Goal: Task Accomplishment & Management: Manage account settings

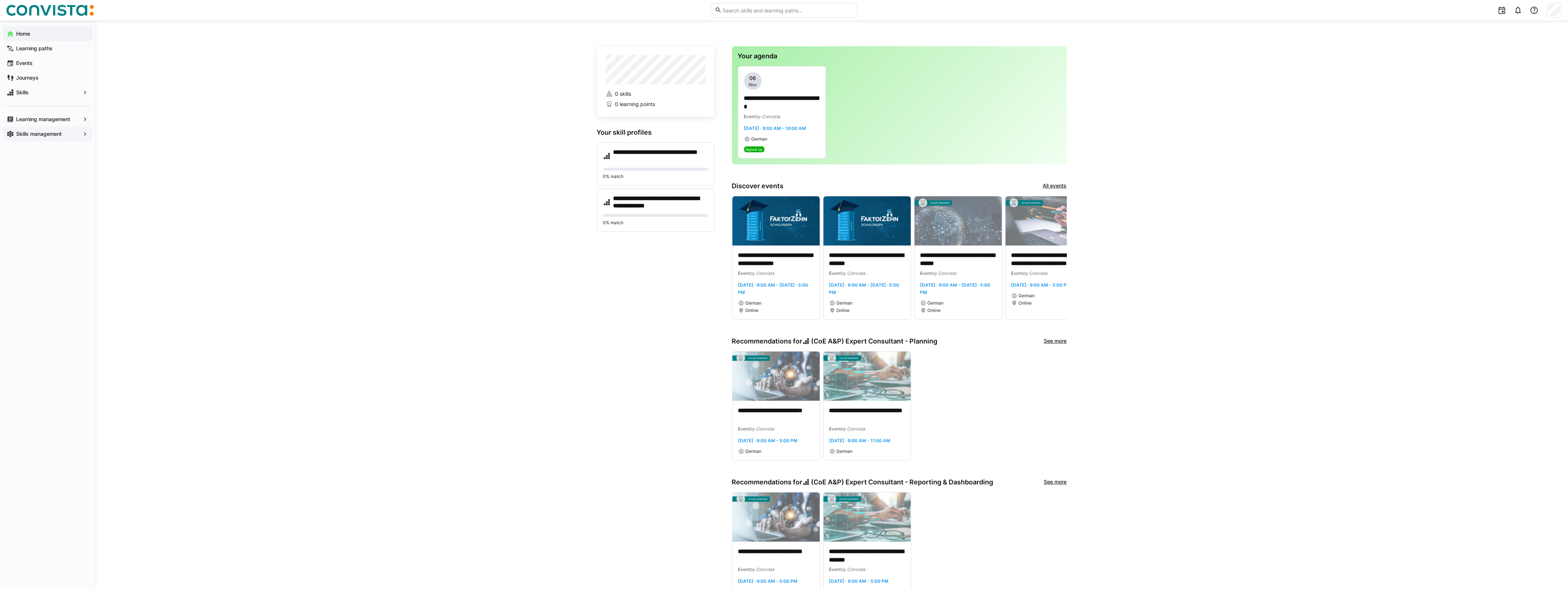
click at [84, 135] on eds-icon at bounding box center [85, 134] width 8 height 8
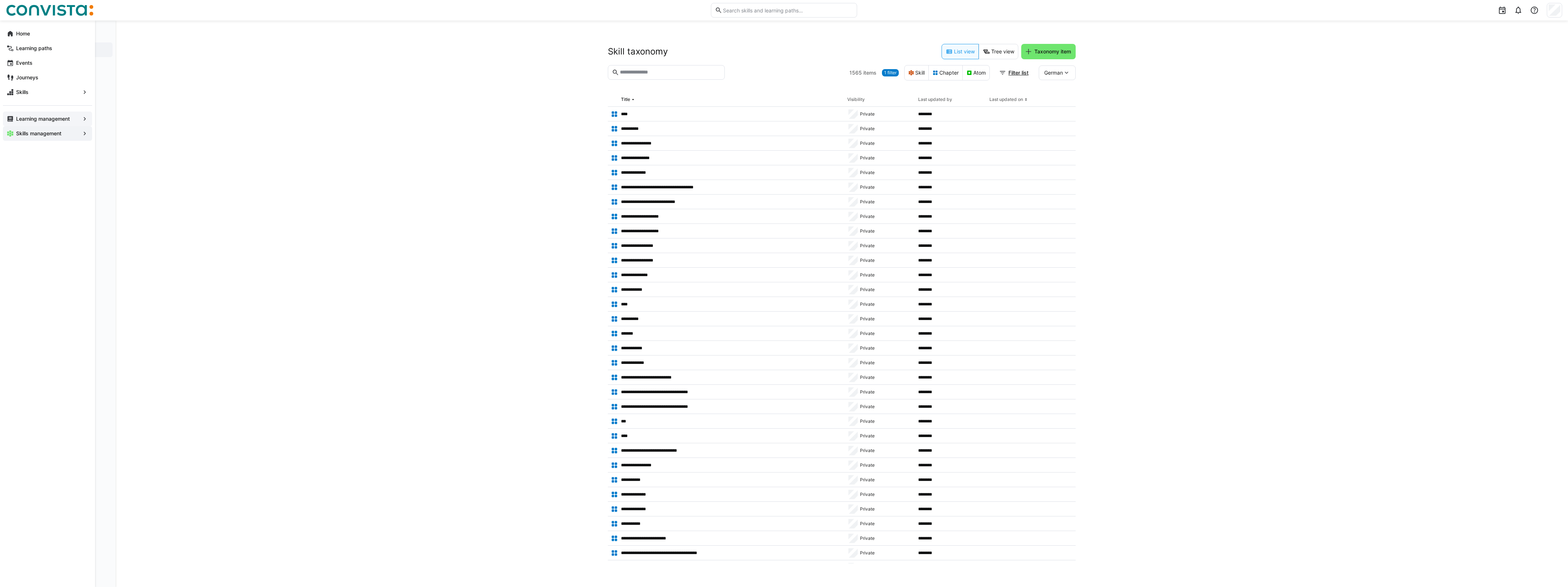
click at [0, 0] on app-navigation-label "Learning management" at bounding box center [0, 0] width 0 height 0
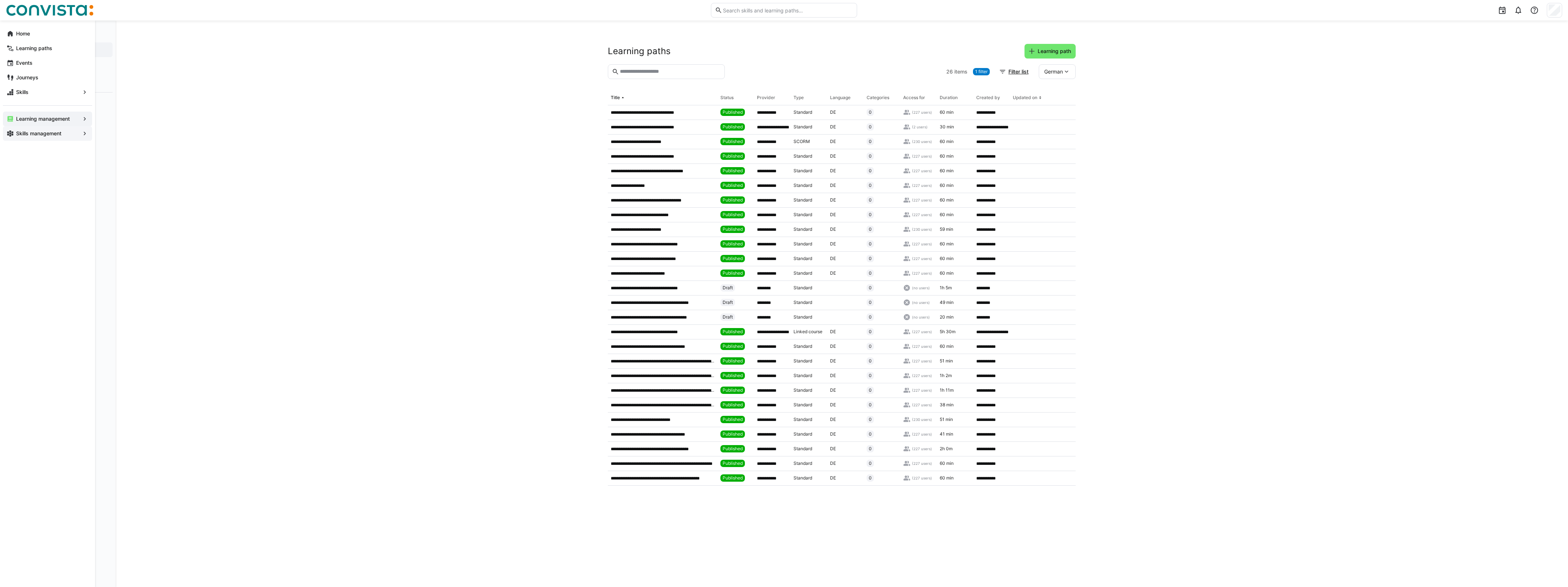
click at [85, 130] on eds-icon at bounding box center [85, 134] width 8 height 8
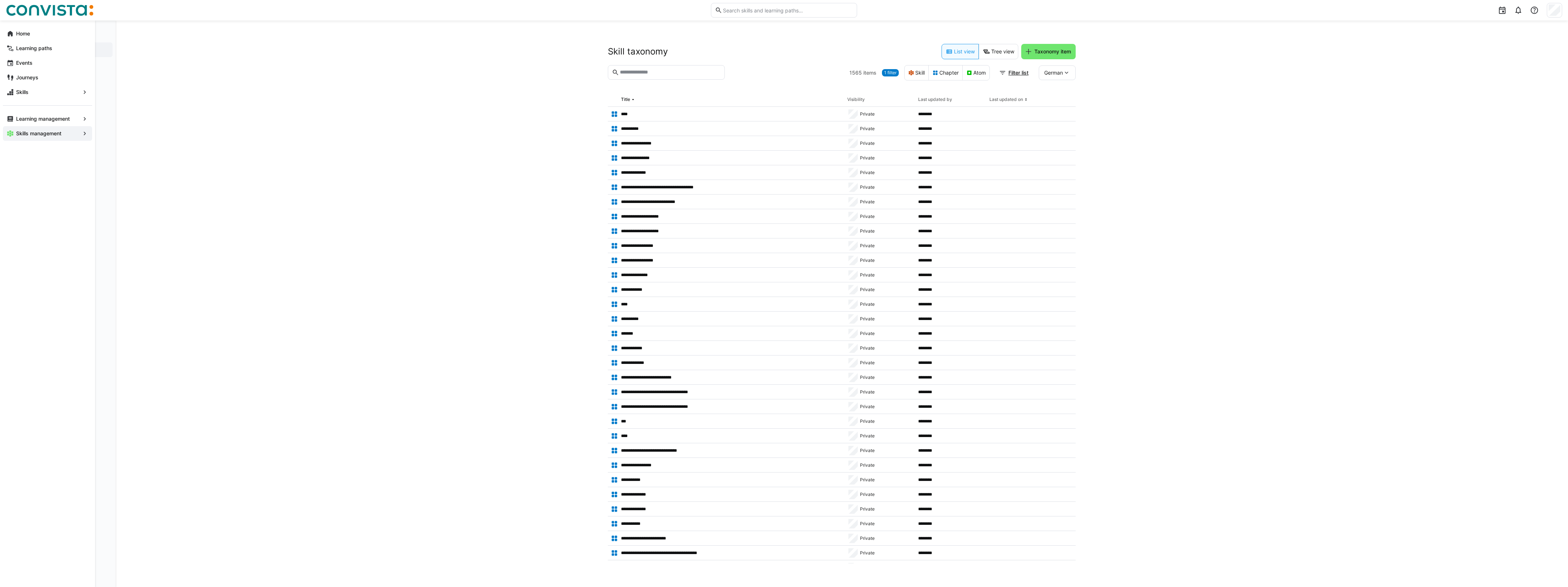
click at [88, 132] on eds-icon at bounding box center [85, 134] width 8 height 8
click at [73, 134] on span "Skills management" at bounding box center [48, 134] width 65 height 8
click at [70, 65] on span "Skill profiles" at bounding box center [72, 65] width 73 height 8
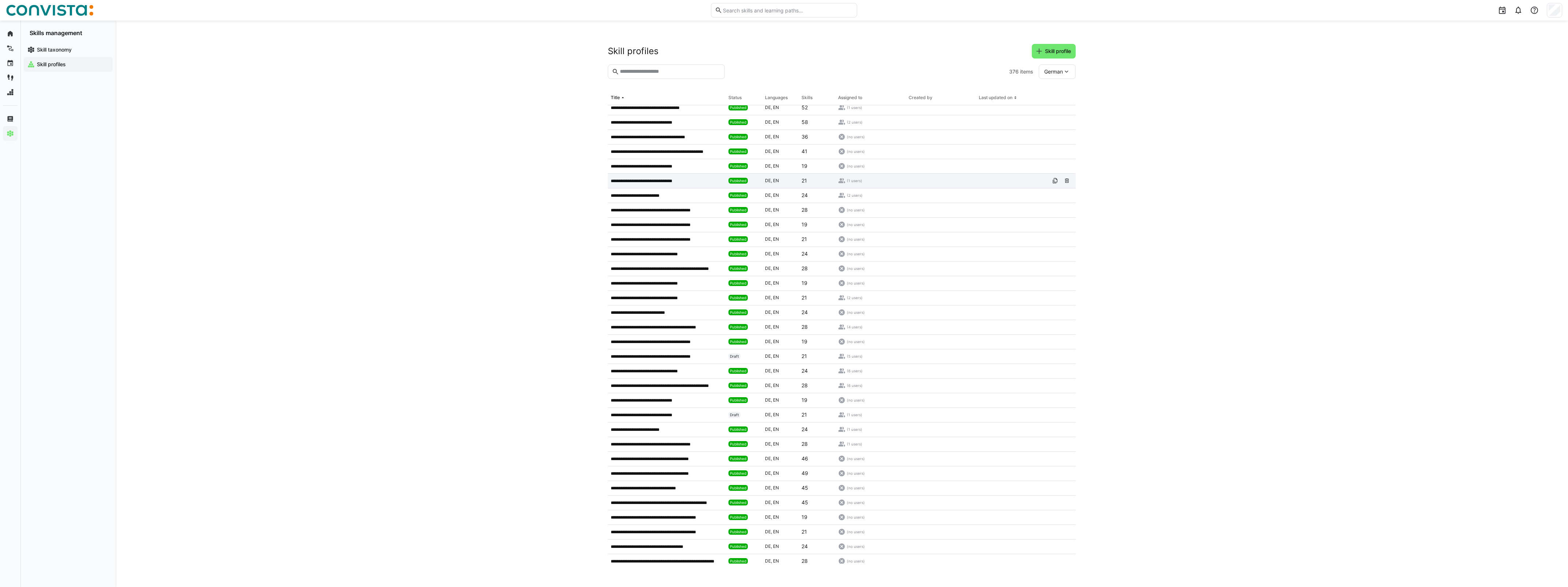
scroll to position [547, 0]
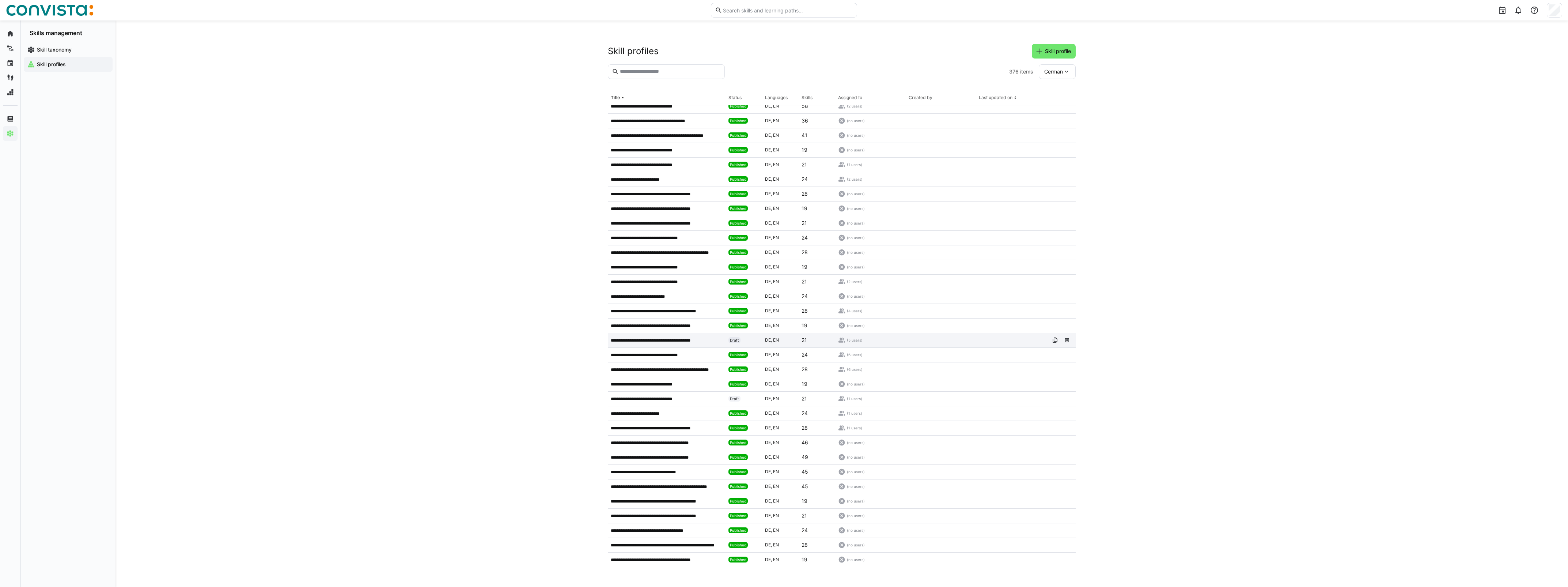
click at [629, 337] on p "**********" at bounding box center [658, 340] width 96 height 6
click at [638, 398] on p "**********" at bounding box center [649, 398] width 76 height 6
click at [642, 455] on p "**********" at bounding box center [658, 457] width 96 height 6
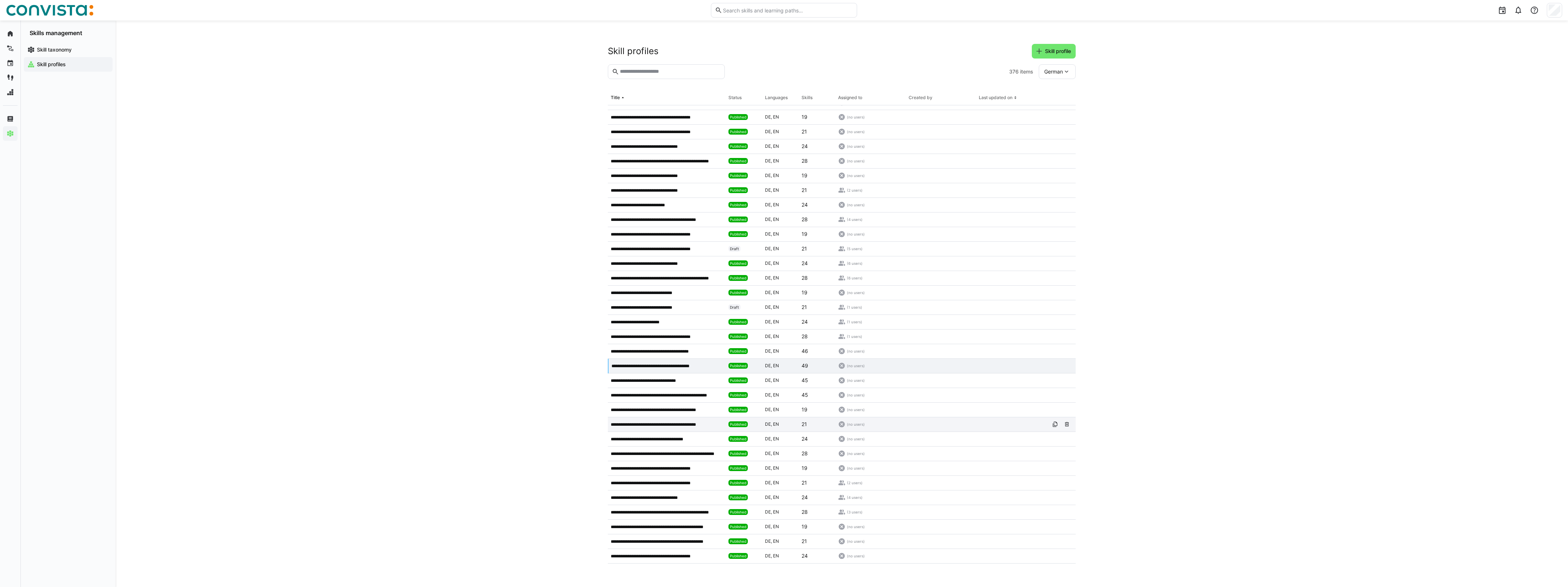
click at [668, 425] on p "**********" at bounding box center [661, 424] width 100 height 6
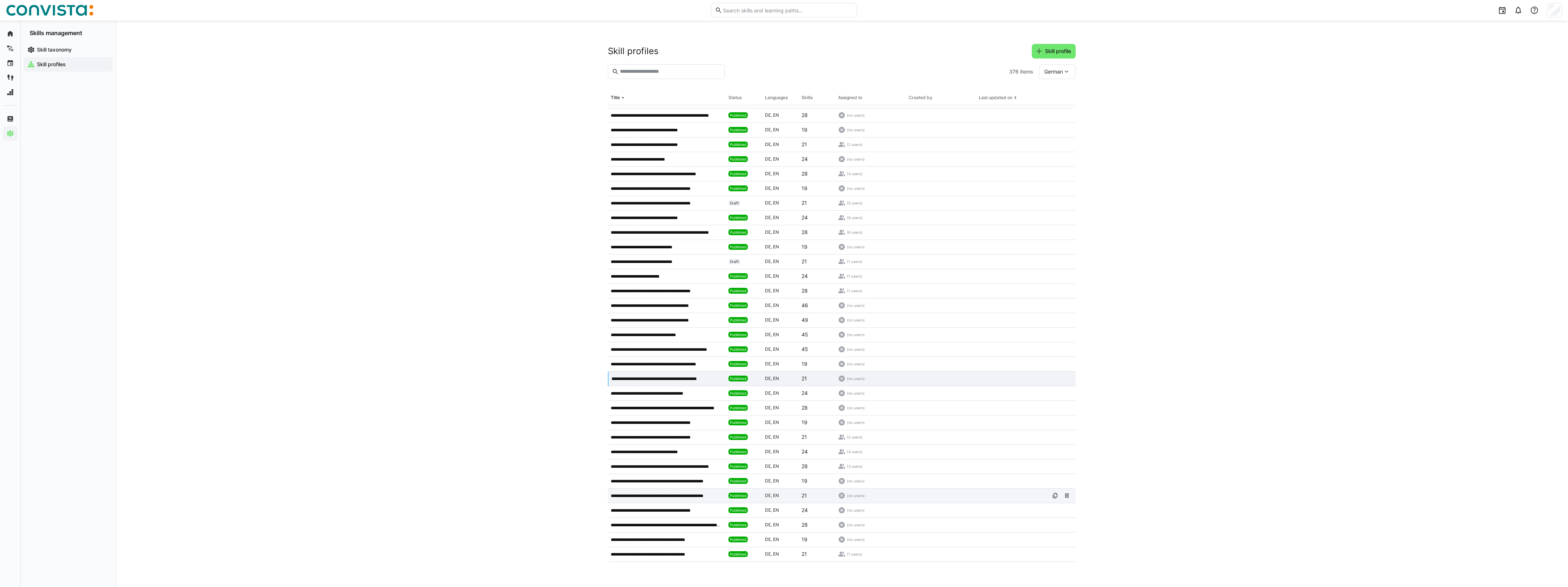
click at [656, 493] on p "**********" at bounding box center [666, 495] width 110 height 6
click at [651, 332] on p "**********" at bounding box center [651, 334] width 82 height 6
click at [662, 206] on p "**********" at bounding box center [658, 203] width 96 height 6
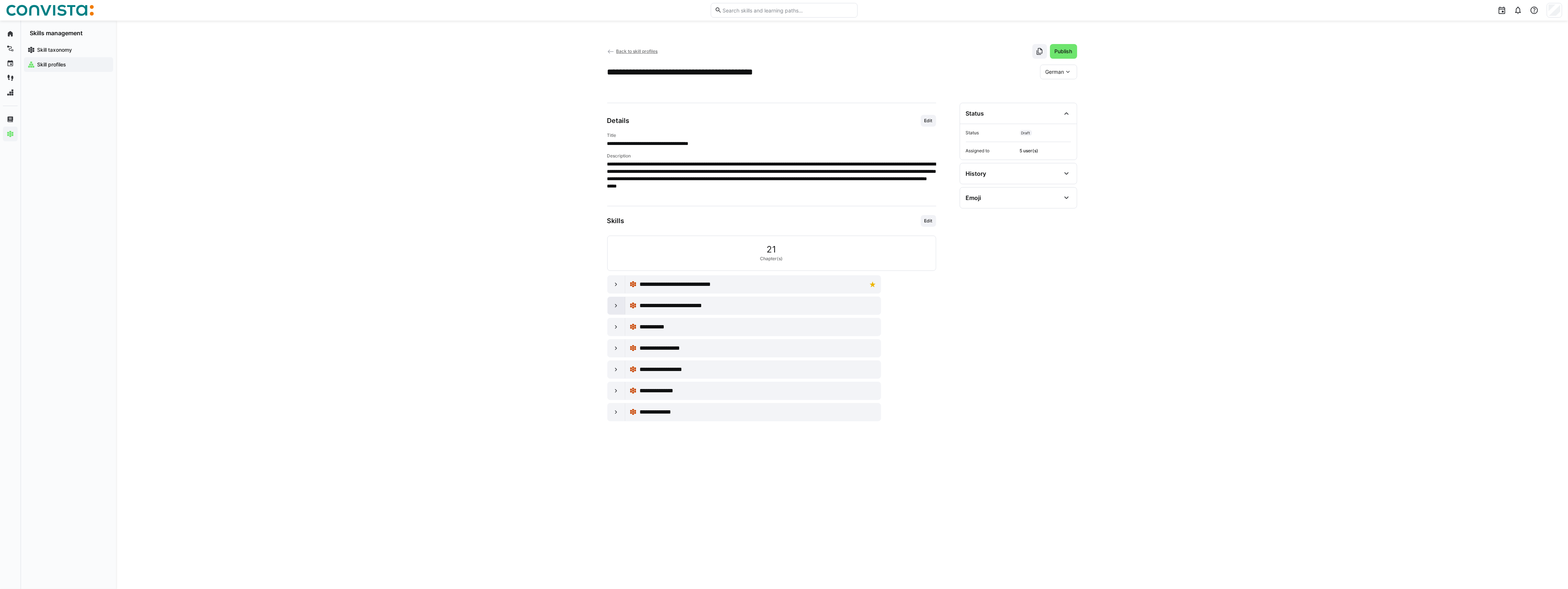
click at [622, 305] on div at bounding box center [616, 306] width 18 height 18
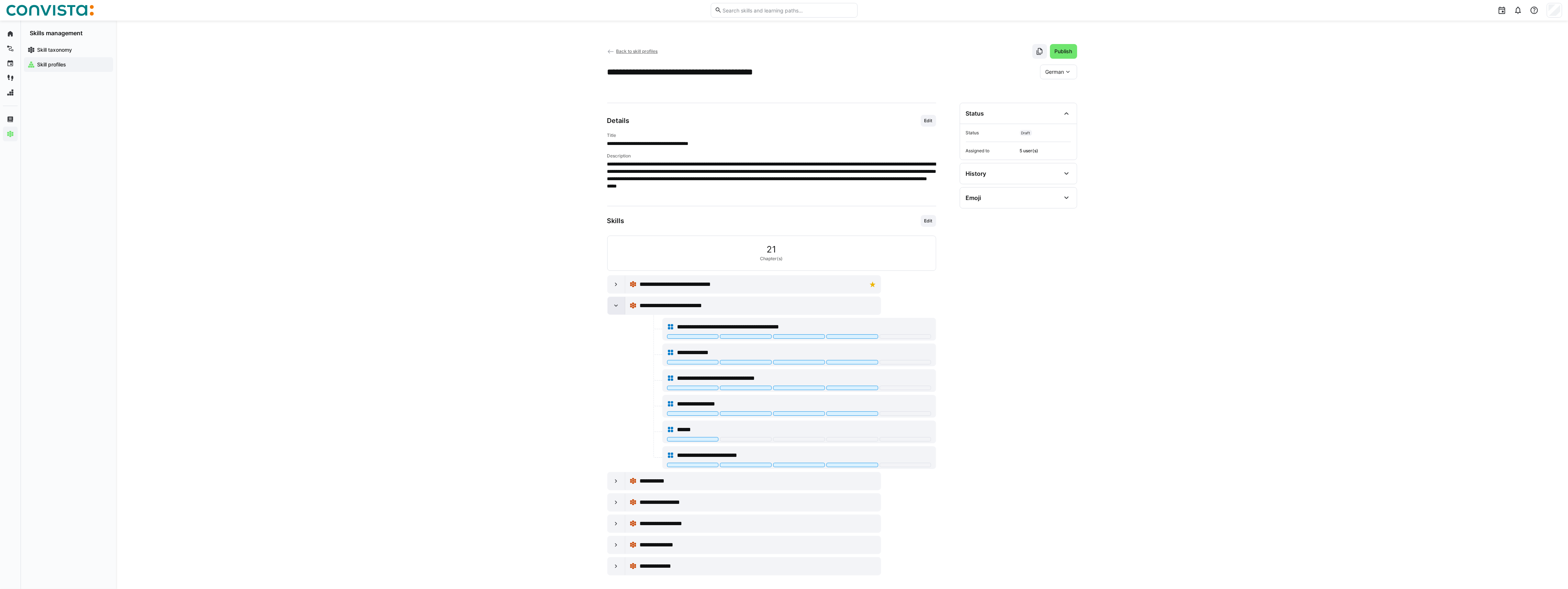
click at [622, 305] on div at bounding box center [616, 306] width 18 height 18
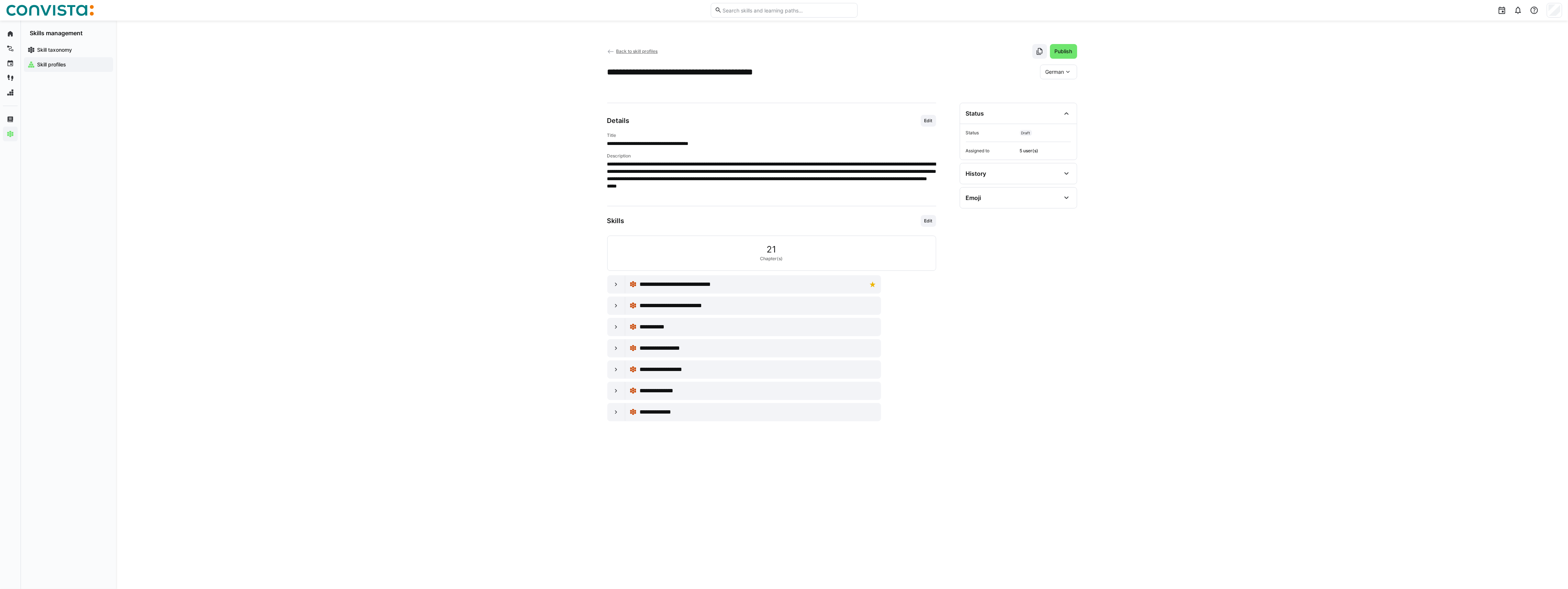
click at [0, 0] on app-navigation-label "Skill profiles" at bounding box center [0, 0] width 0 height 0
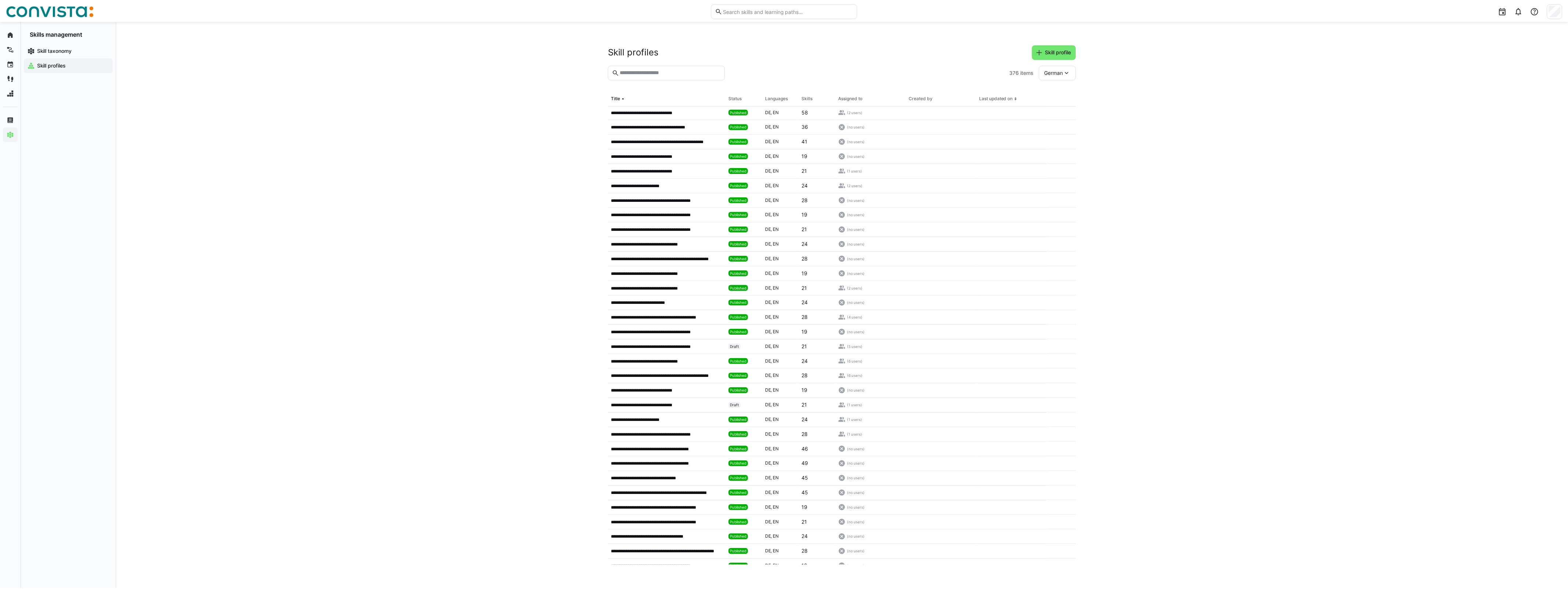
scroll to position [596, 0]
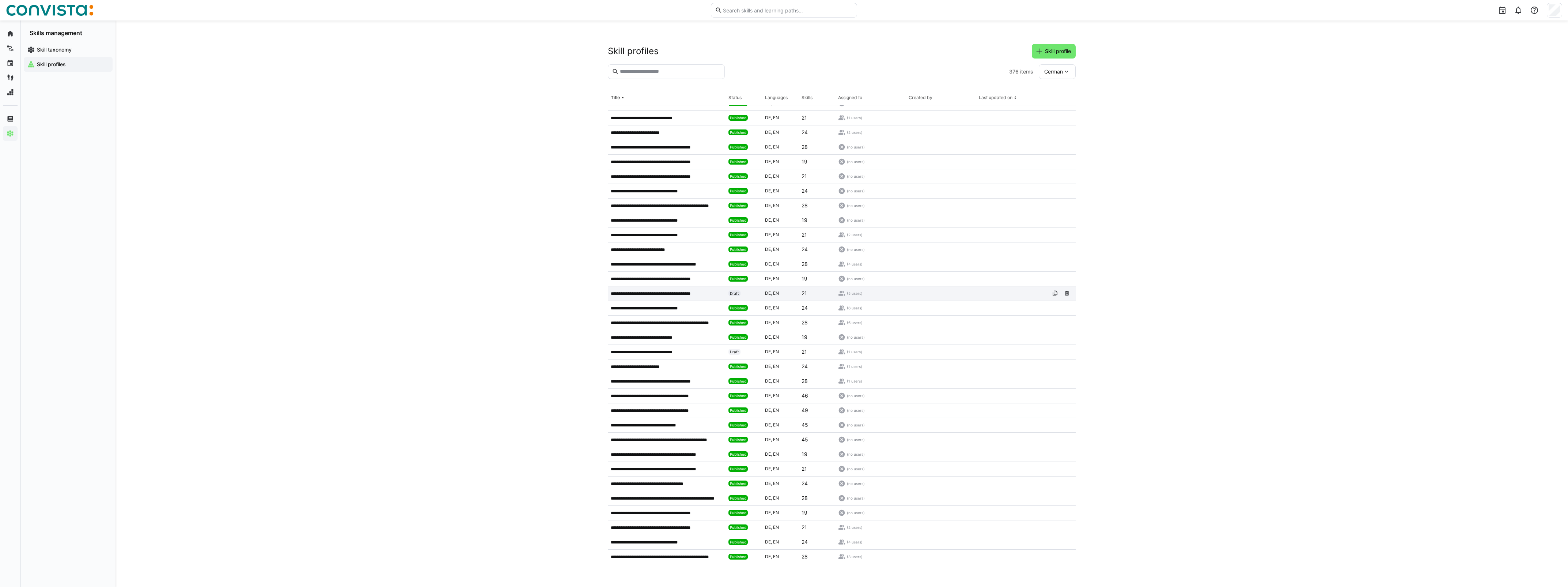
click at [662, 286] on div "**********" at bounding box center [666, 293] width 118 height 14
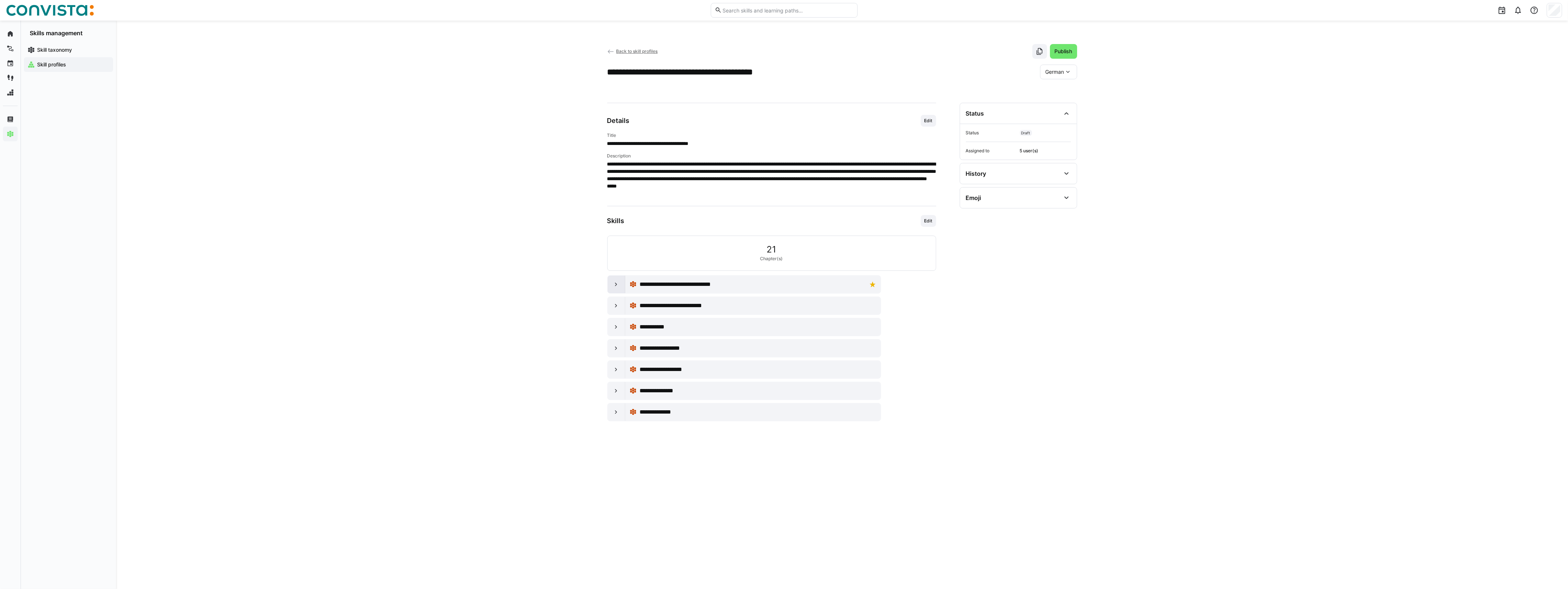
click at [610, 284] on div at bounding box center [616, 284] width 18 height 18
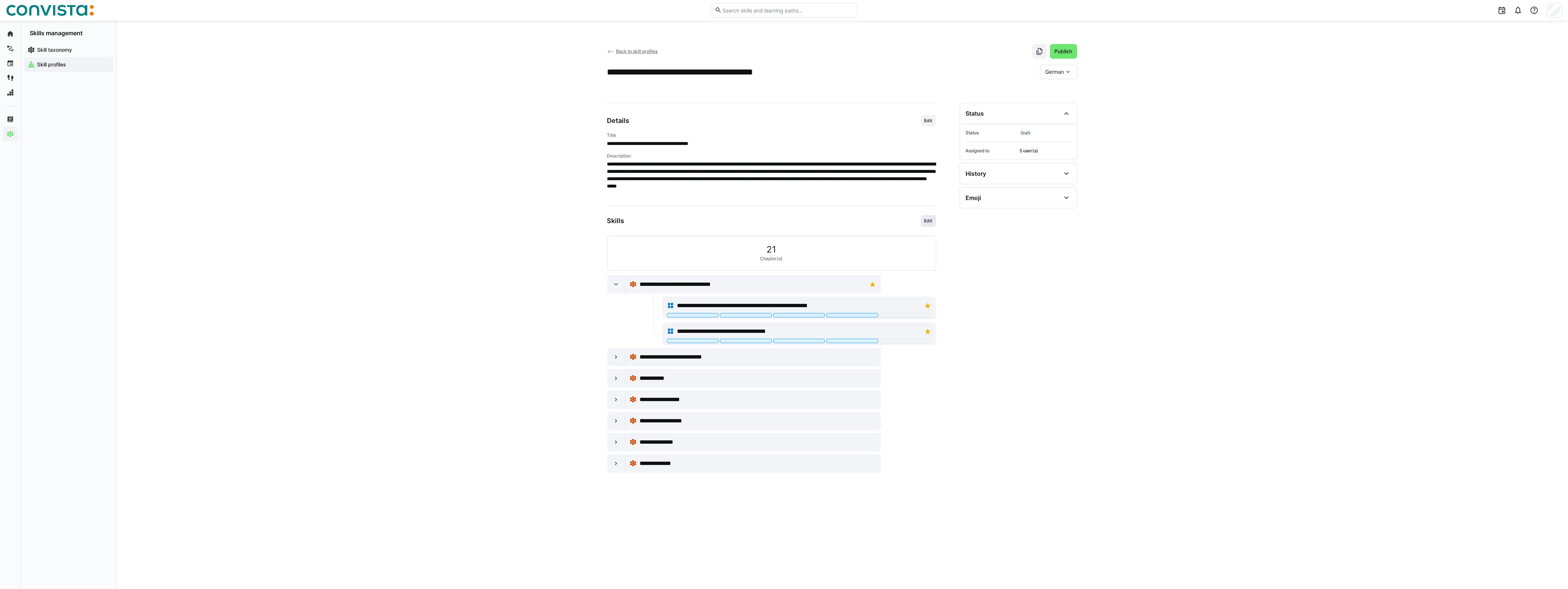
click at [926, 220] on span "Edit" at bounding box center [928, 220] width 9 height 6
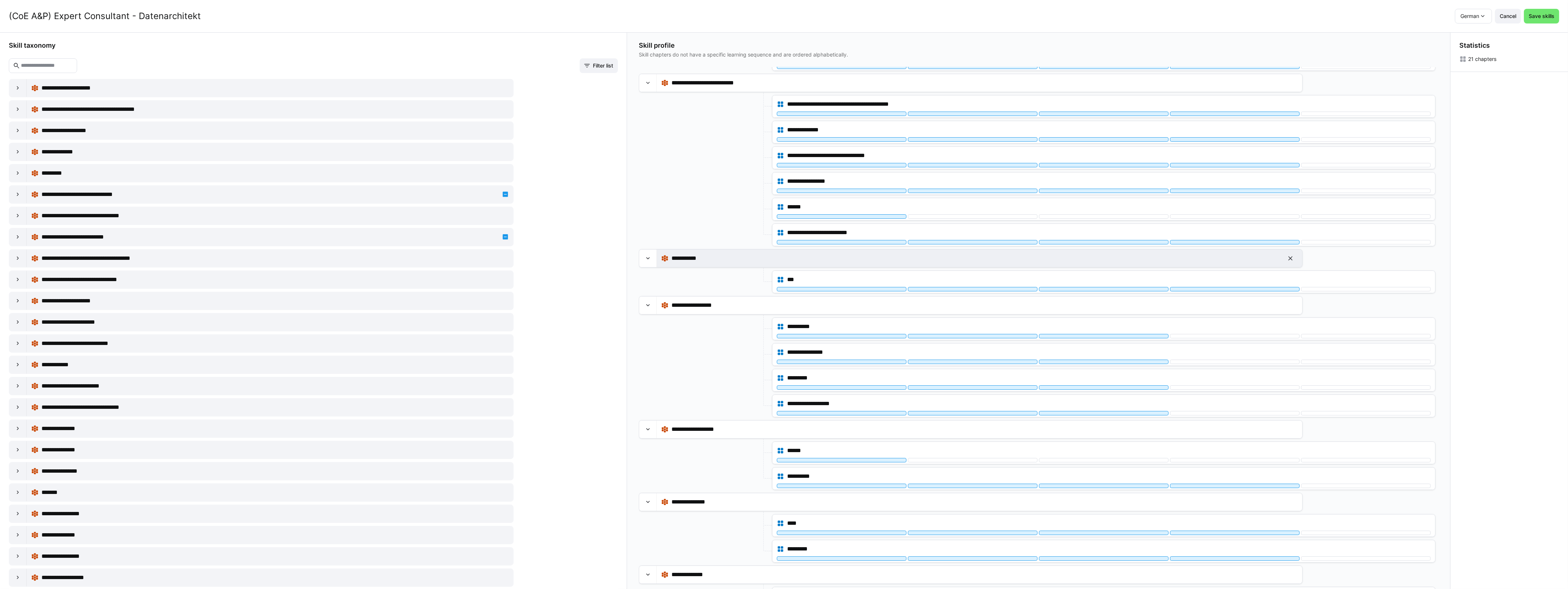
scroll to position [92, 0]
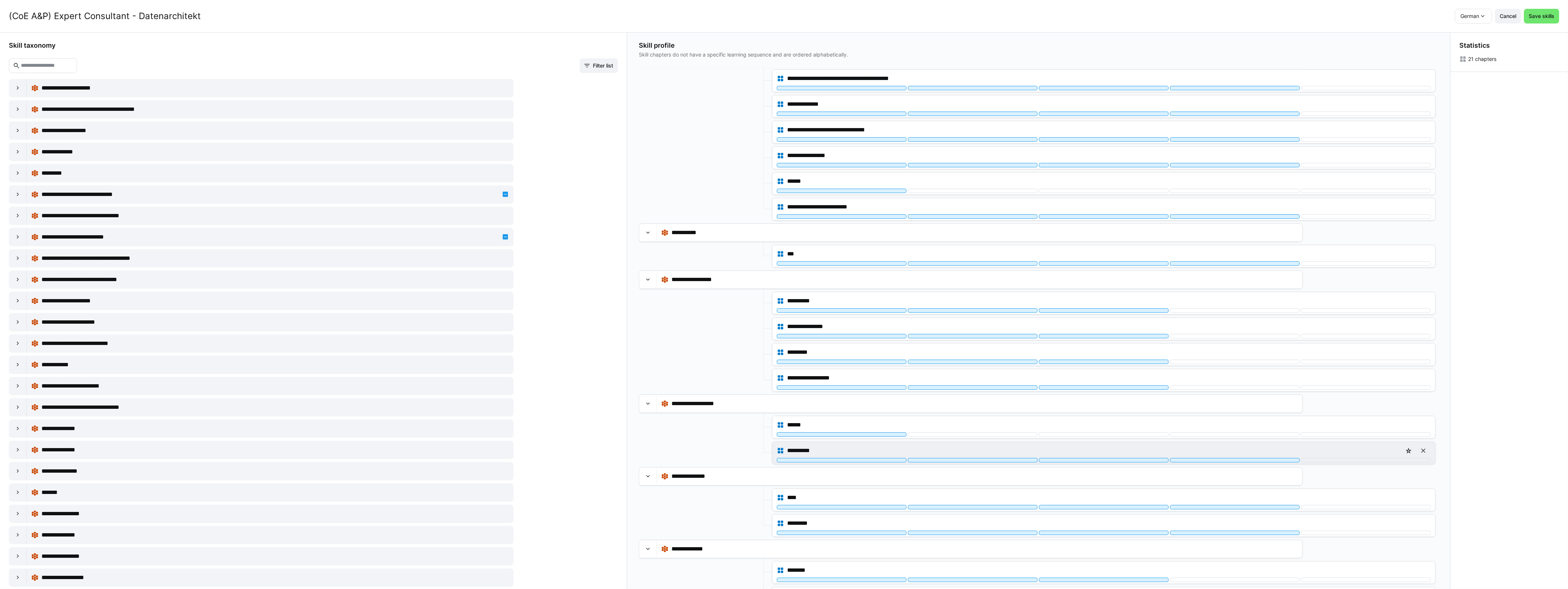
click at [1217, 457] on div "**********" at bounding box center [1103, 450] width 654 height 14
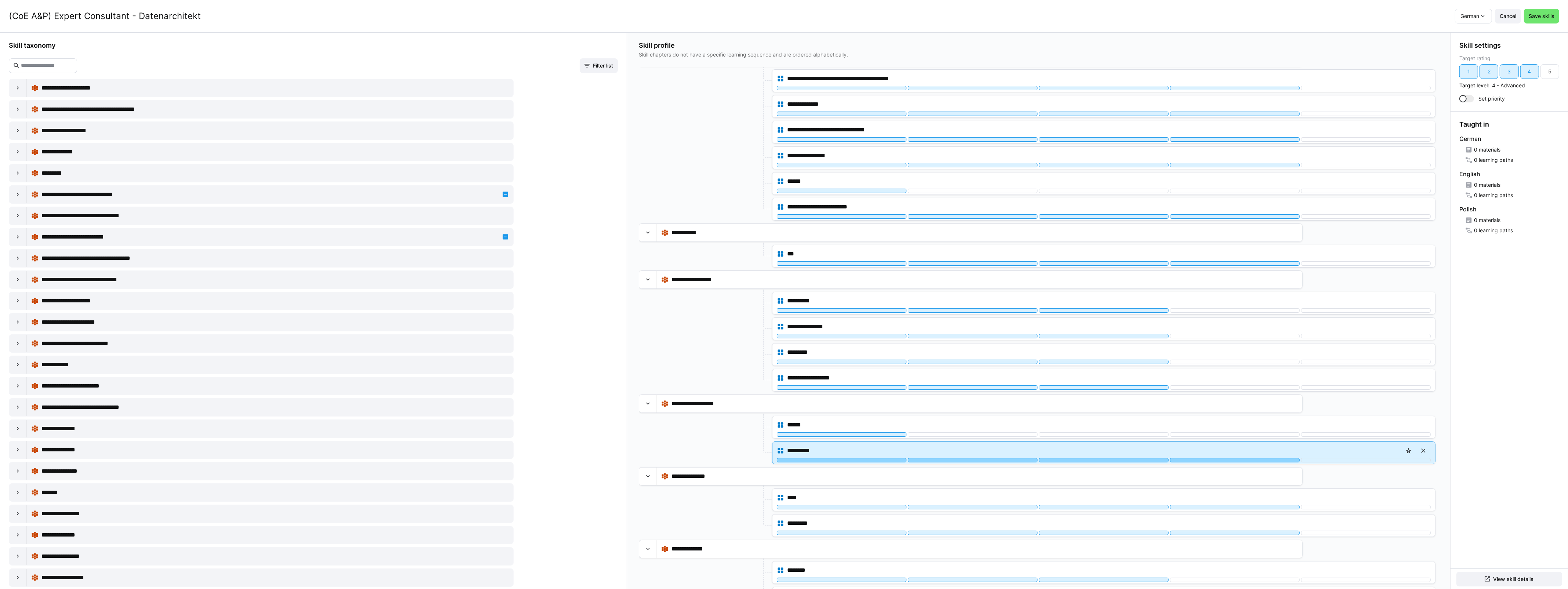
click at [1215, 461] on div at bounding box center [1235, 459] width 130 height 4
click at [1132, 457] on div "**********" at bounding box center [1103, 450] width 654 height 14
click at [1125, 462] on div at bounding box center [1104, 459] width 130 height 4
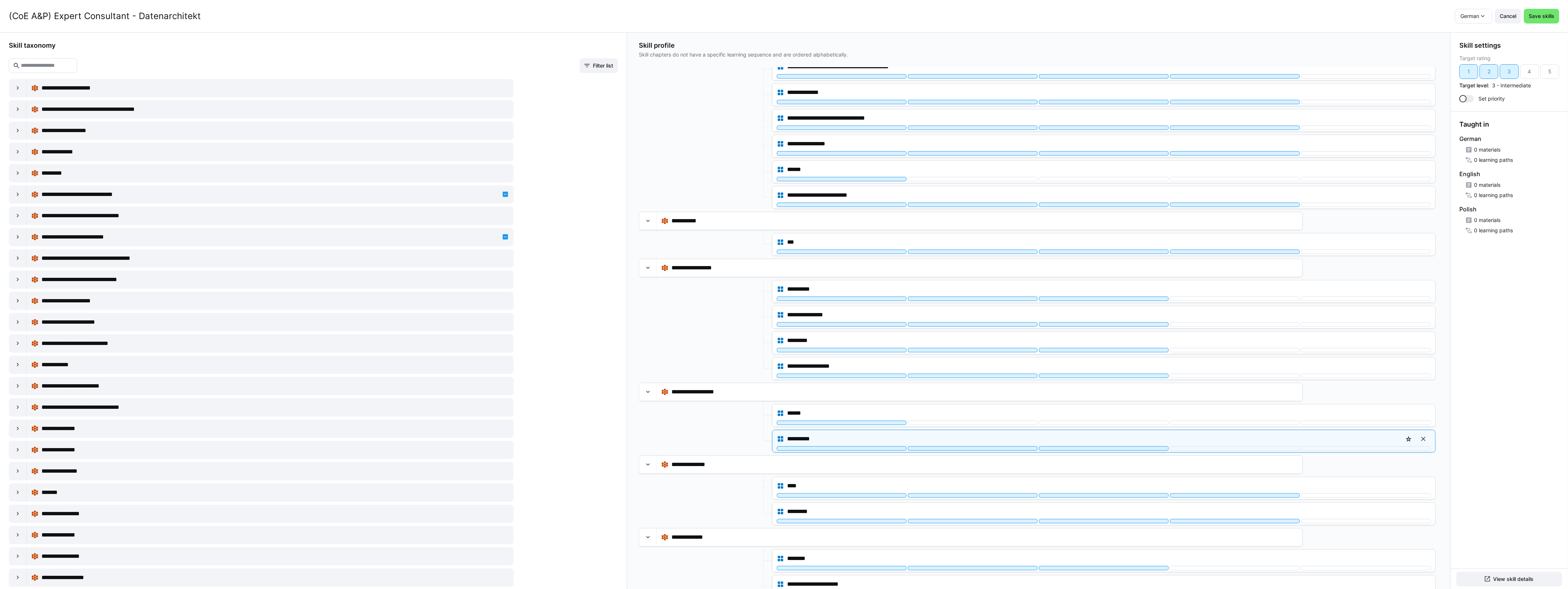
scroll to position [138, 0]
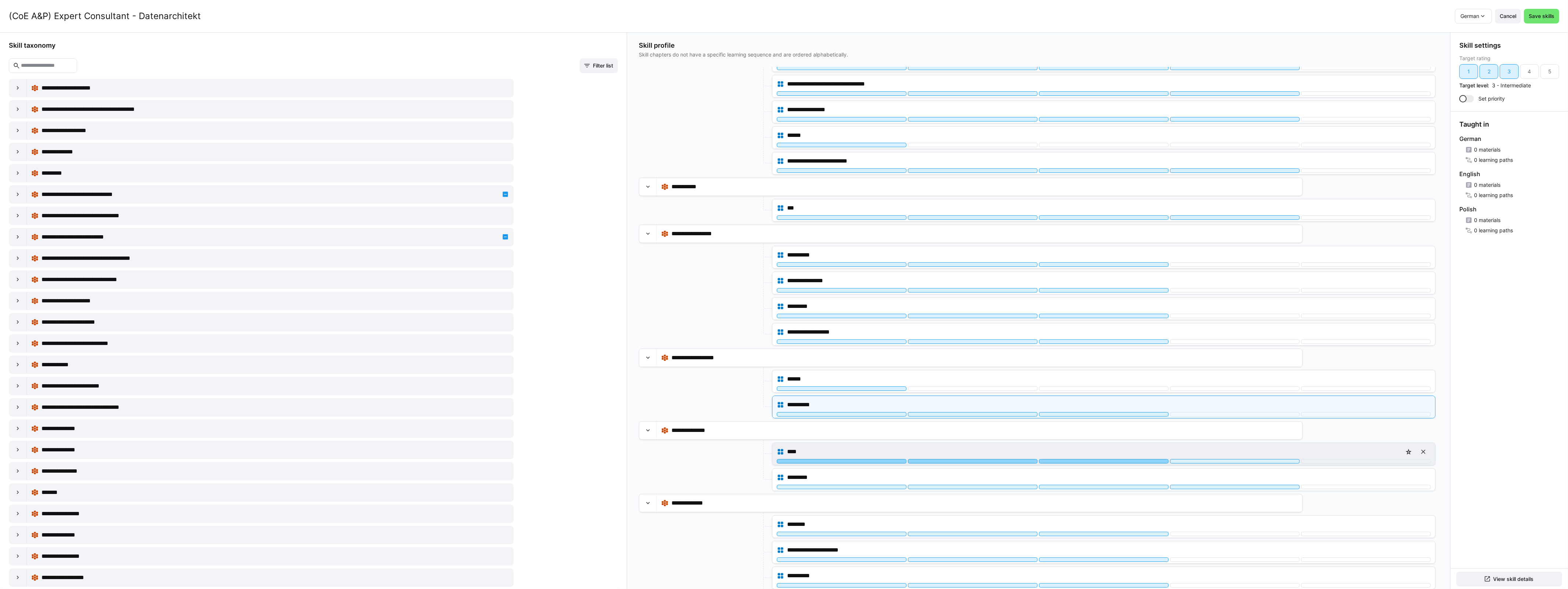
click at [1110, 463] on div at bounding box center [1104, 461] width 130 height 4
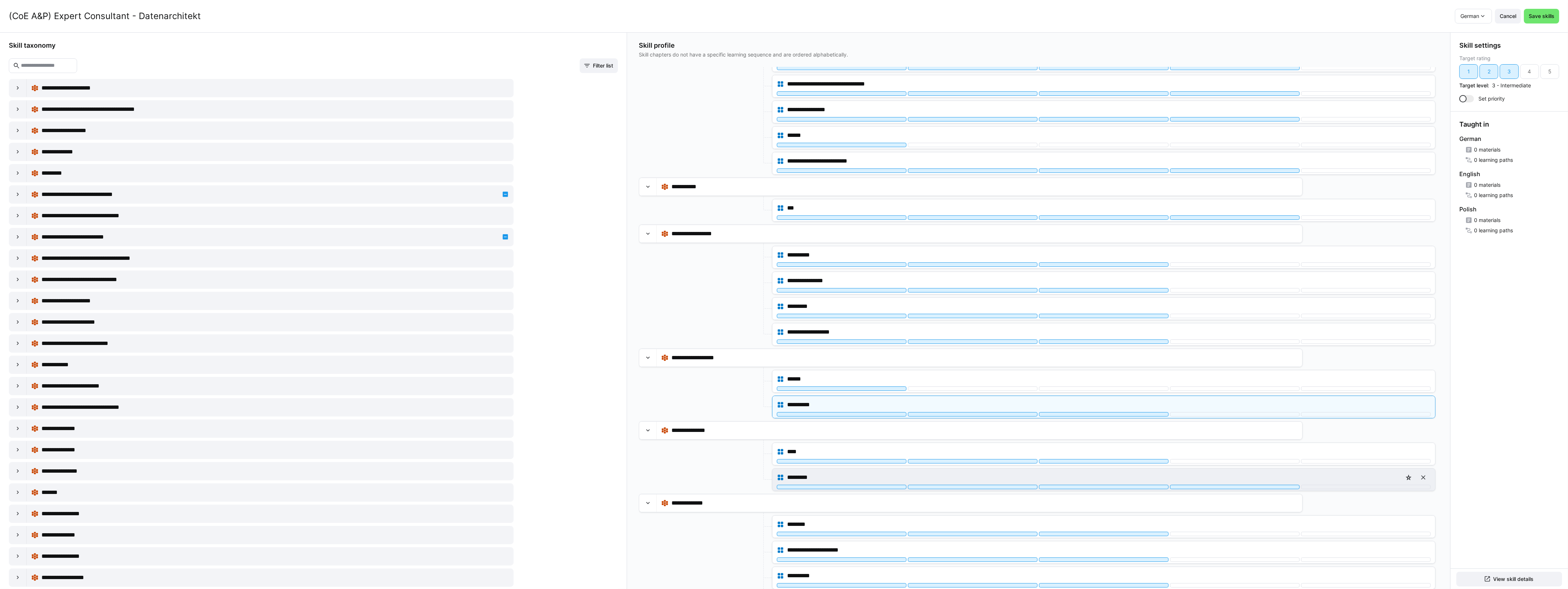
click at [1110, 485] on div "*********" at bounding box center [1103, 477] width 654 height 14
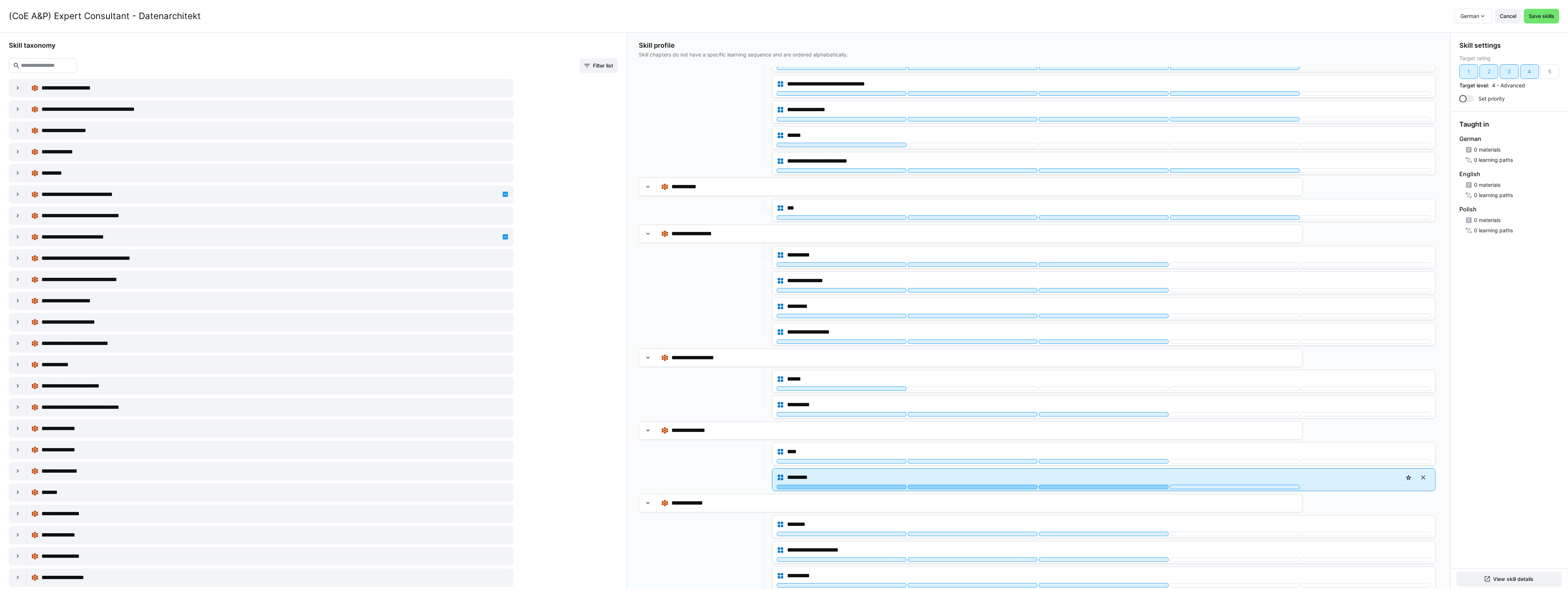
click at [1118, 489] on div at bounding box center [1104, 486] width 130 height 4
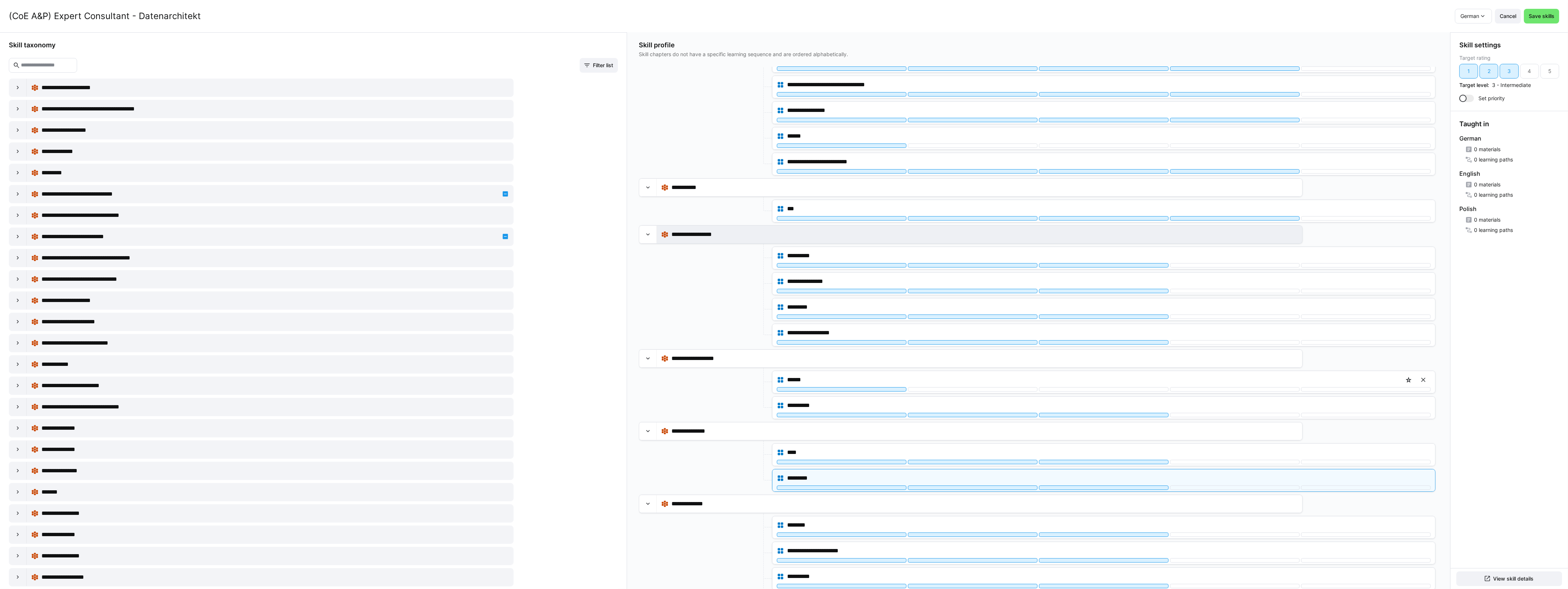
scroll to position [0, 0]
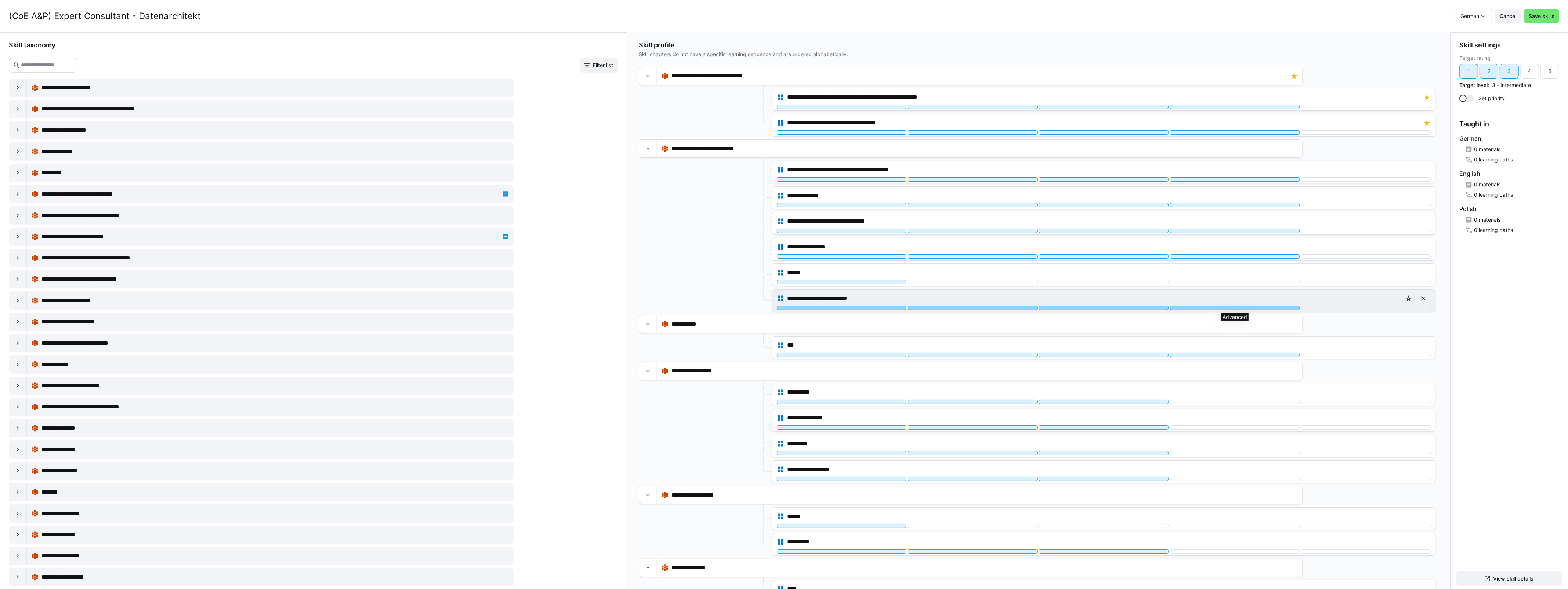
click at [1228, 307] on div at bounding box center [1235, 308] width 130 height 4
click at [1000, 308] on div at bounding box center [973, 308] width 130 height 4
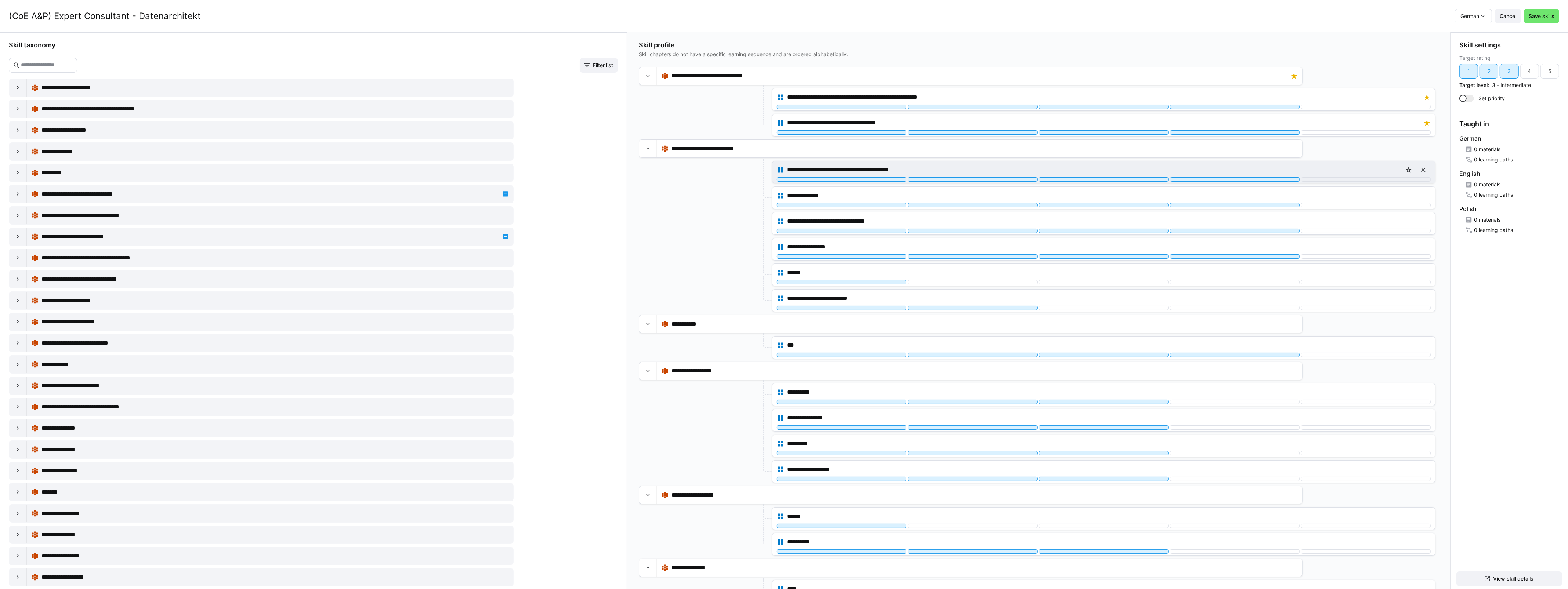
click at [1143, 177] on div "**********" at bounding box center [1103, 169] width 654 height 14
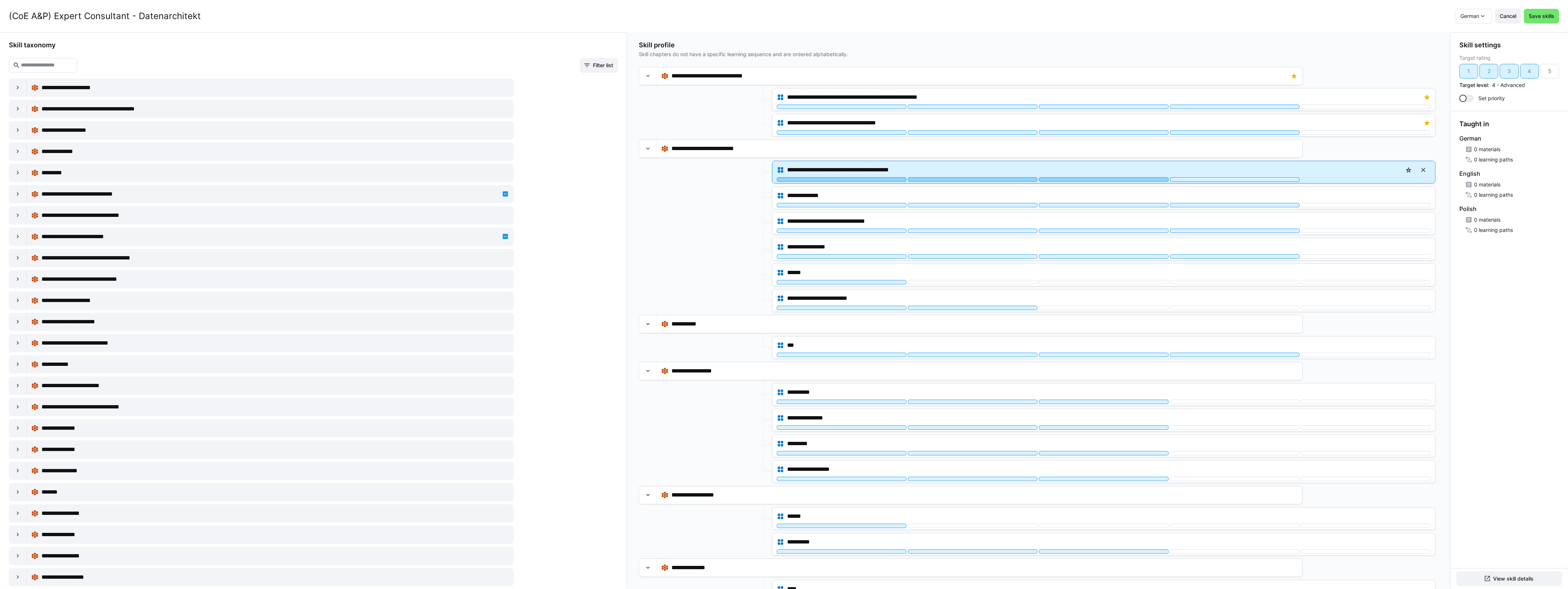
click at [1144, 180] on div at bounding box center [1104, 179] width 130 height 4
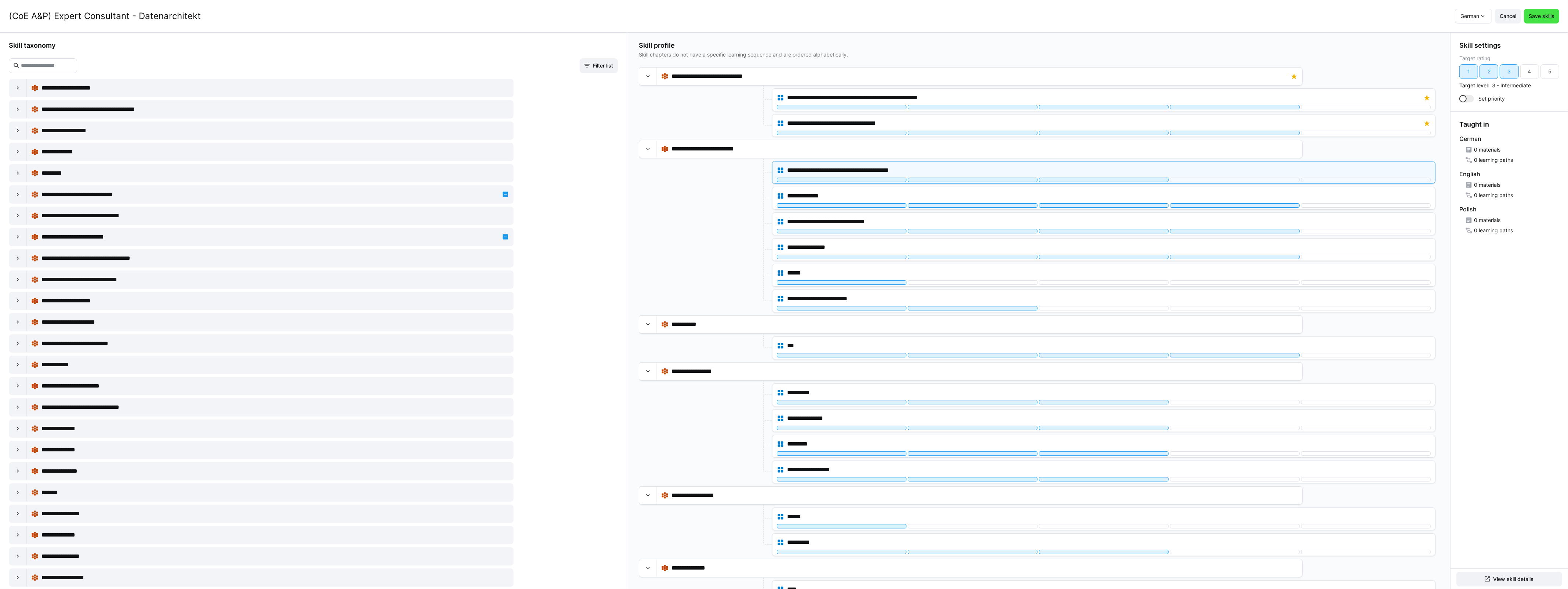
click at [1543, 16] on span "Save skills" at bounding box center [1541, 16] width 28 height 8
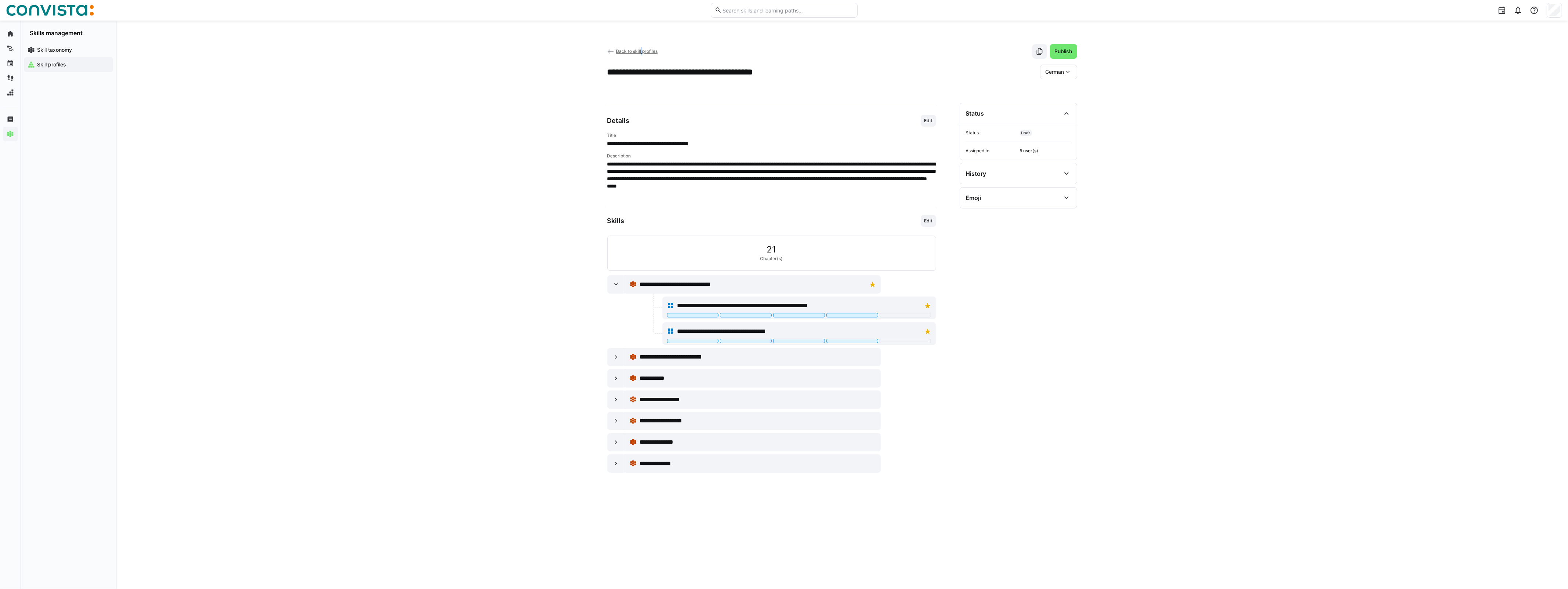
click at [641, 48] on app-back-navigation "Back to skill profiles" at bounding box center [632, 51] width 50 height 8
click at [638, 52] on span "Back to skill profiles" at bounding box center [637, 51] width 42 height 6
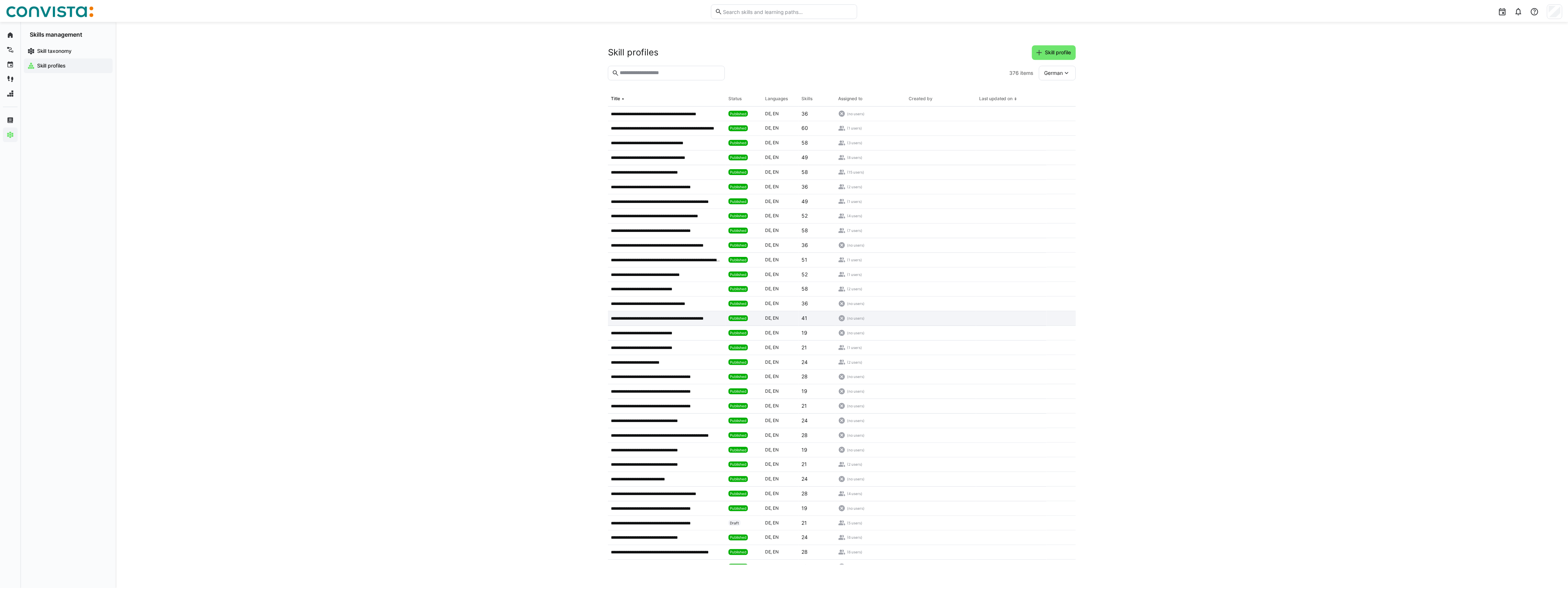
scroll to position [596, 0]
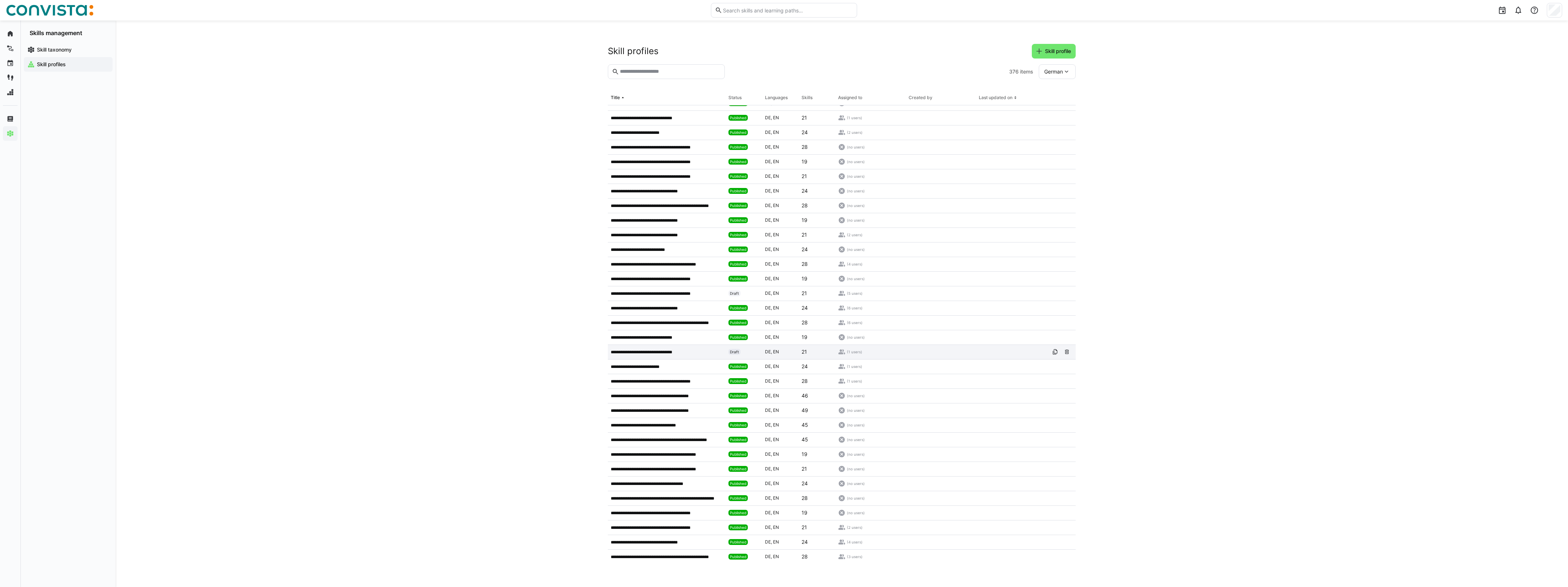
click at [665, 352] on p "**********" at bounding box center [649, 352] width 76 height 6
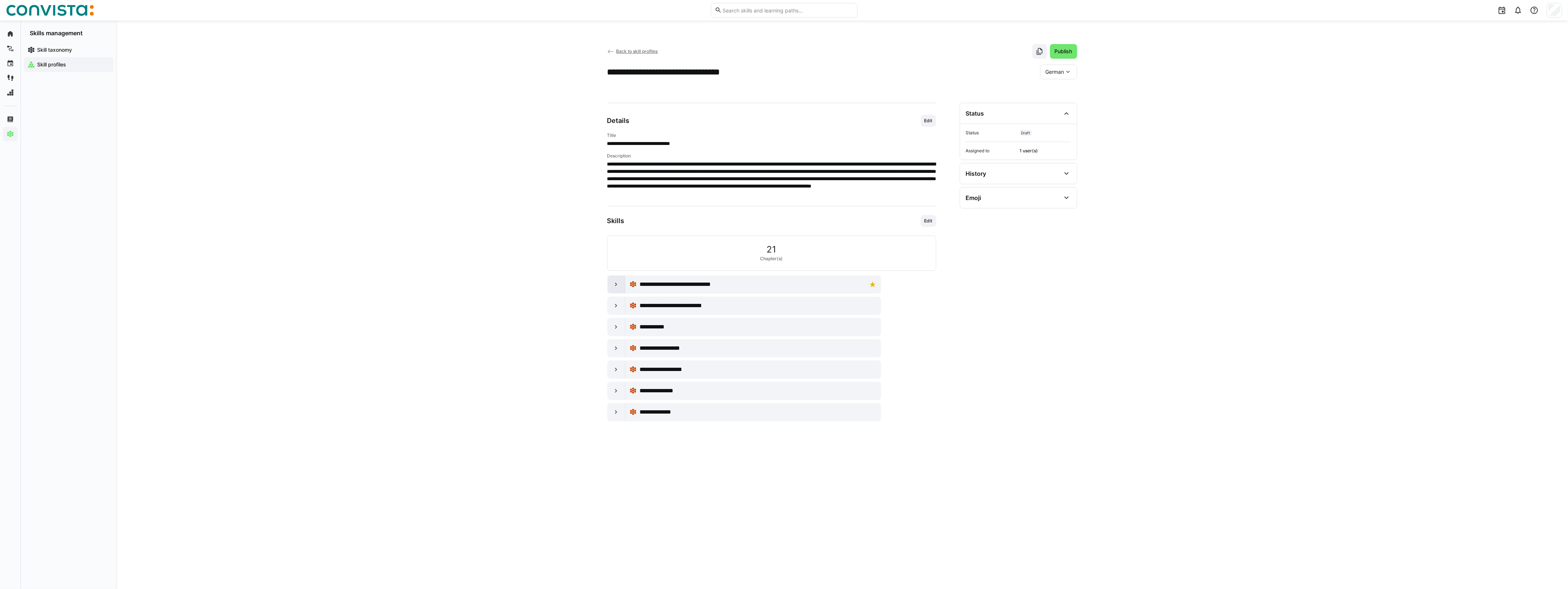
click at [614, 284] on eds-icon at bounding box center [616, 284] width 8 height 8
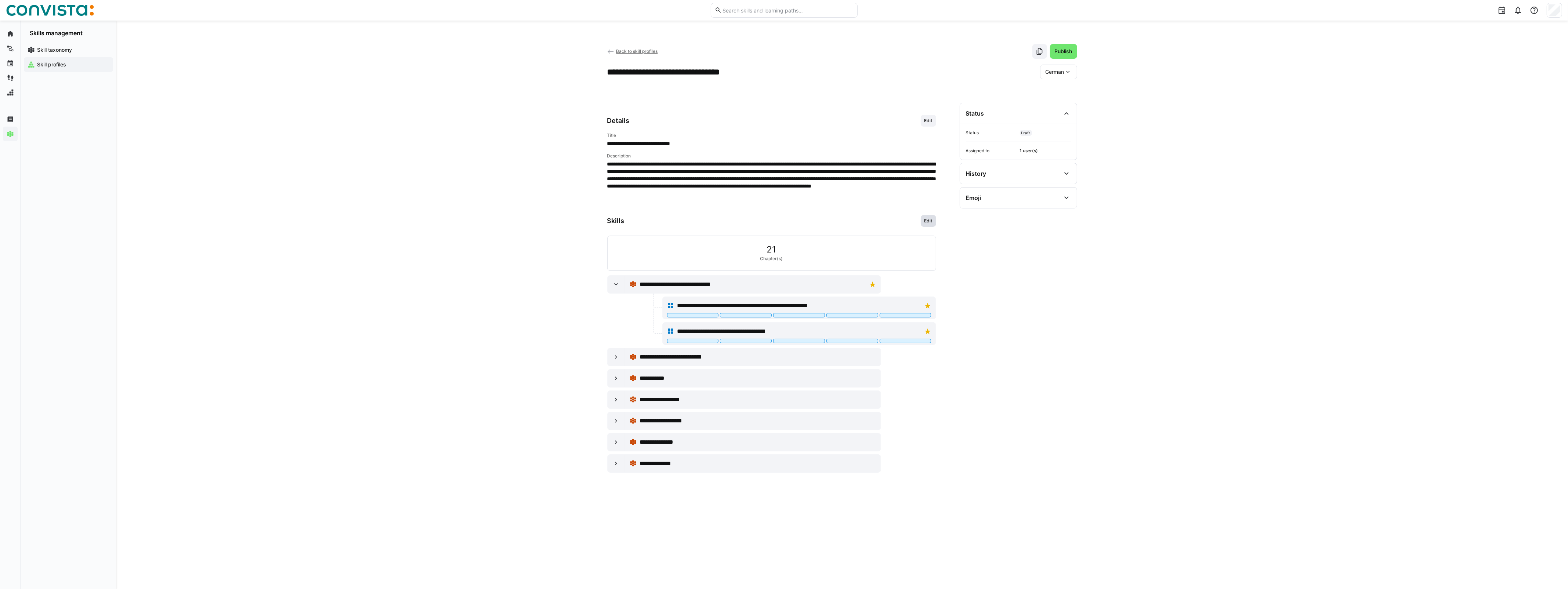
click at [929, 218] on span "Edit" at bounding box center [928, 220] width 9 height 6
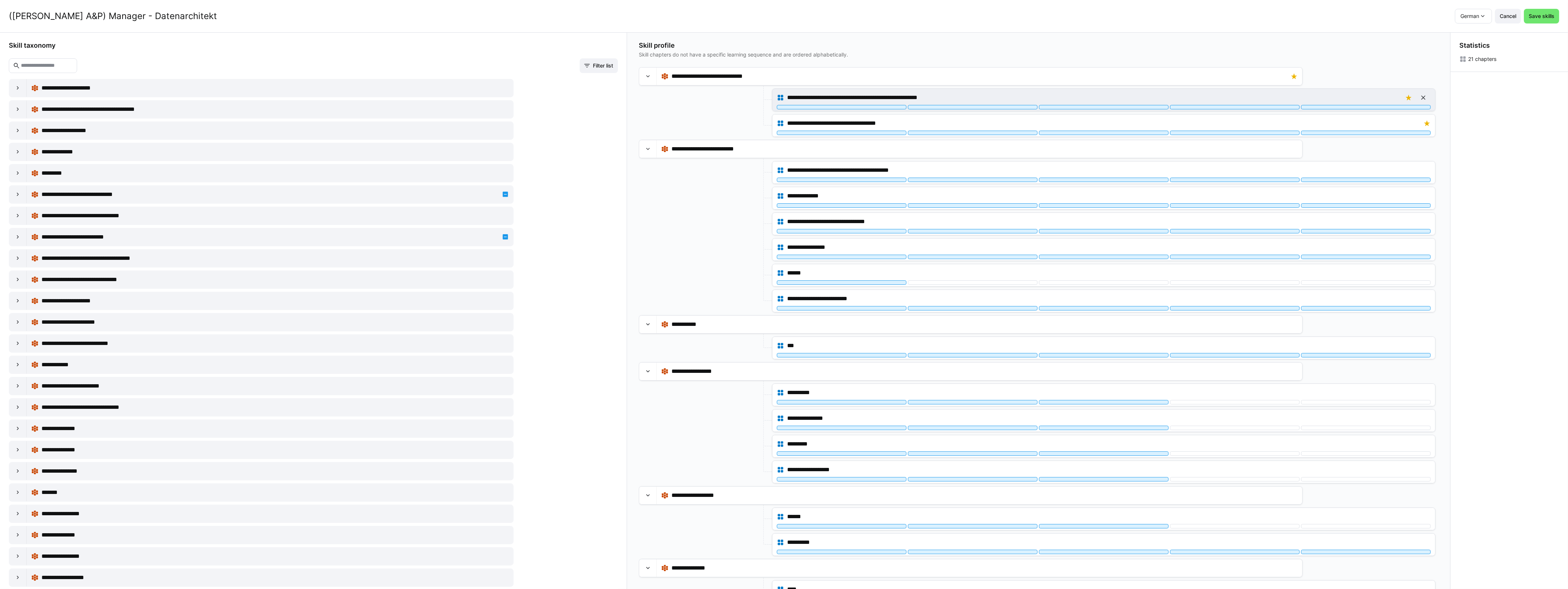
click at [1391, 109] on div at bounding box center [1366, 107] width 130 height 4
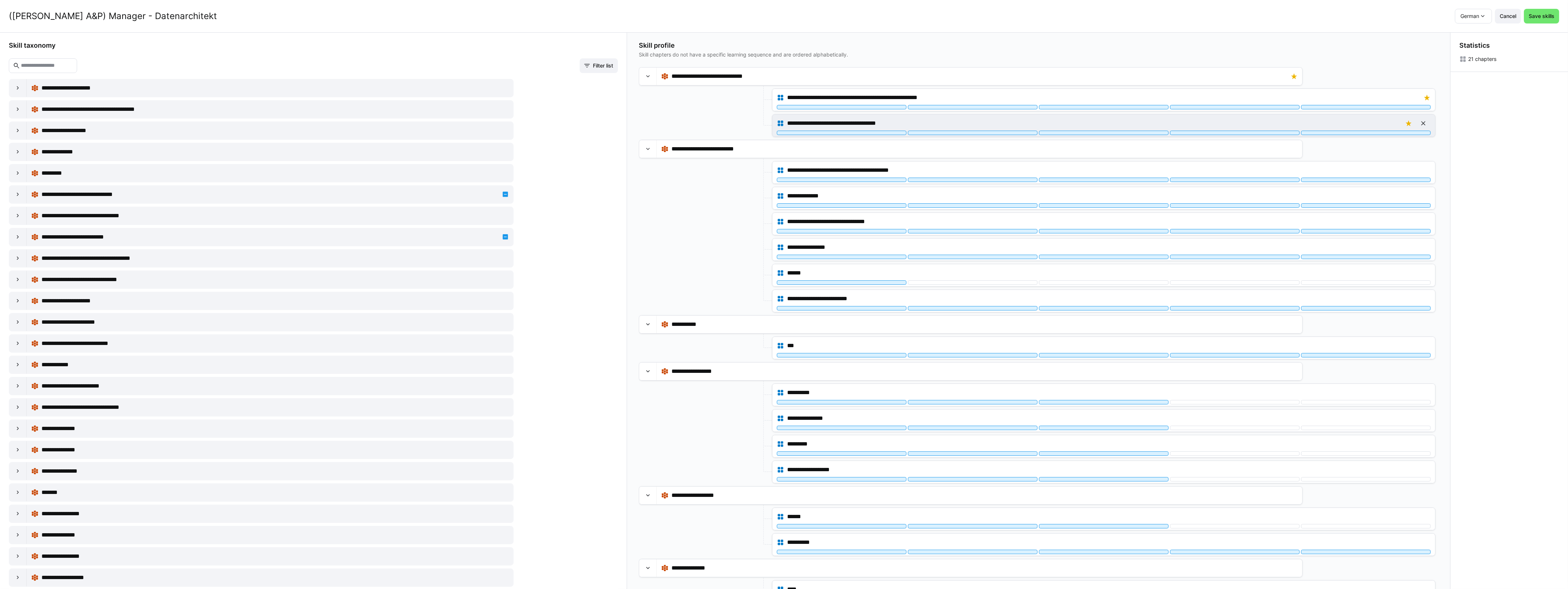
click at [1363, 128] on div "**********" at bounding box center [1103, 123] width 654 height 14
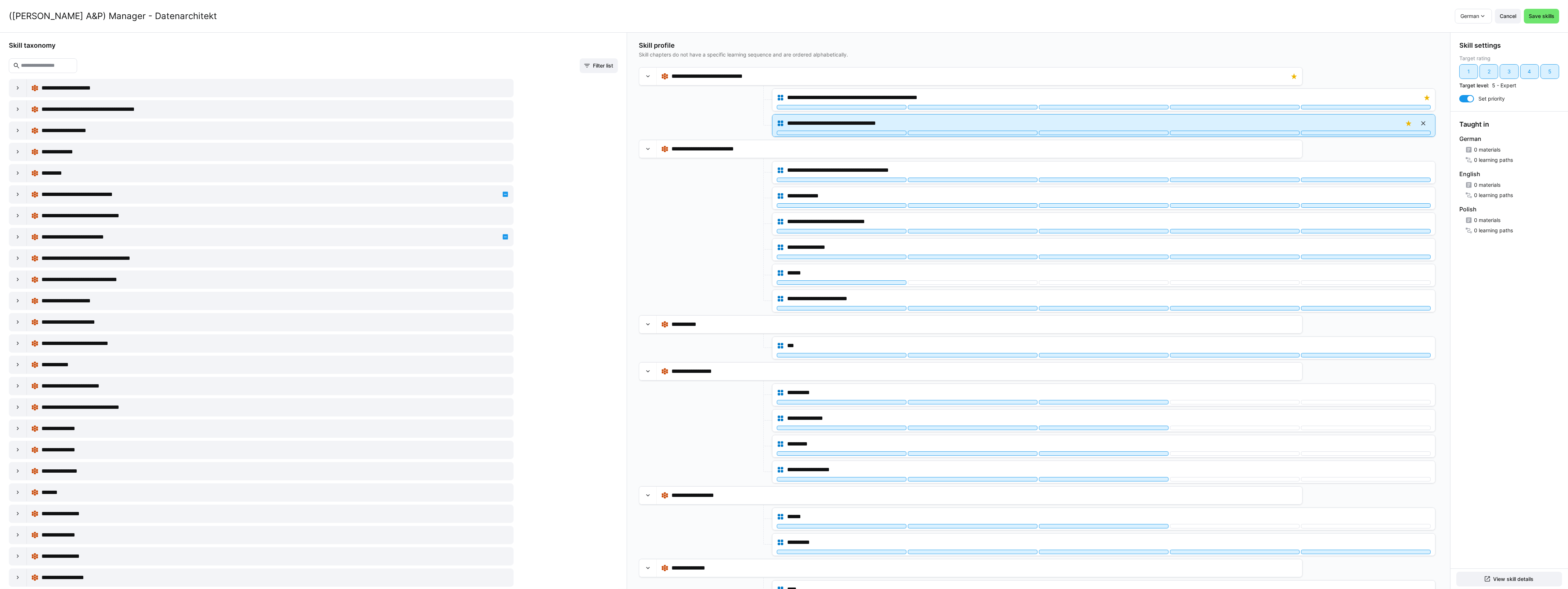
click at [1269, 128] on div "**********" at bounding box center [1103, 123] width 654 height 14
click at [1256, 132] on div at bounding box center [1235, 133] width 130 height 4
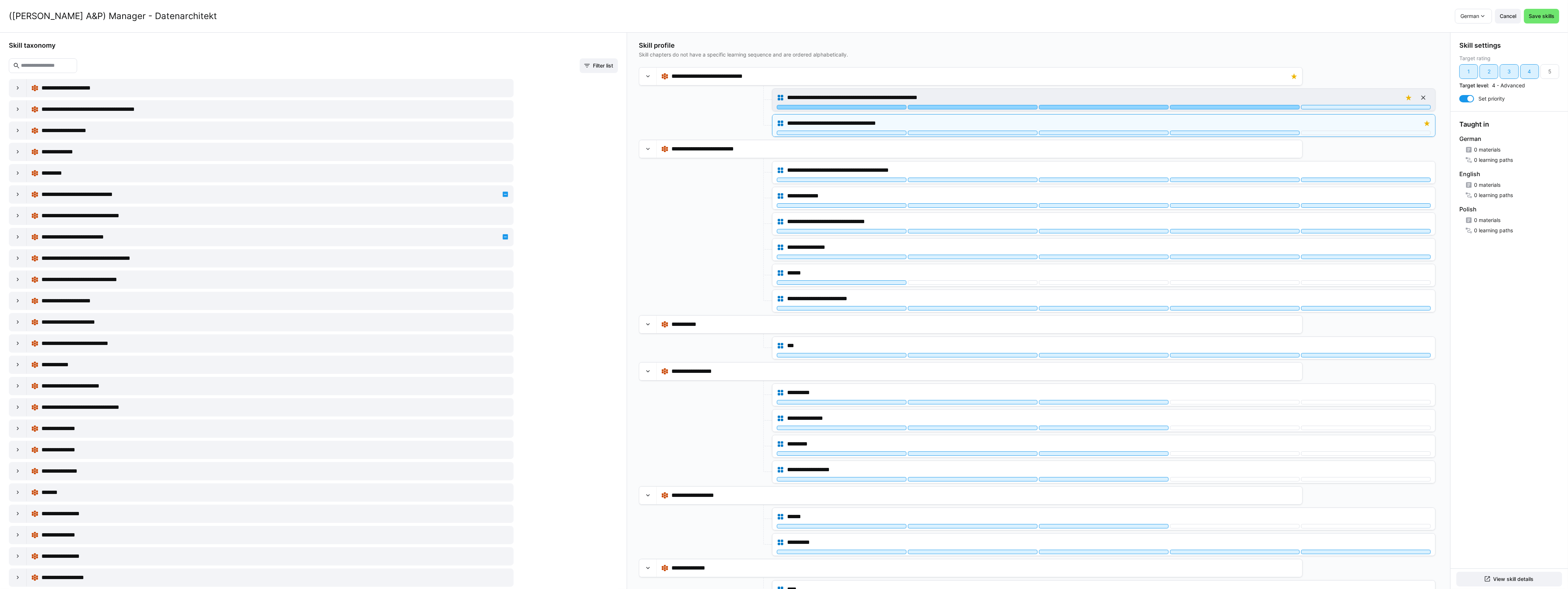
click at [1261, 105] on div at bounding box center [1235, 107] width 130 height 4
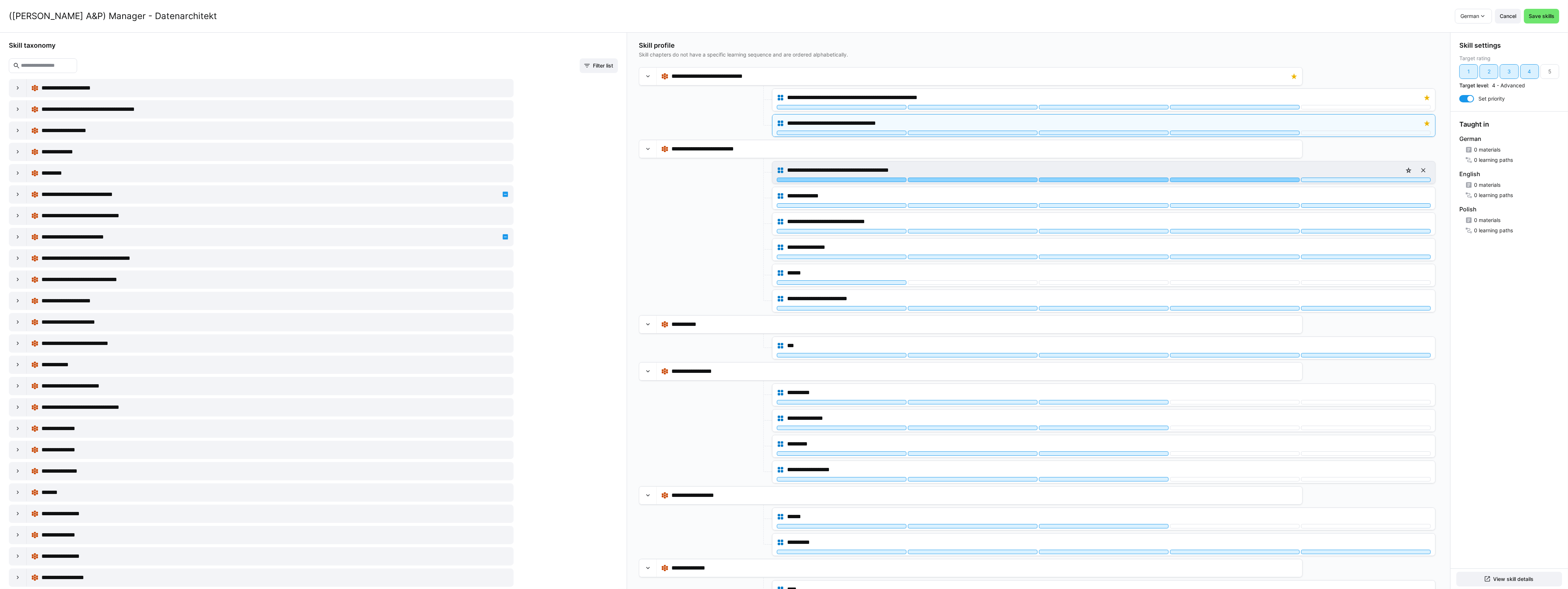
click at [1237, 180] on div at bounding box center [1235, 179] width 130 height 4
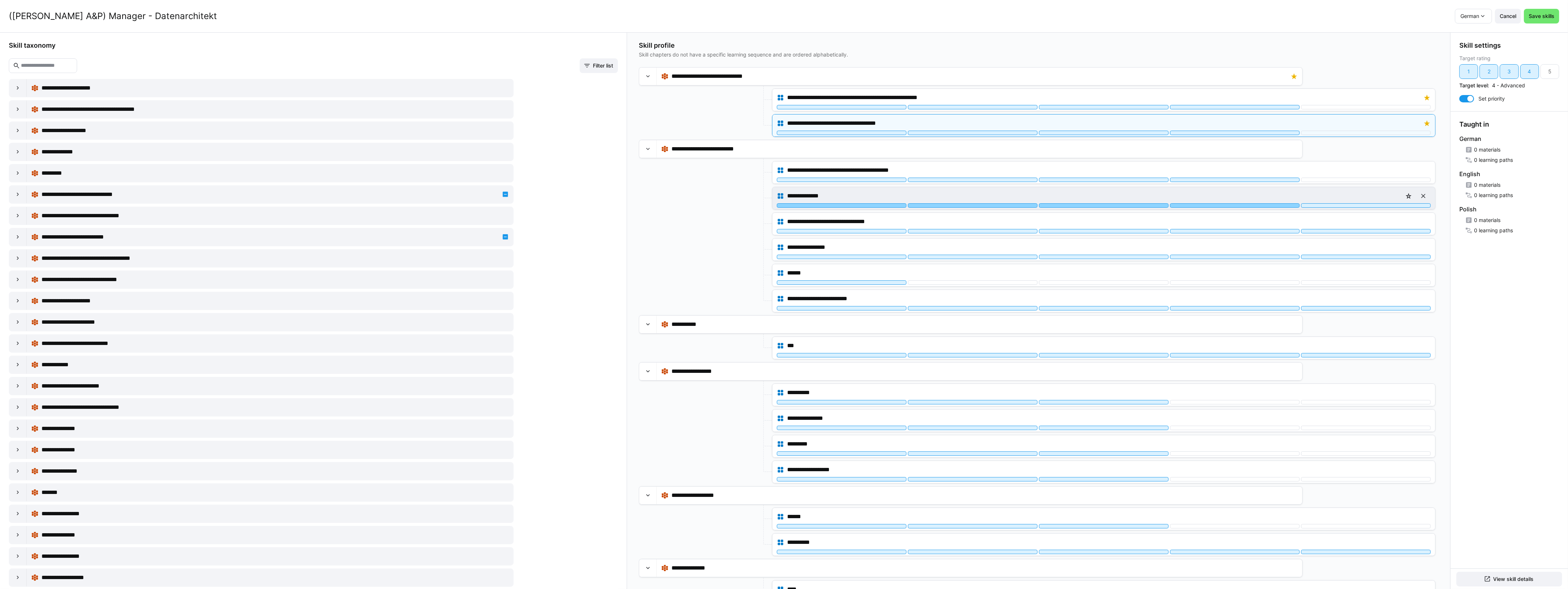
click at [1232, 205] on div at bounding box center [1235, 205] width 130 height 4
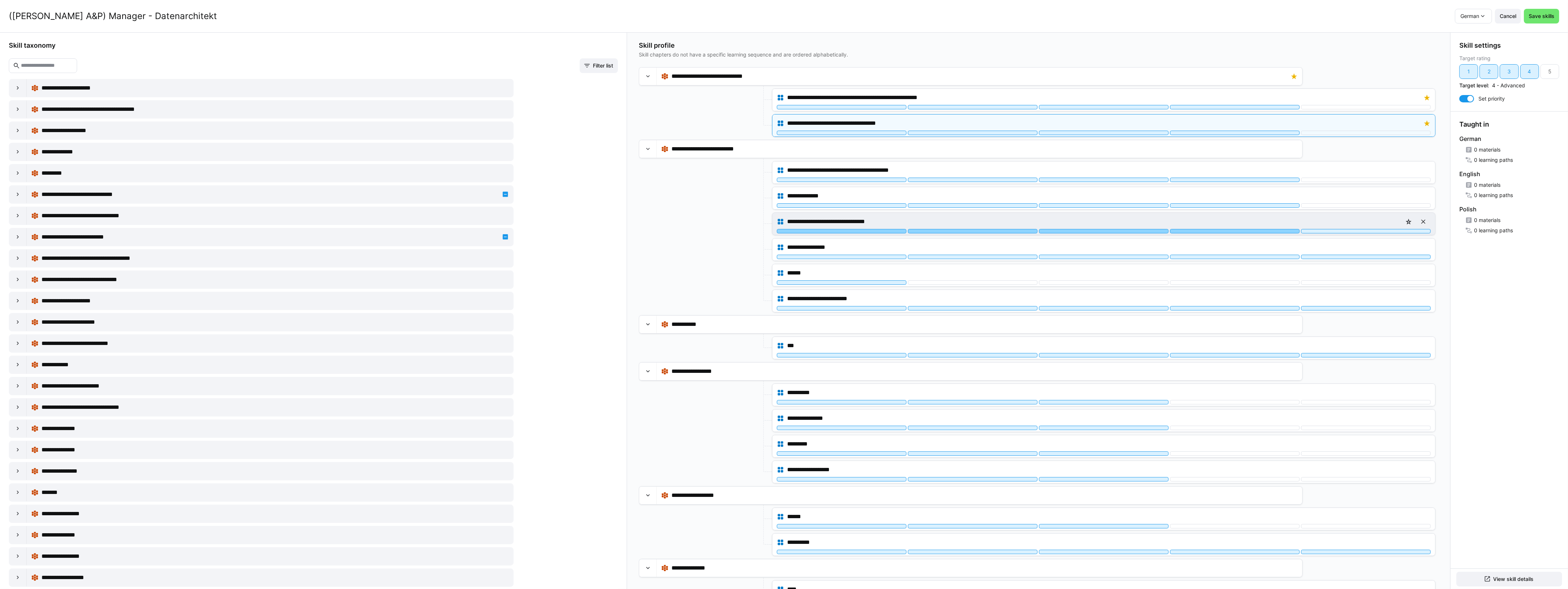
click at [1234, 230] on div at bounding box center [1235, 231] width 130 height 4
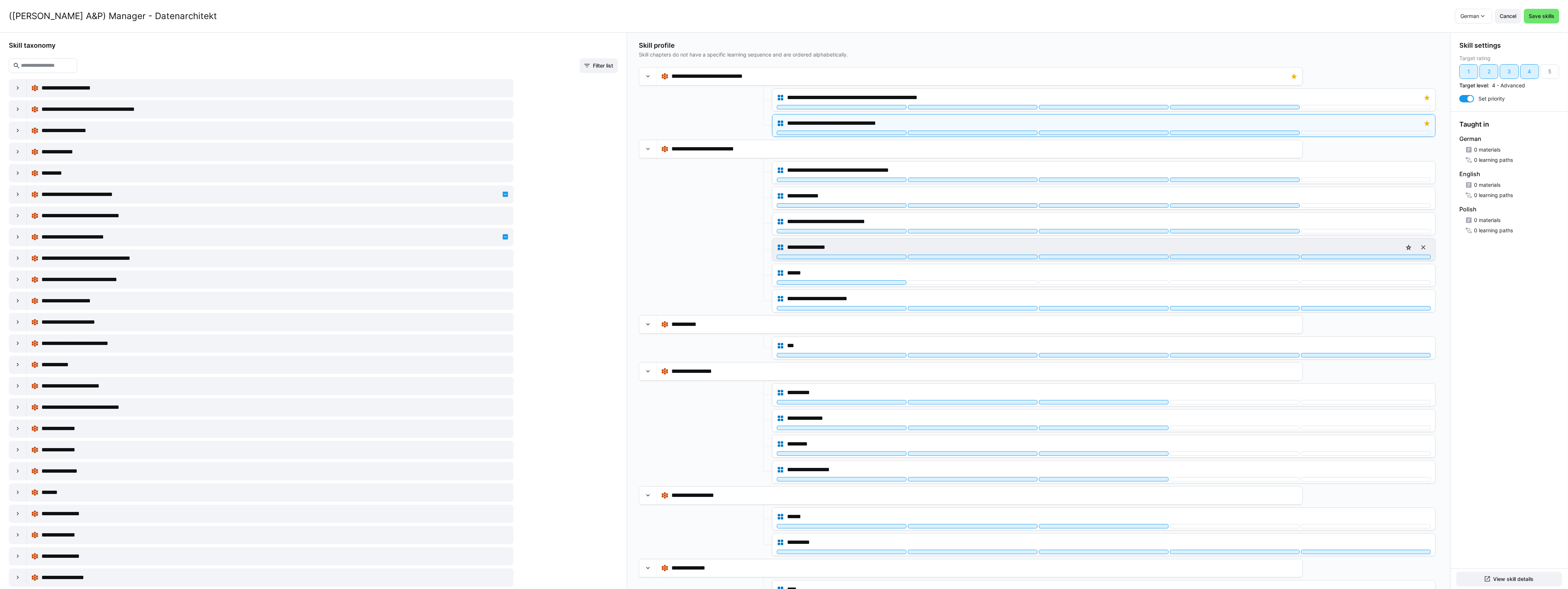
click at [1225, 254] on div "**********" at bounding box center [1103, 247] width 654 height 14
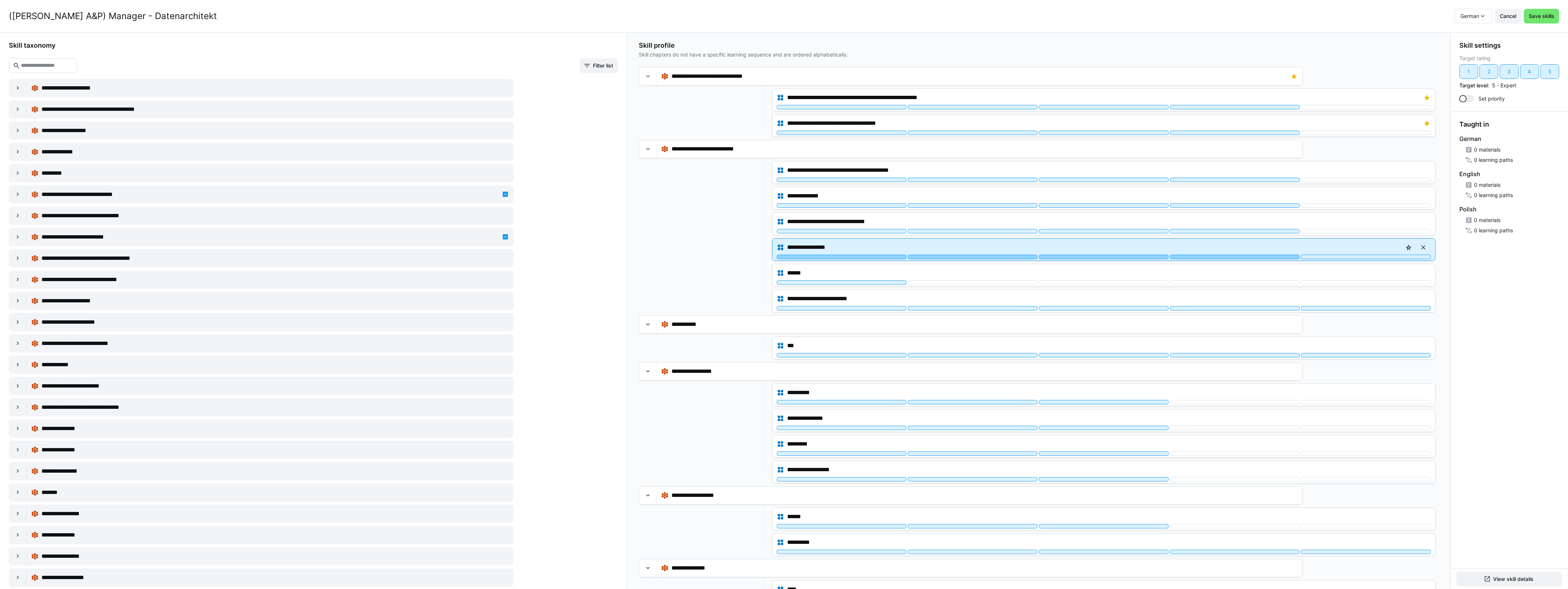
click at [1223, 259] on div at bounding box center [1235, 257] width 130 height 4
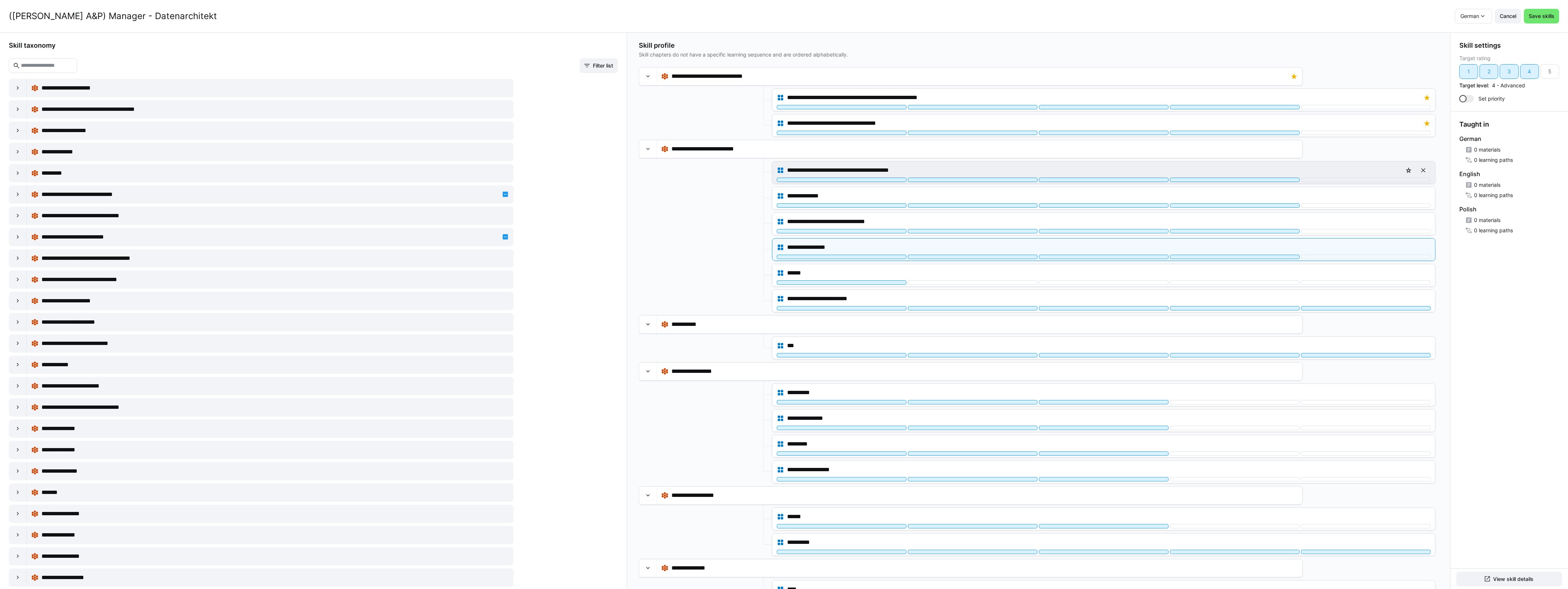
click at [1157, 174] on div "**********" at bounding box center [1093, 170] width 611 height 9
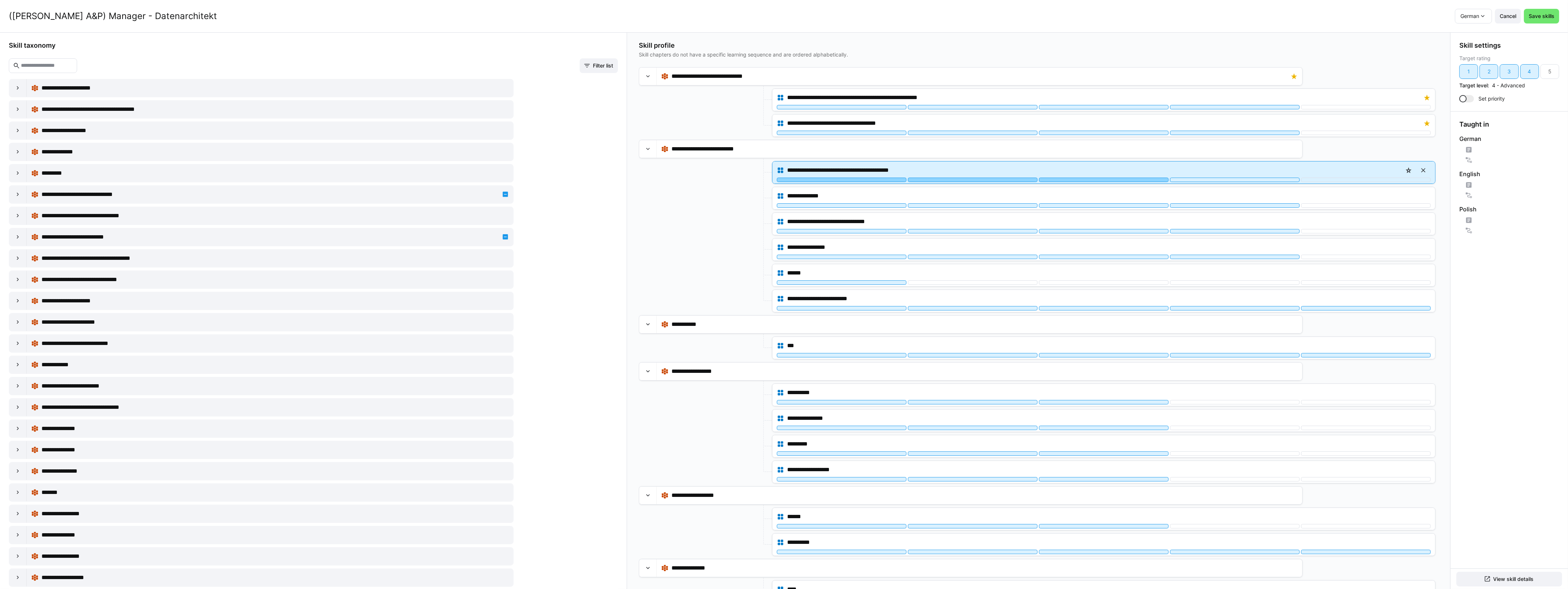
click at [1141, 182] on div at bounding box center [1104, 179] width 130 height 4
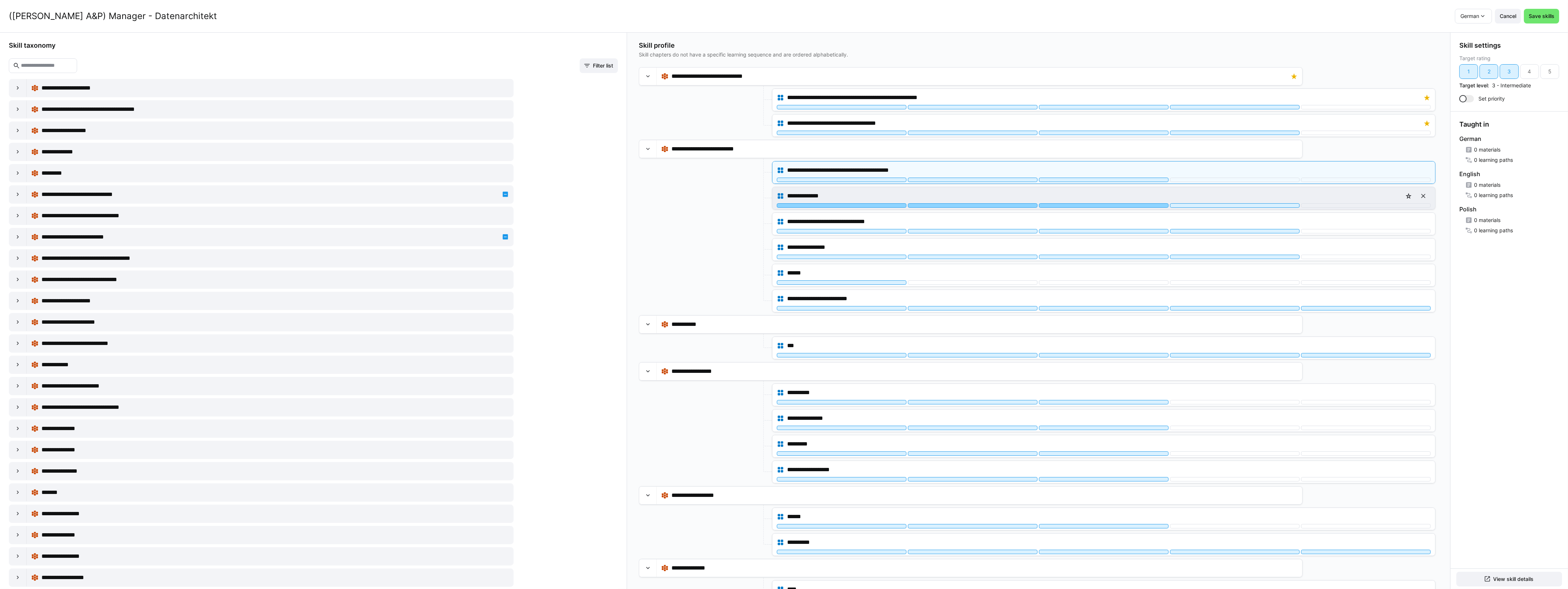
click at [1135, 207] on div at bounding box center [1104, 205] width 130 height 4
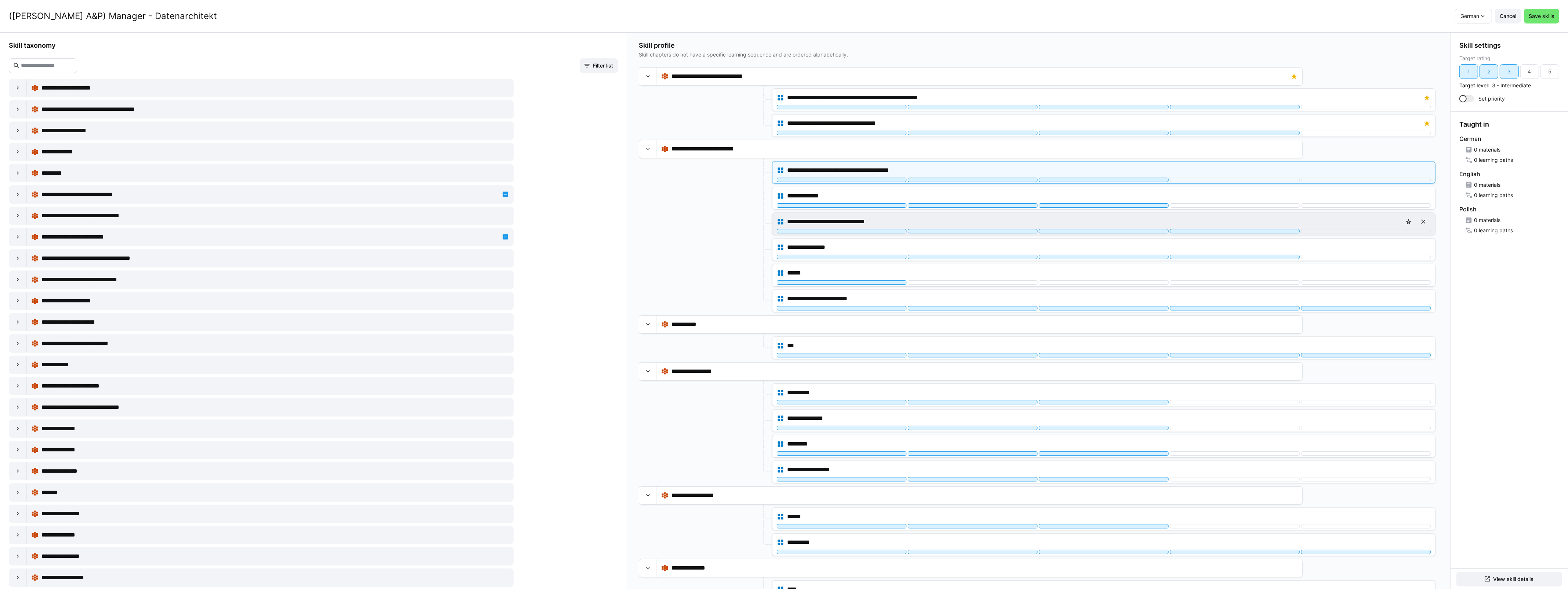
click at [1128, 235] on div "**********" at bounding box center [1103, 223] width 662 height 22
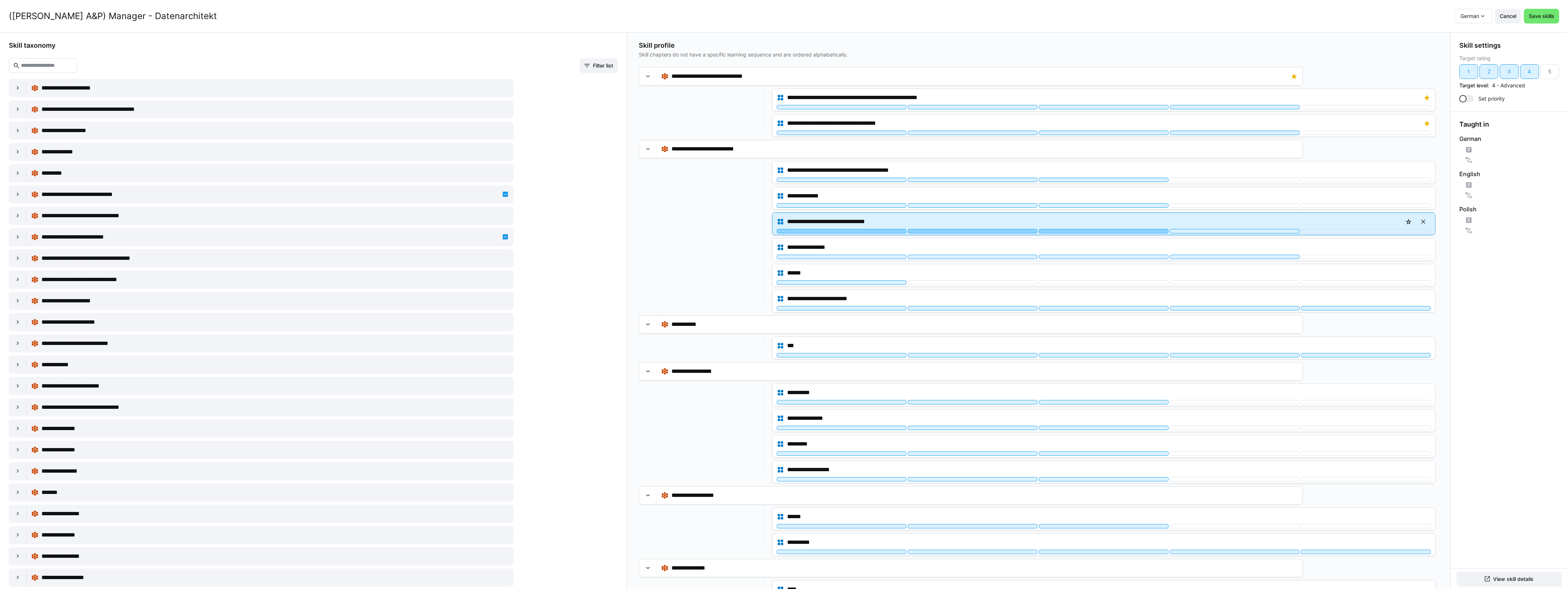
click at [1132, 232] on div at bounding box center [1104, 231] width 130 height 4
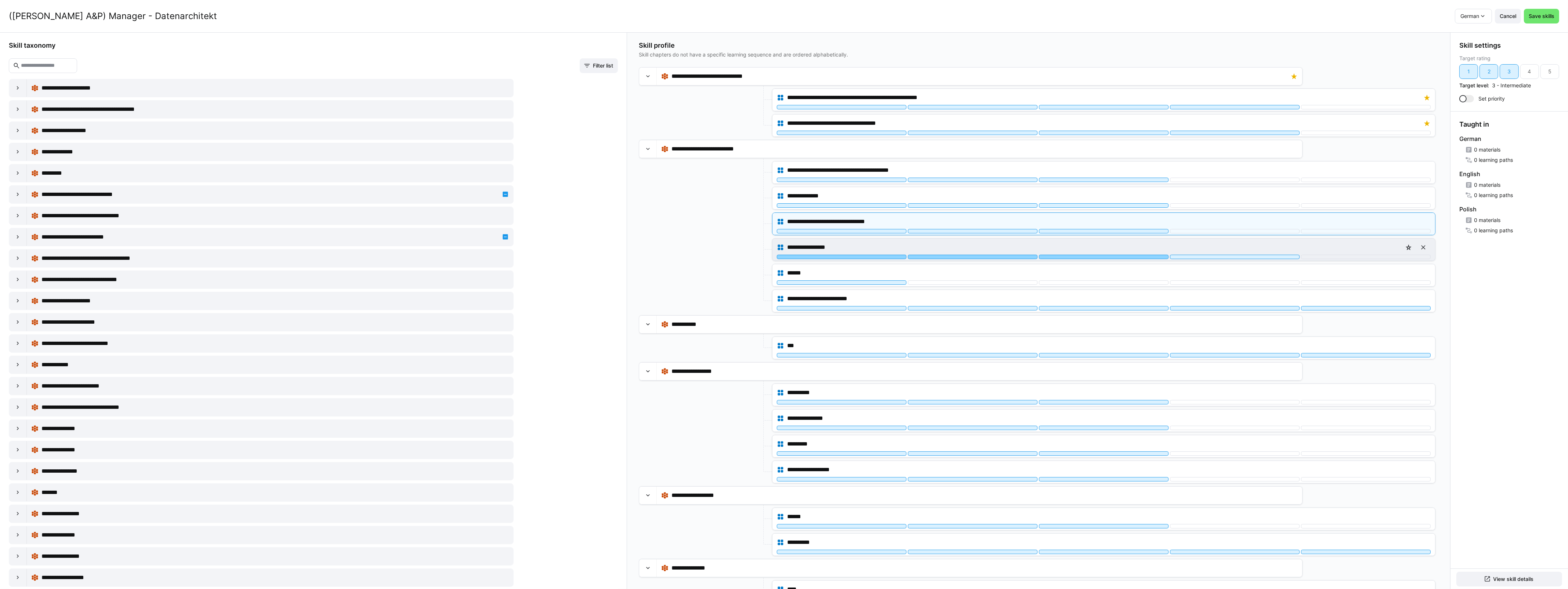
click at [1129, 259] on div at bounding box center [1104, 257] width 130 height 4
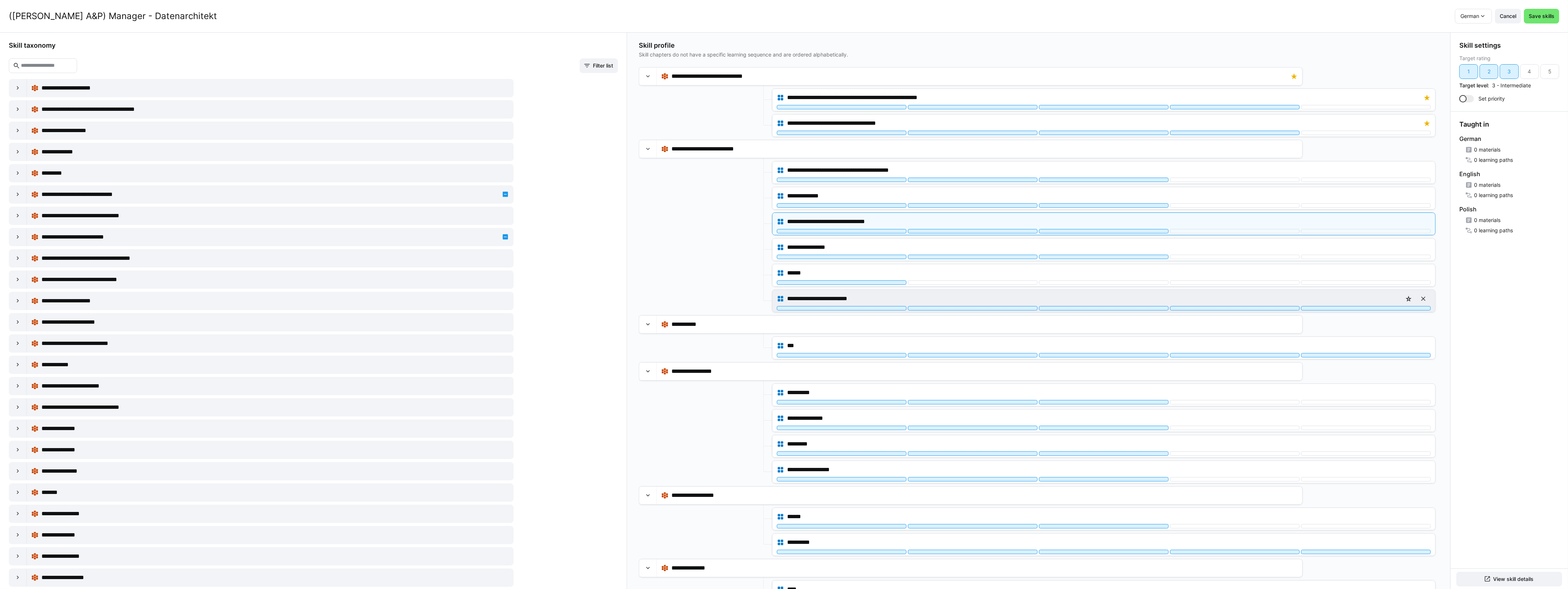
click at [1111, 306] on div "**********" at bounding box center [1103, 298] width 654 height 14
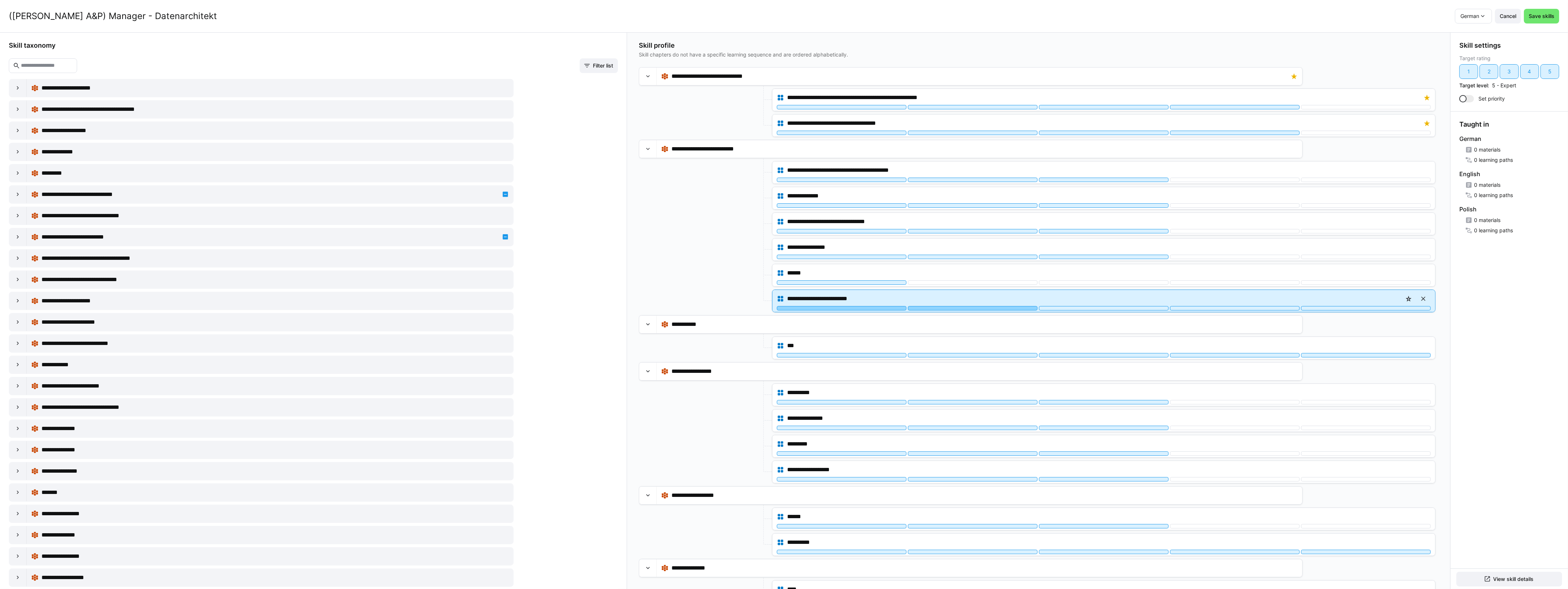
click at [1004, 308] on div at bounding box center [973, 308] width 130 height 4
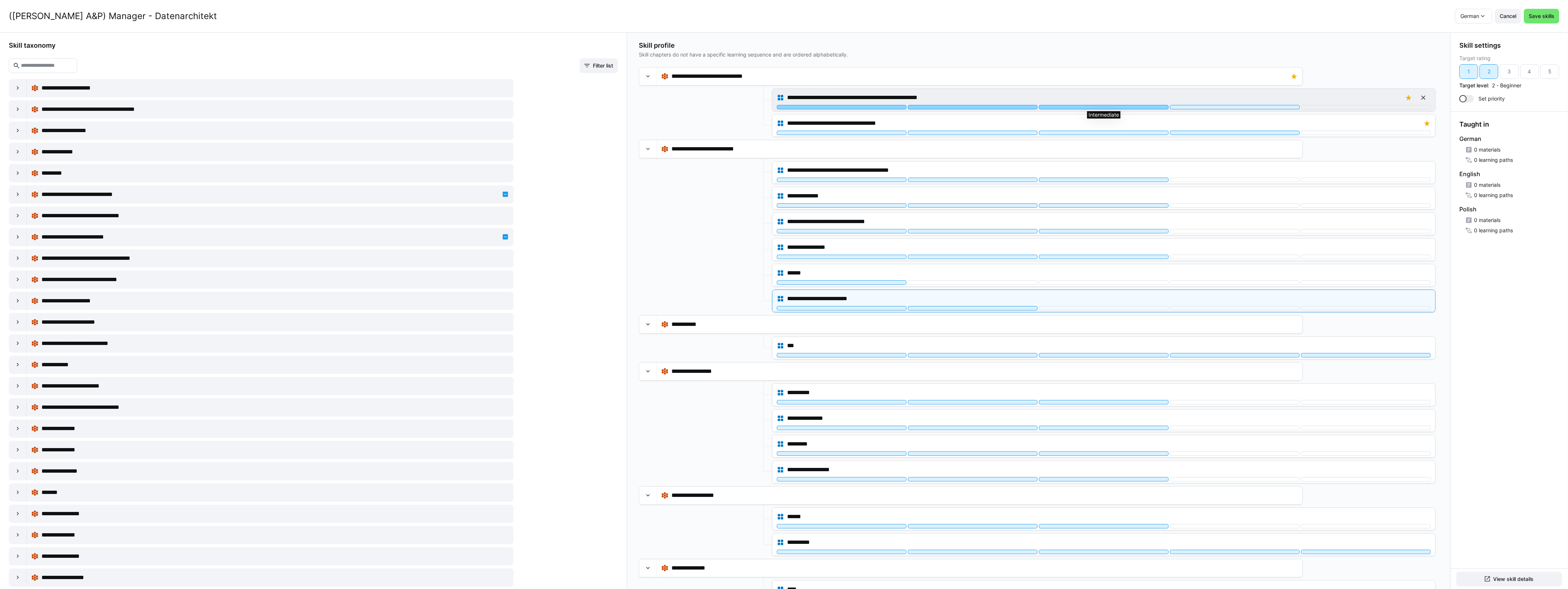
click at [1142, 107] on div at bounding box center [1104, 107] width 130 height 4
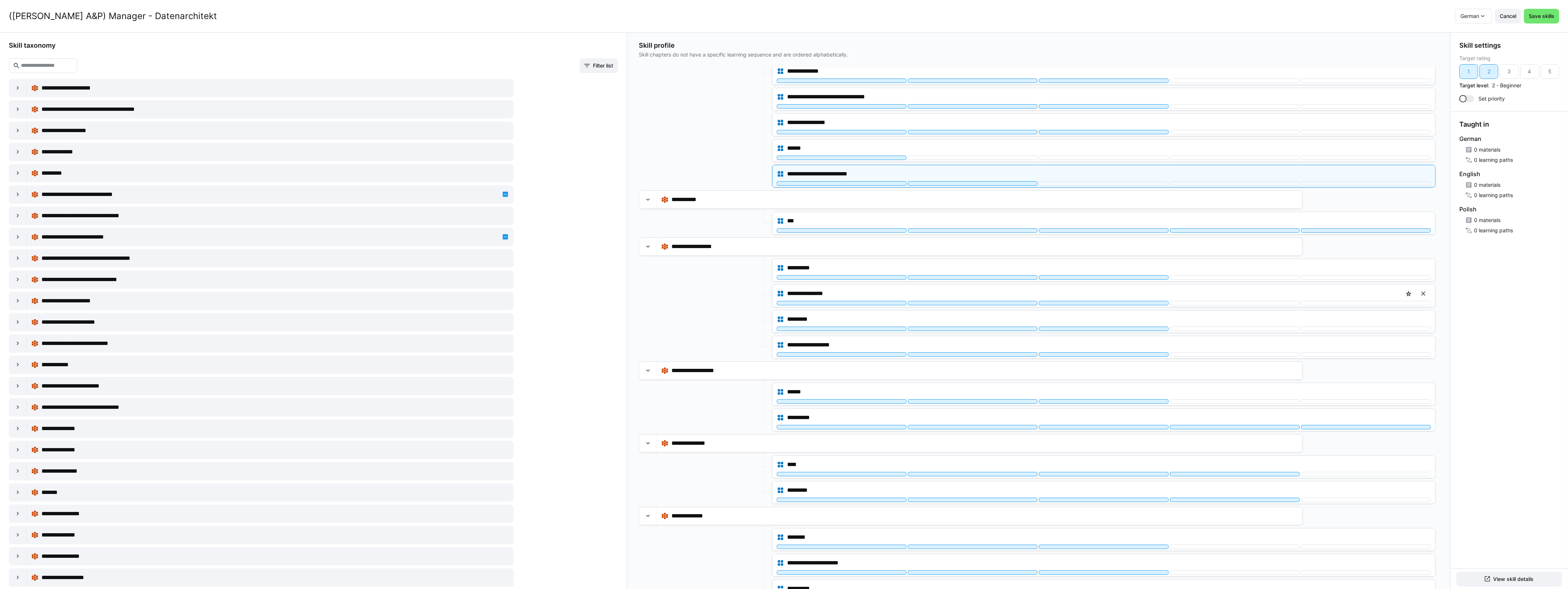
scroll to position [138, 0]
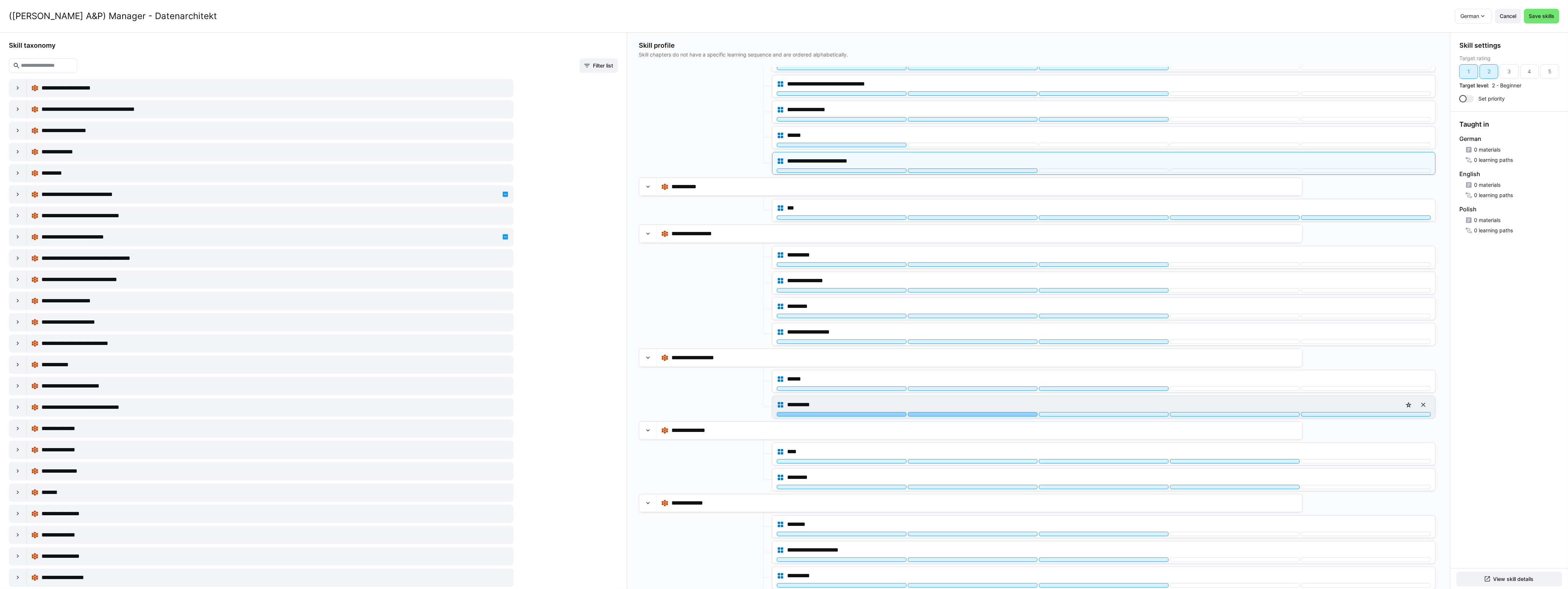
click at [990, 417] on div at bounding box center [973, 414] width 130 height 4
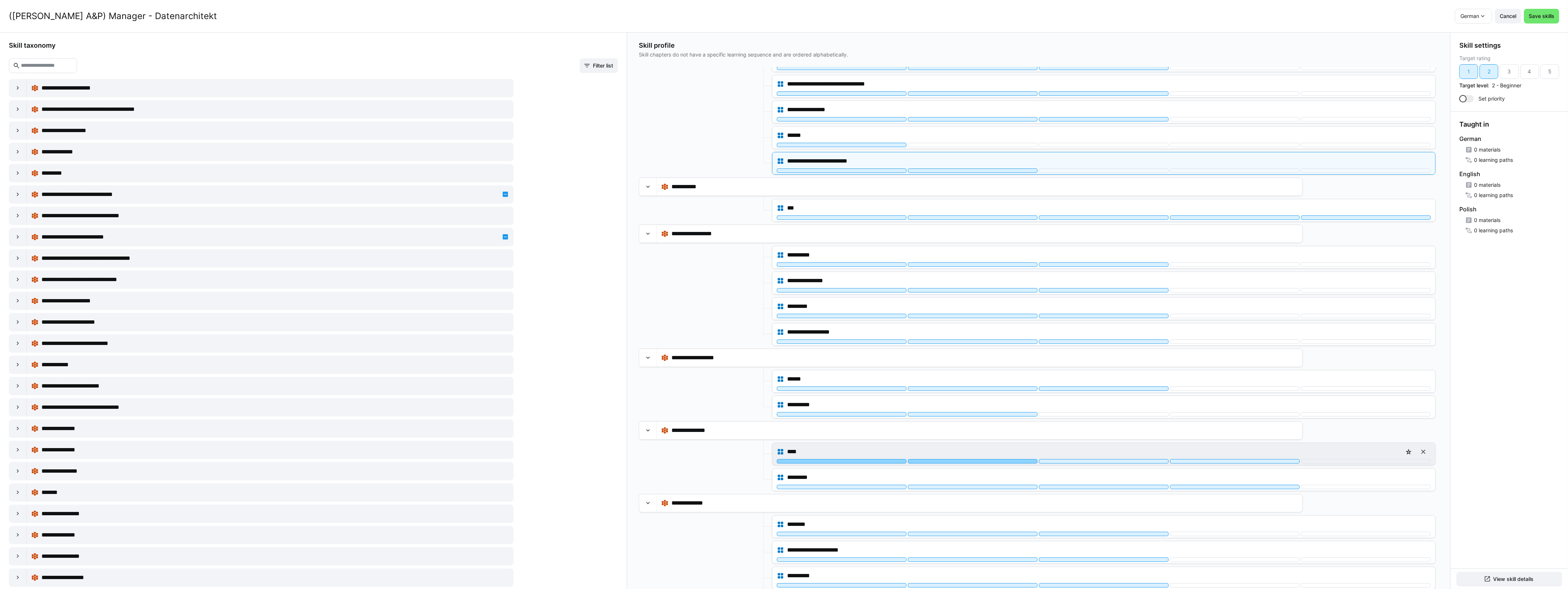
click at [997, 463] on div at bounding box center [973, 461] width 130 height 4
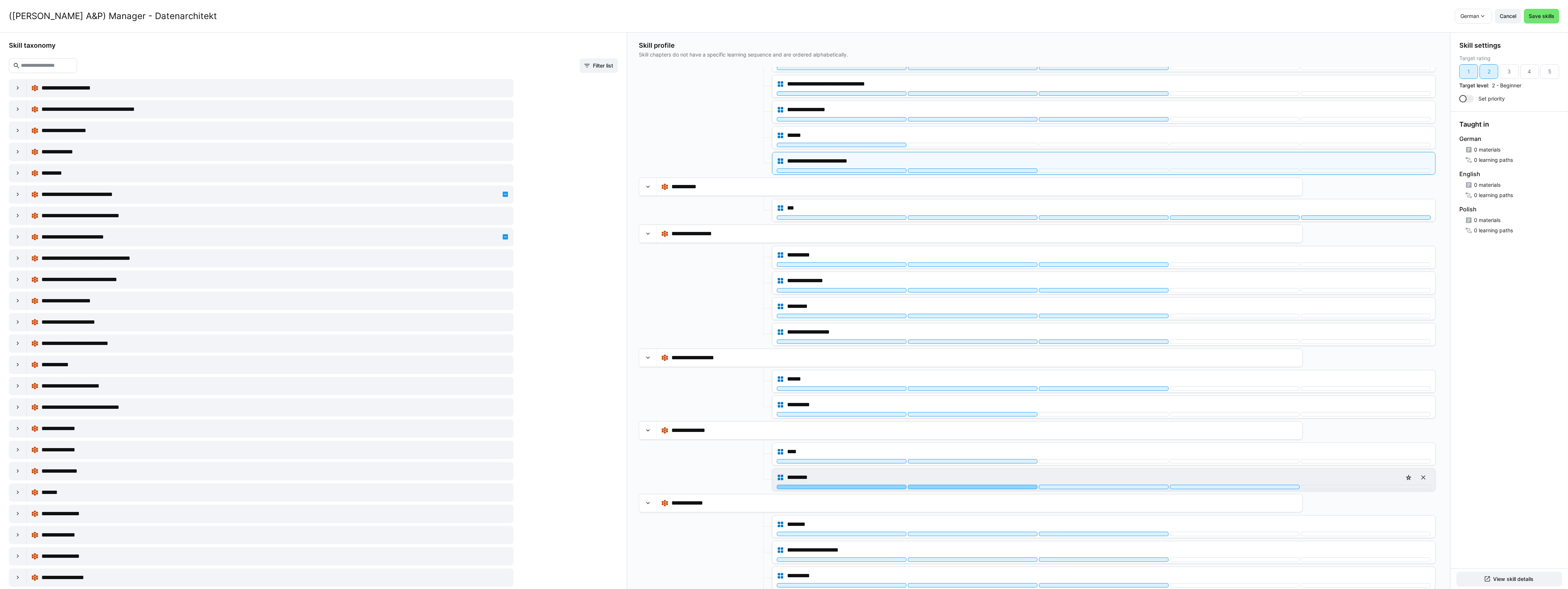
click at [991, 489] on div at bounding box center [973, 486] width 130 height 4
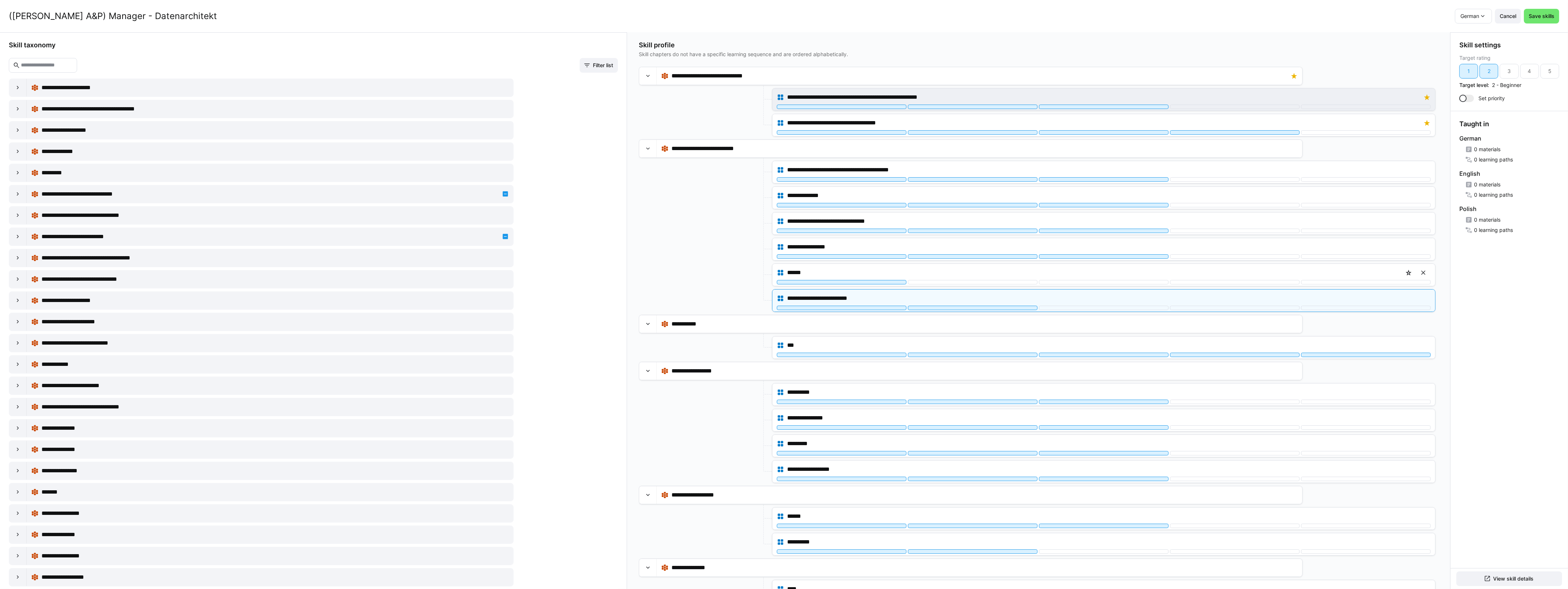
scroll to position [0, 0]
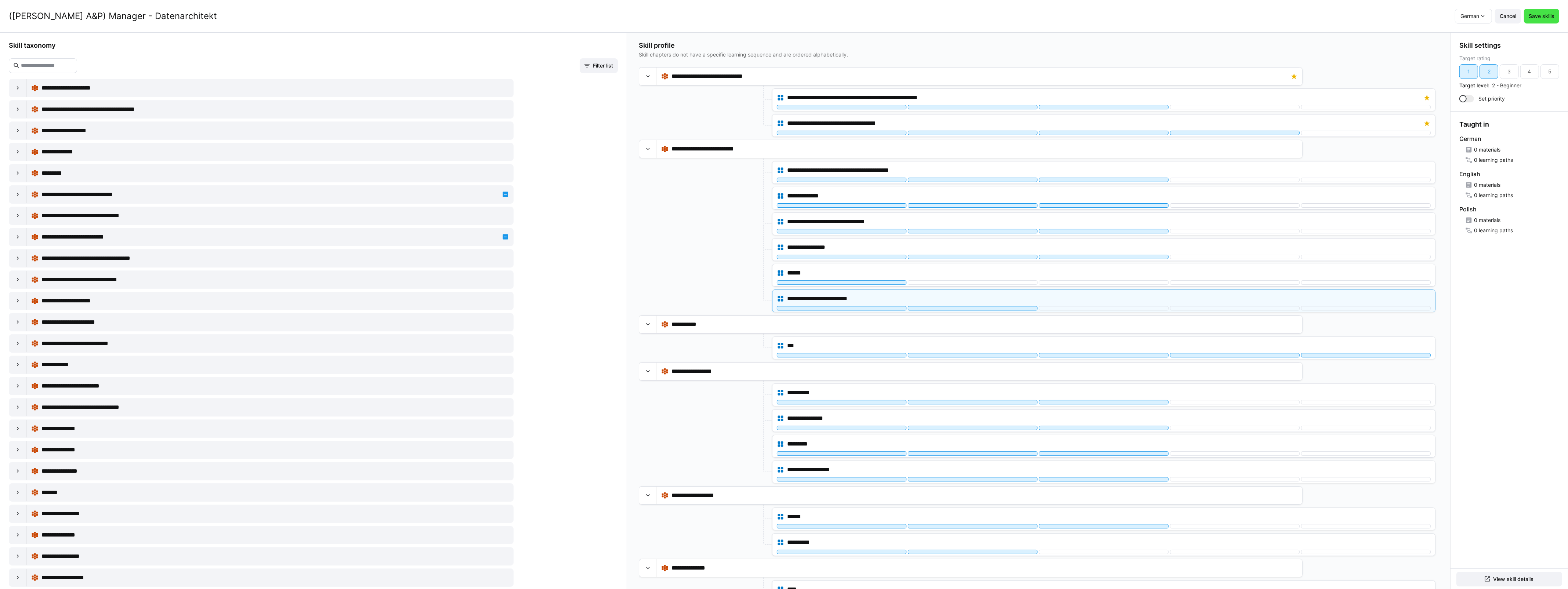
click at [1550, 19] on span "Save skills" at bounding box center [1541, 16] width 28 height 8
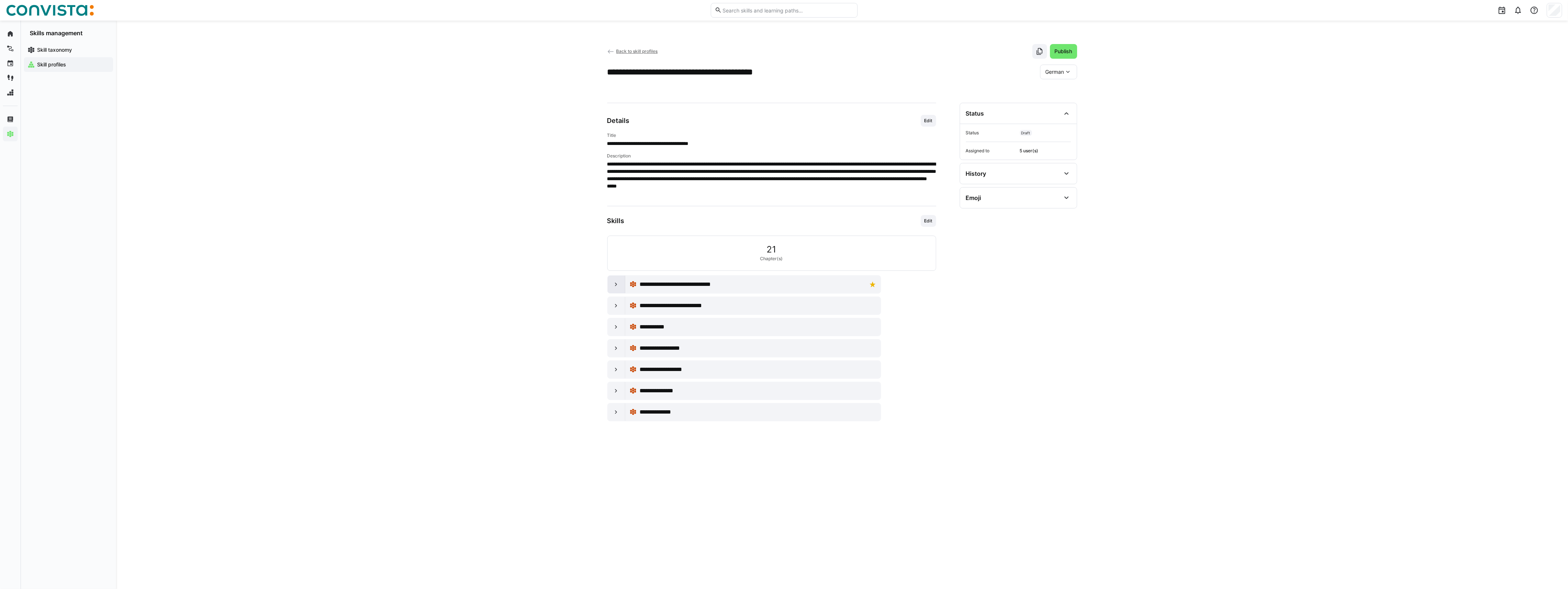
click at [622, 289] on div at bounding box center [616, 284] width 18 height 18
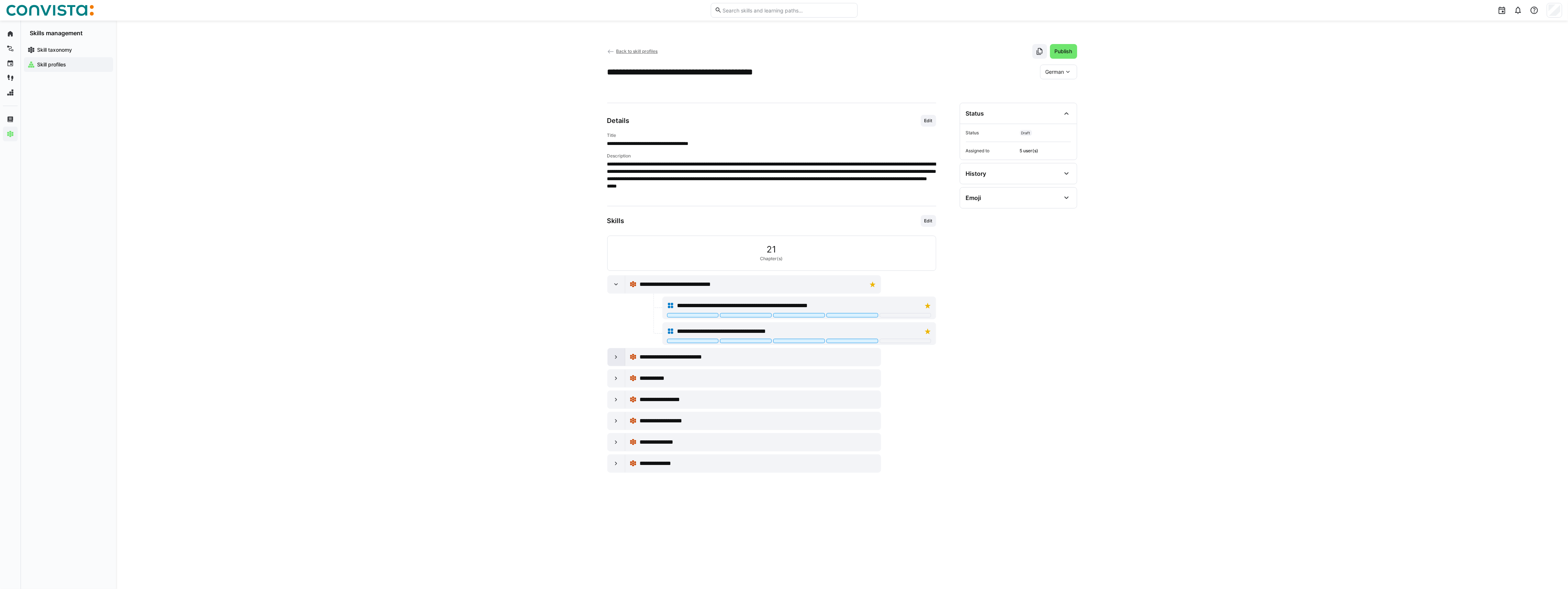
click at [624, 354] on div at bounding box center [616, 357] width 18 height 18
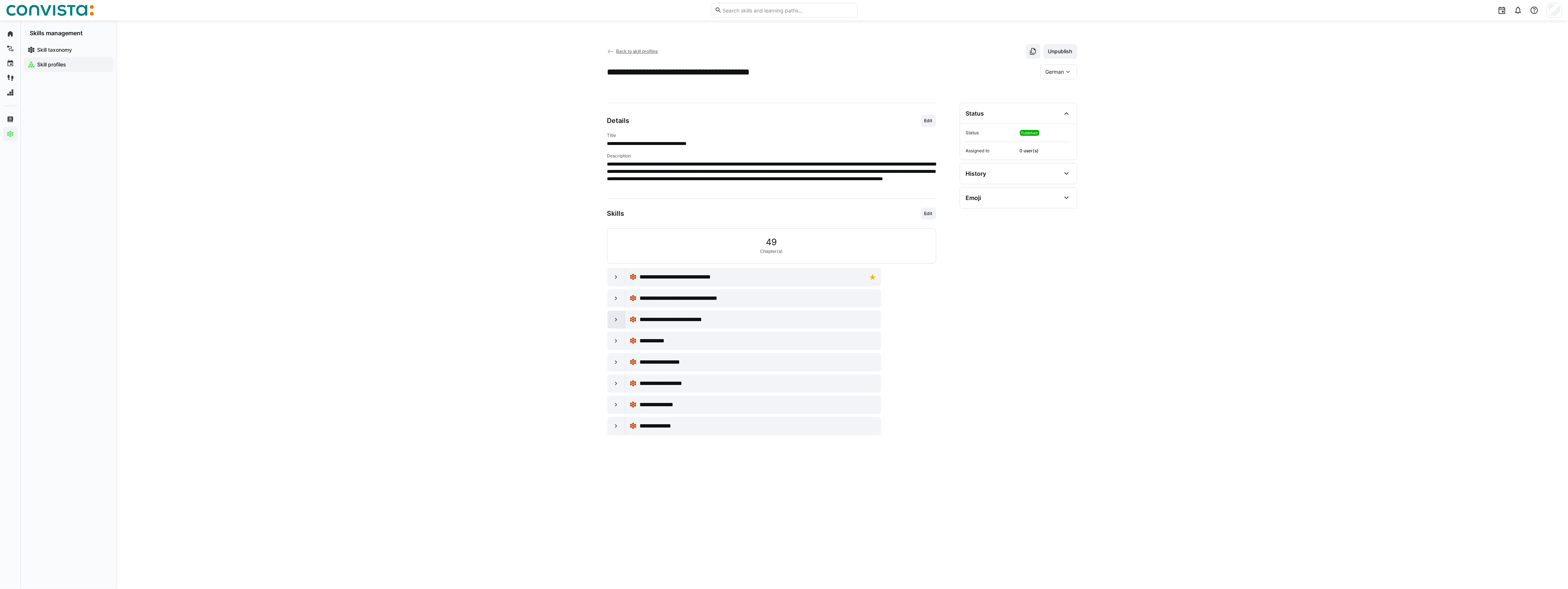
click at [614, 319] on eds-icon at bounding box center [616, 320] width 8 height 8
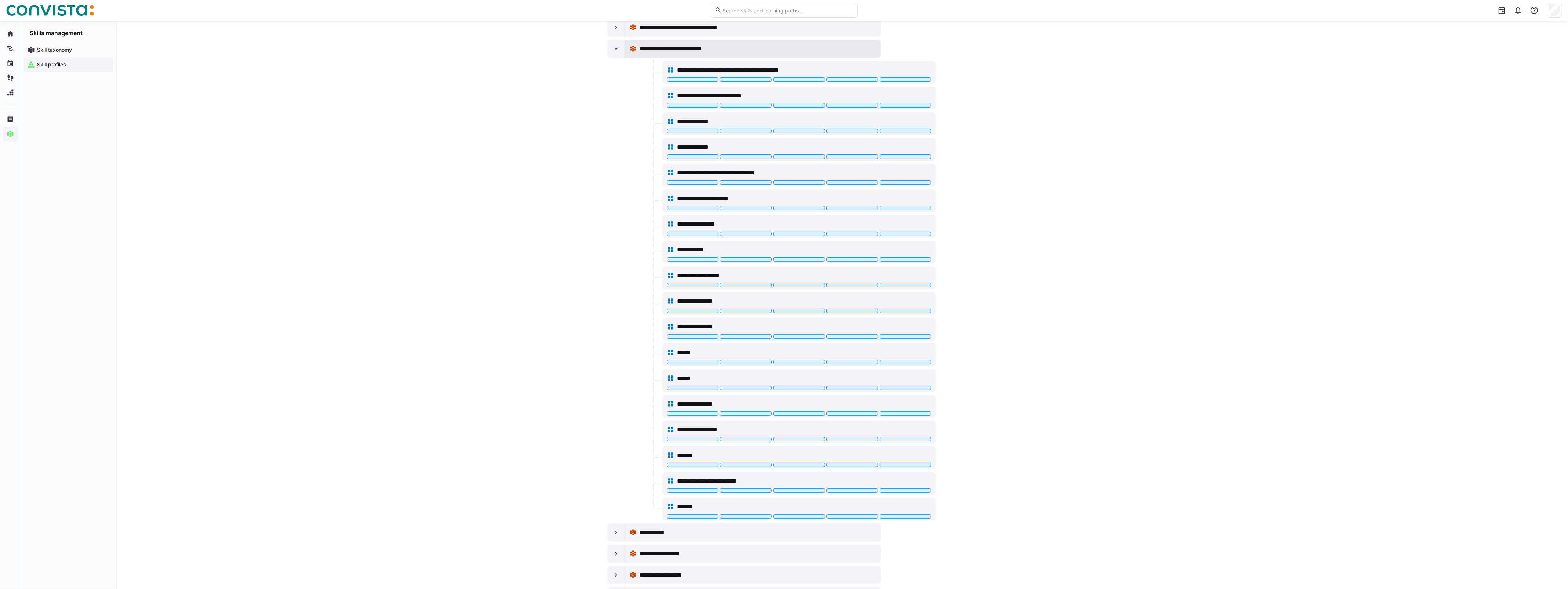
scroll to position [62, 0]
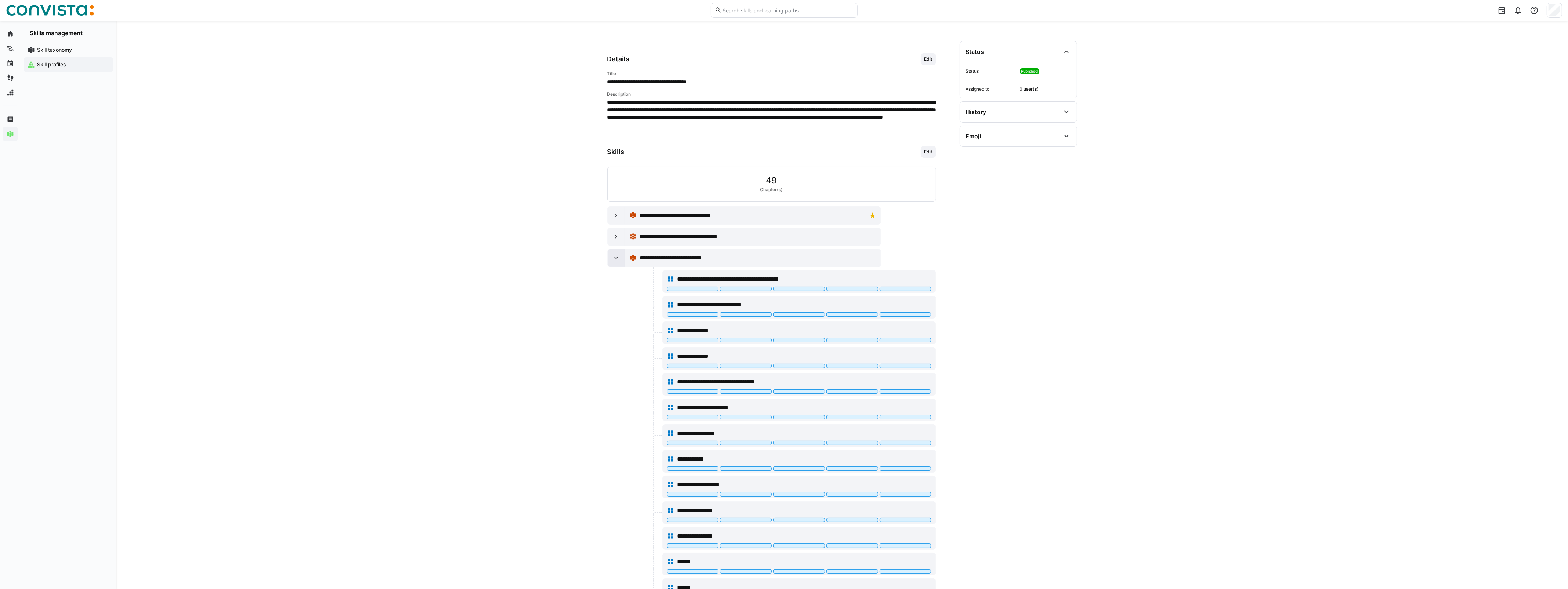
click at [620, 259] on div at bounding box center [616, 258] width 18 height 18
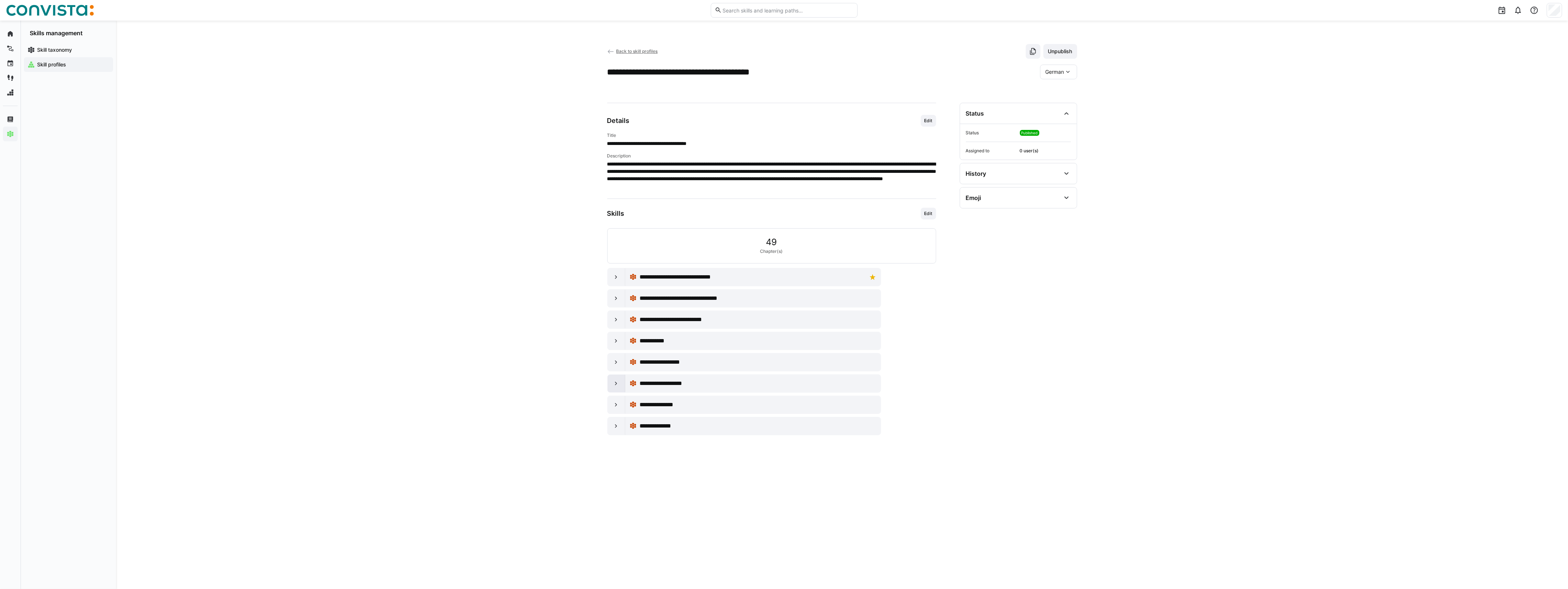
click at [610, 386] on div at bounding box center [616, 383] width 18 height 18
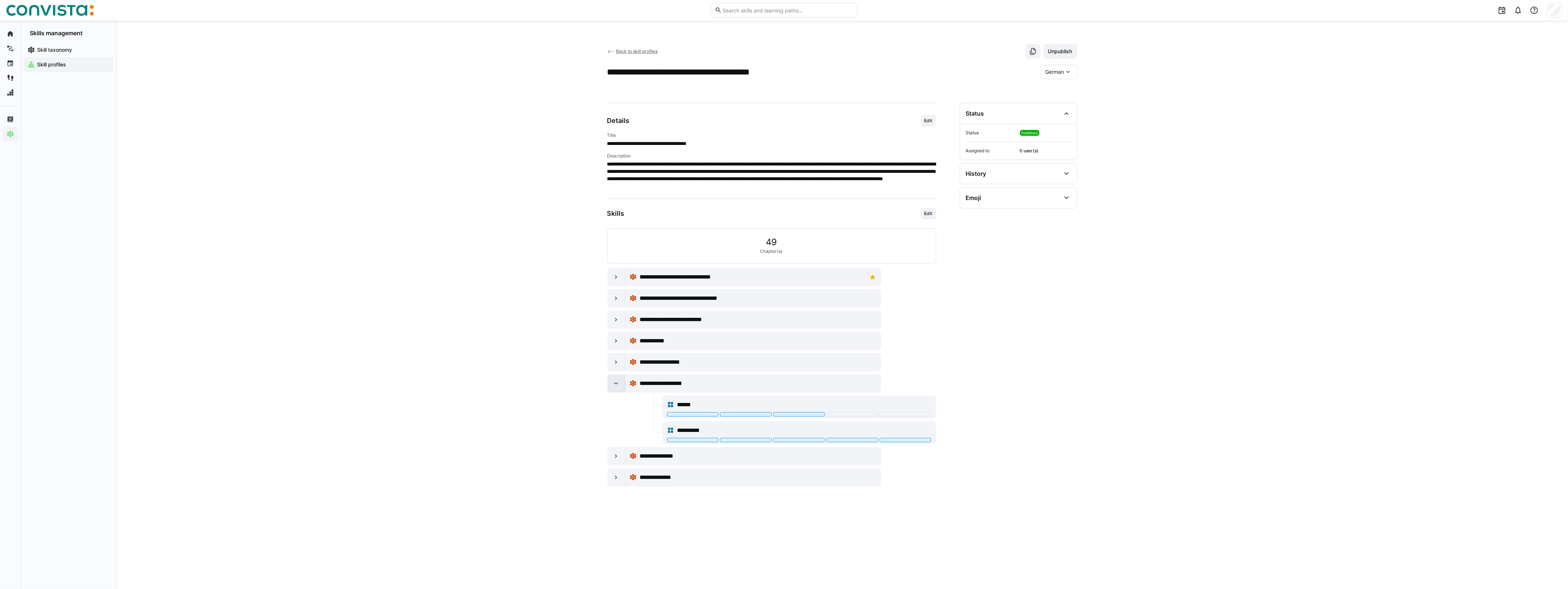
click at [610, 386] on div at bounding box center [616, 383] width 18 height 18
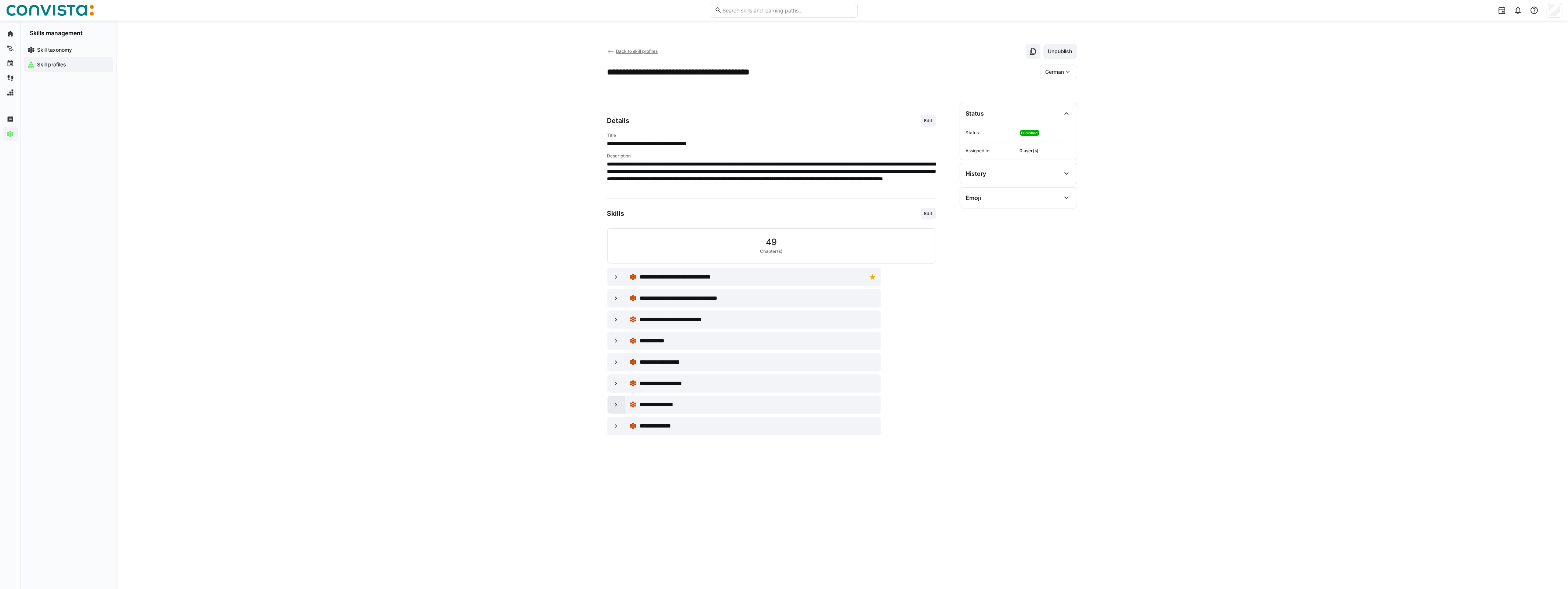
click at [608, 412] on div at bounding box center [616, 405] width 18 height 18
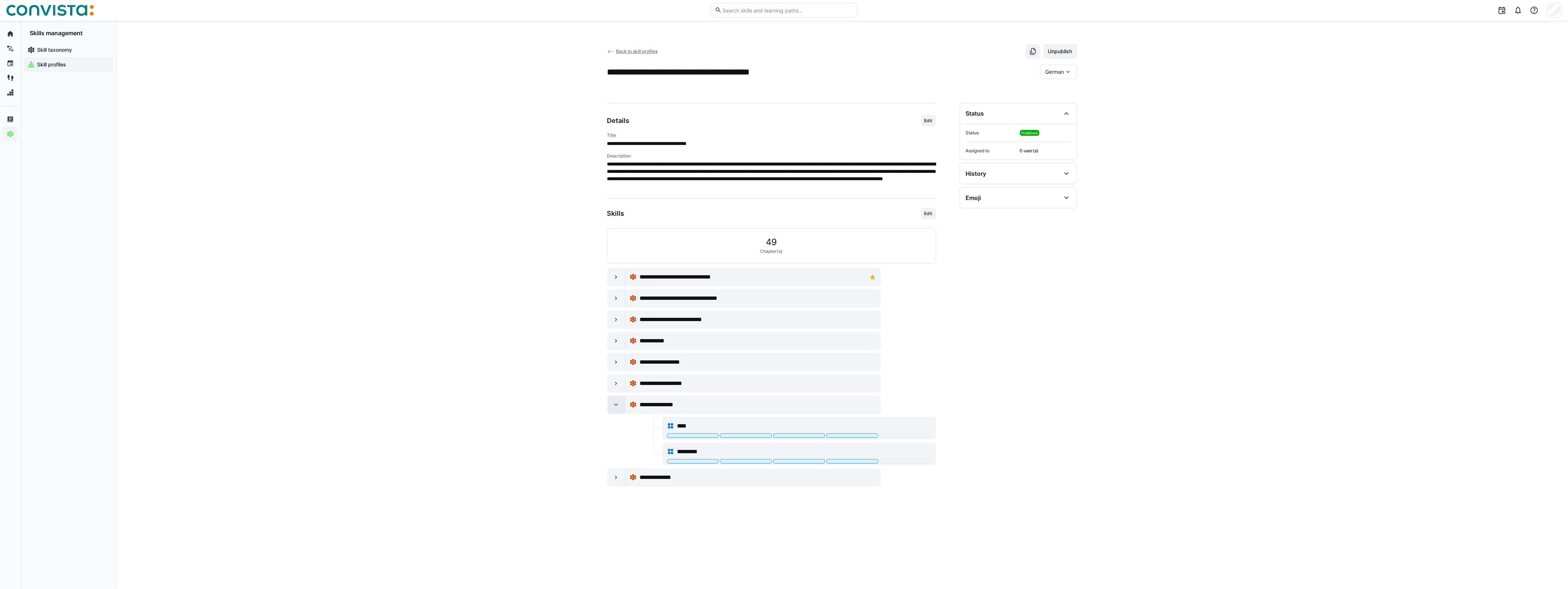
click at [608, 412] on div at bounding box center [616, 405] width 18 height 18
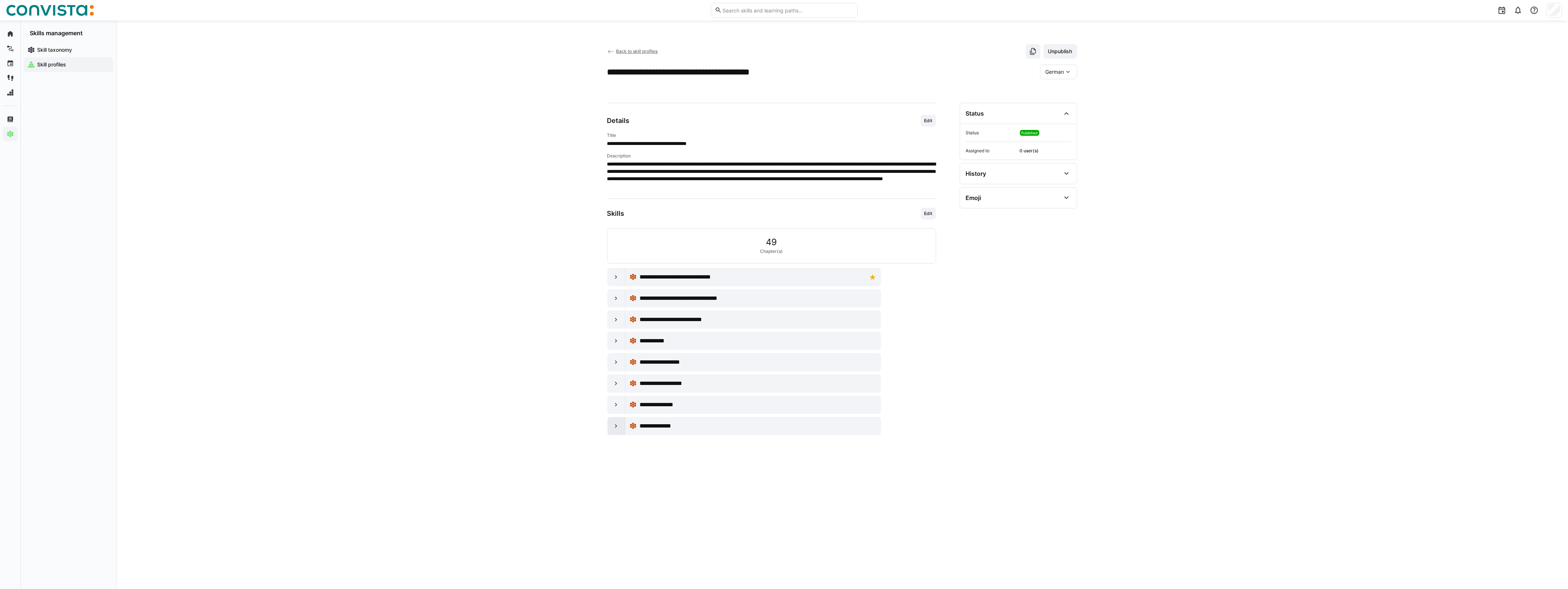
click at [613, 432] on div at bounding box center [616, 426] width 18 height 18
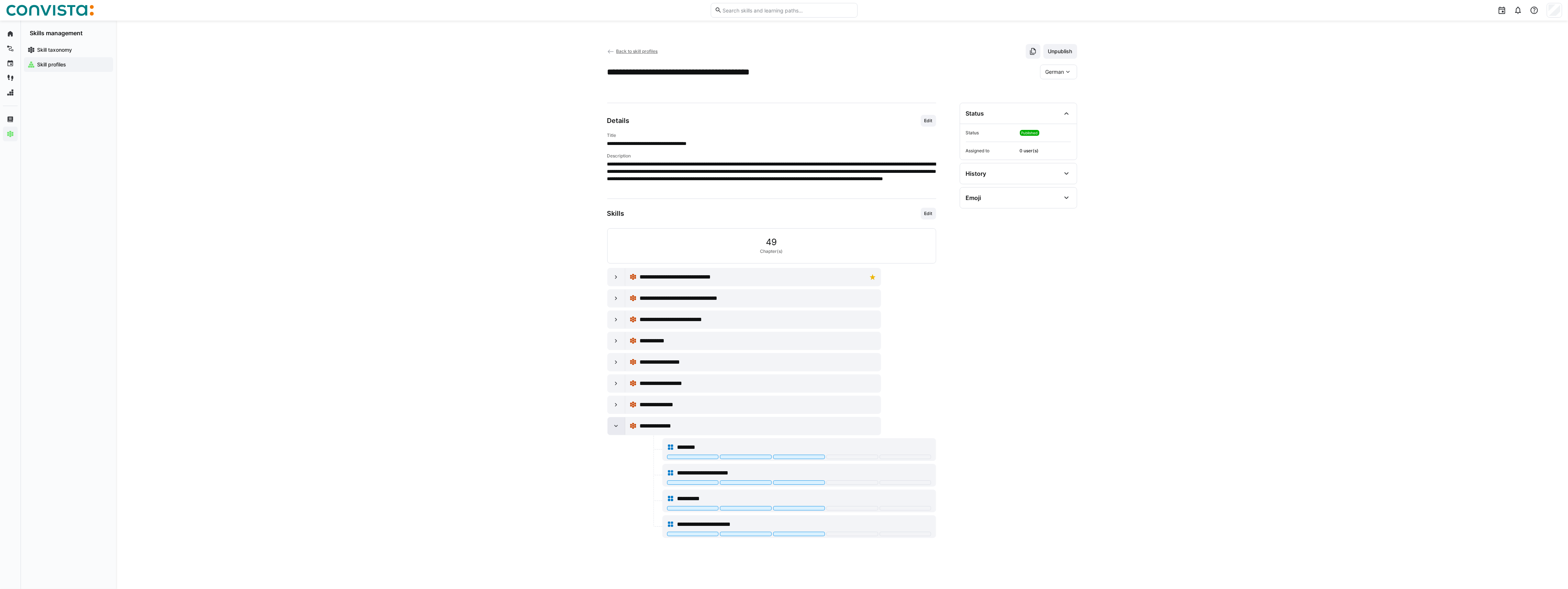
click at [613, 432] on div at bounding box center [616, 426] width 18 height 18
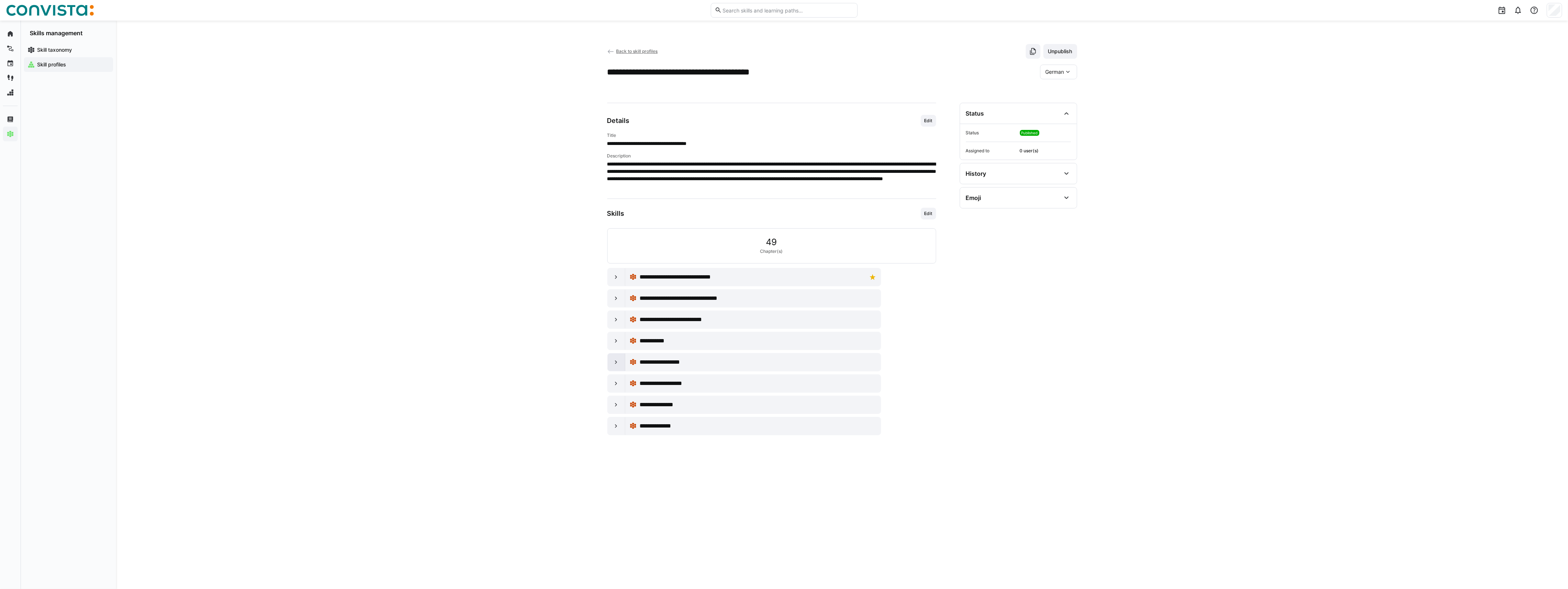
click at [615, 364] on eds-icon at bounding box center [616, 362] width 8 height 8
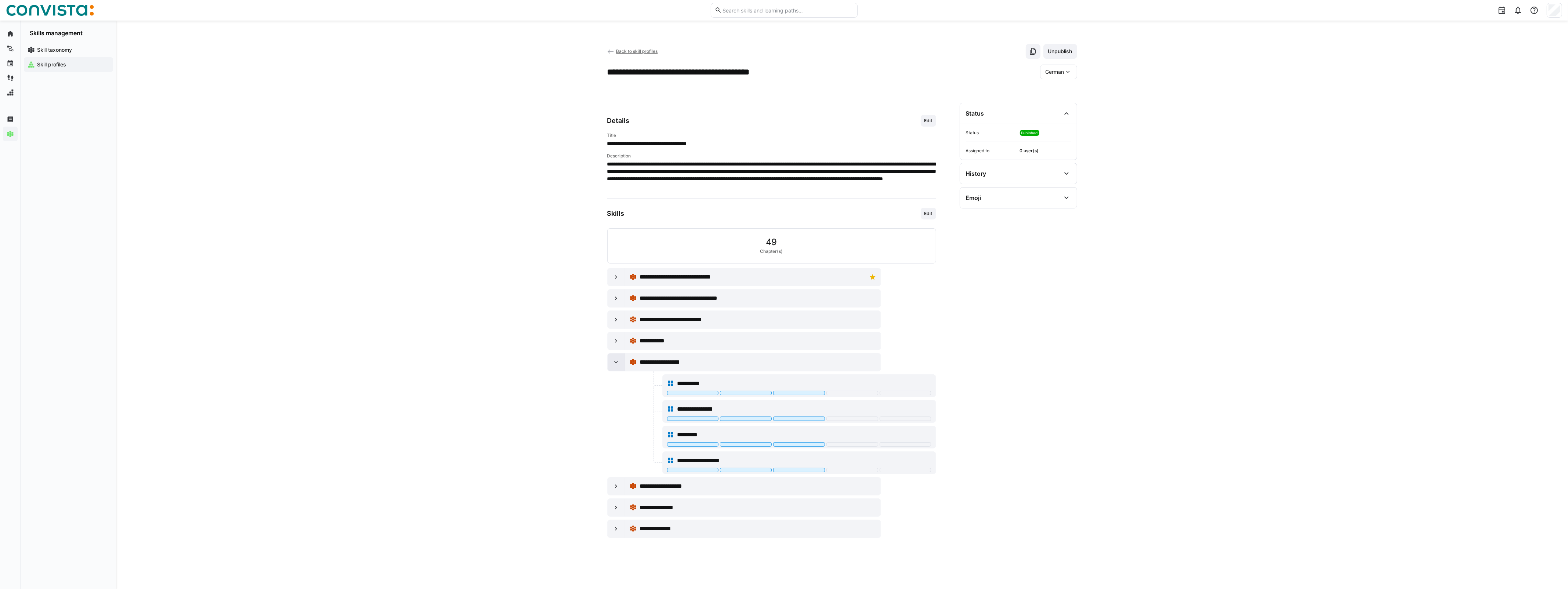
drag, startPoint x: 615, startPoint y: 365, endPoint x: 617, endPoint y: 358, distance: 7.3
click at [615, 366] on eds-icon at bounding box center [616, 362] width 8 height 8
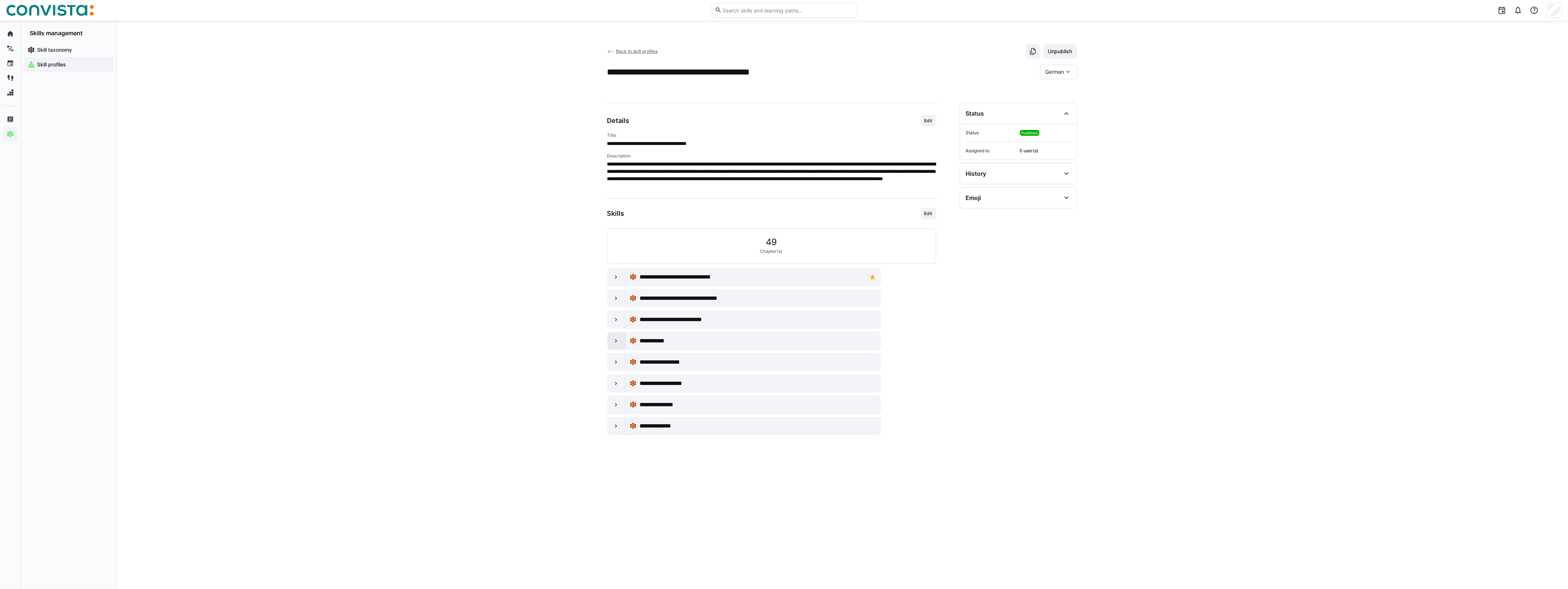
click at [618, 340] on eds-icon at bounding box center [616, 341] width 8 height 8
click at [623, 323] on div at bounding box center [616, 320] width 18 height 18
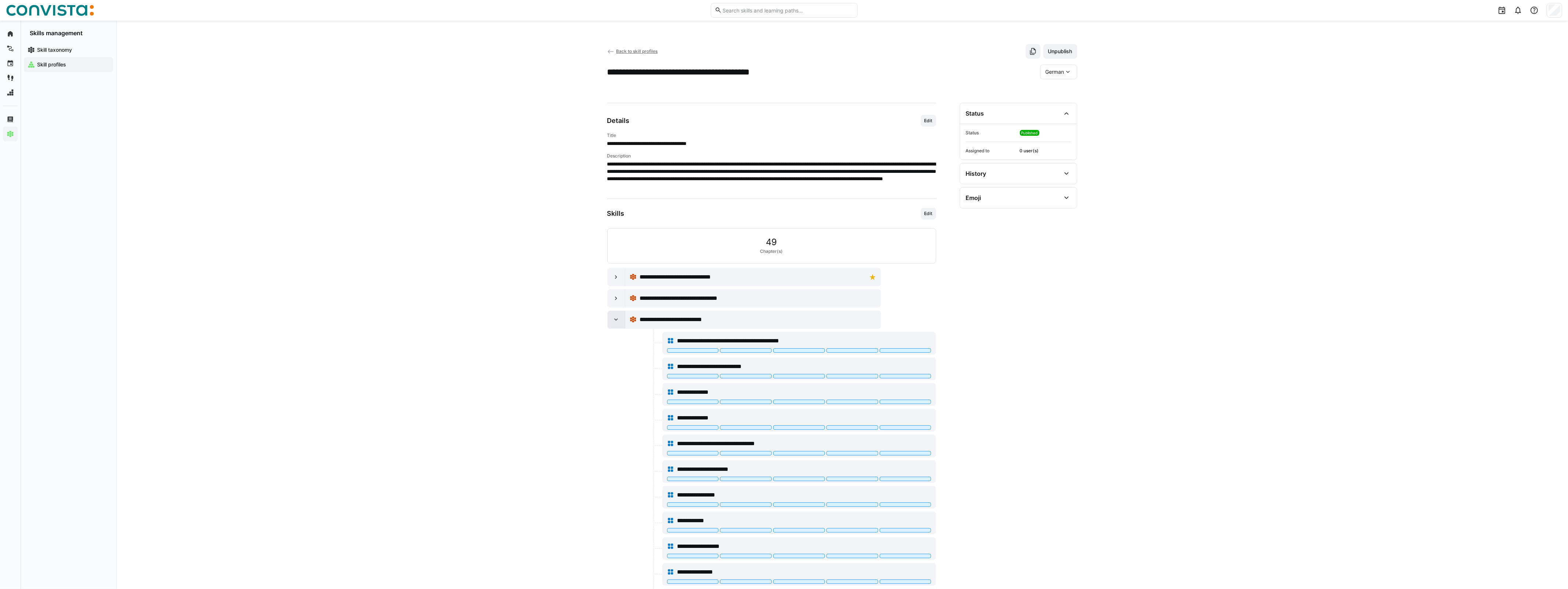
click at [623, 322] on div at bounding box center [616, 320] width 18 height 18
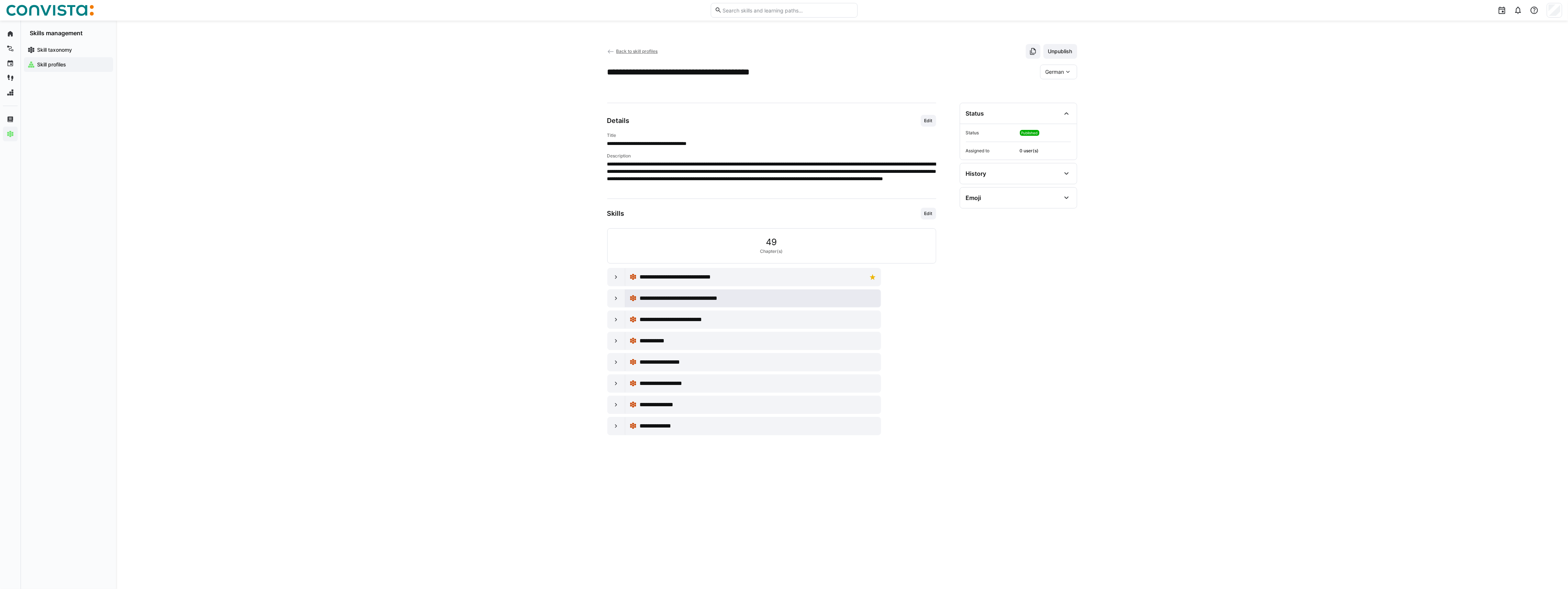
click at [630, 305] on div "**********" at bounding box center [753, 298] width 247 height 14
click at [619, 293] on div at bounding box center [616, 298] width 18 height 18
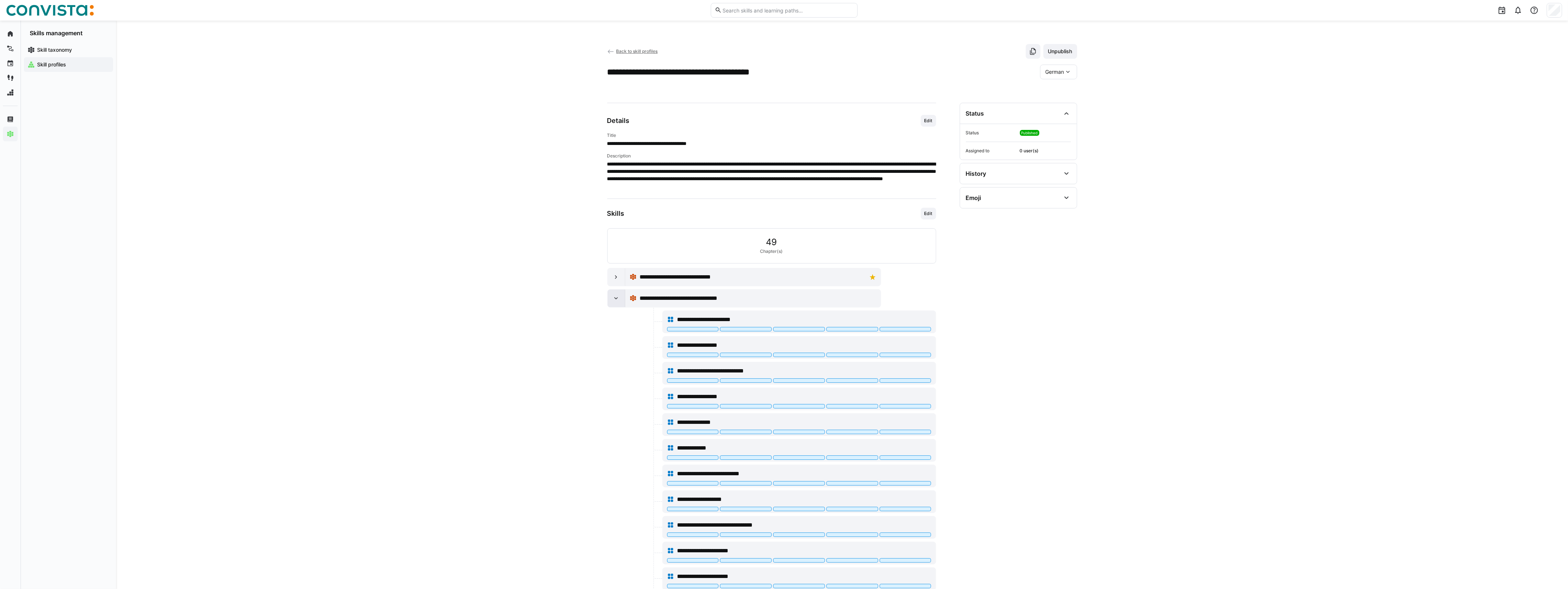
click at [610, 297] on div at bounding box center [616, 298] width 18 height 18
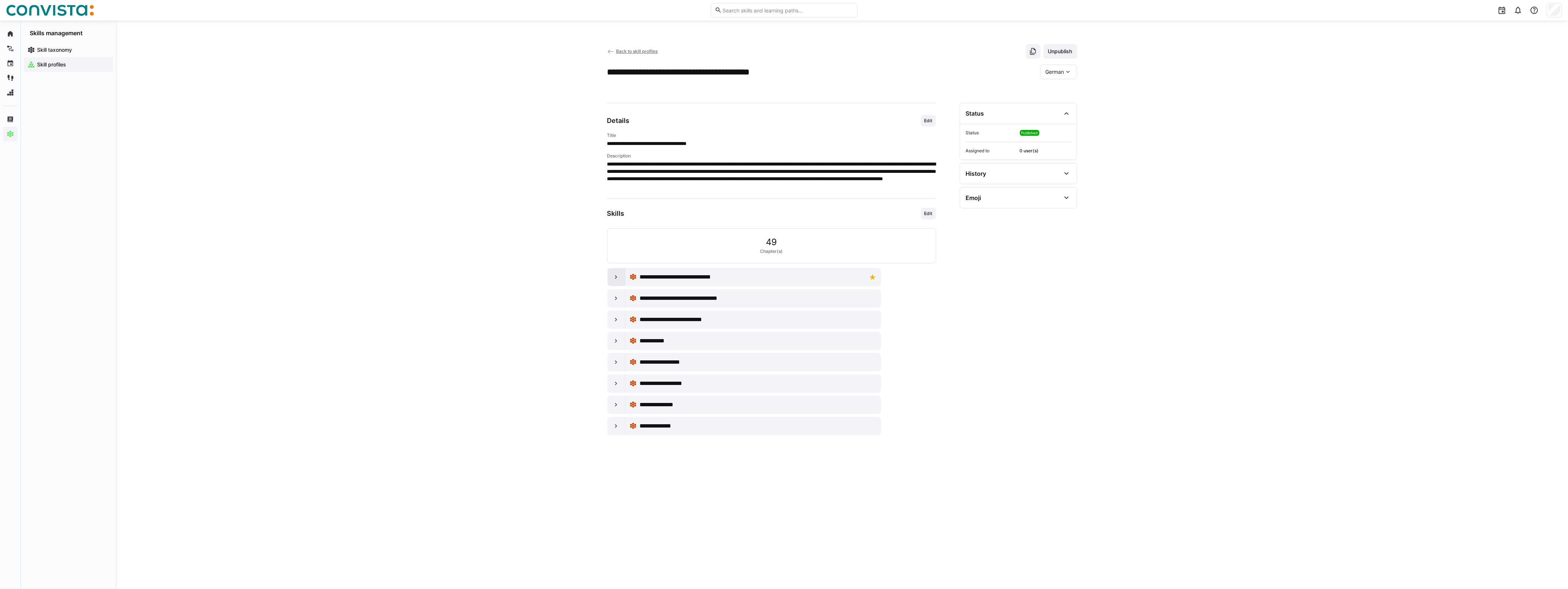
click at [619, 281] on eds-icon at bounding box center [616, 277] width 8 height 8
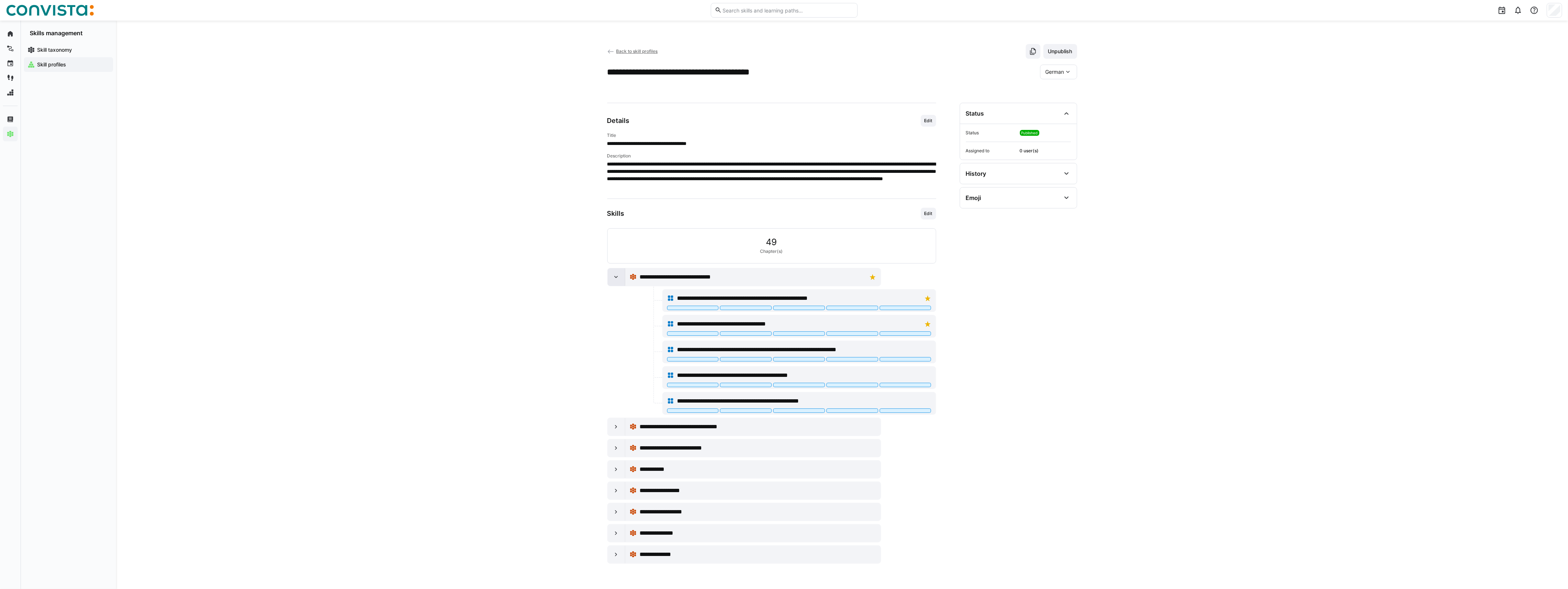
click at [618, 279] on eds-icon at bounding box center [616, 277] width 8 height 8
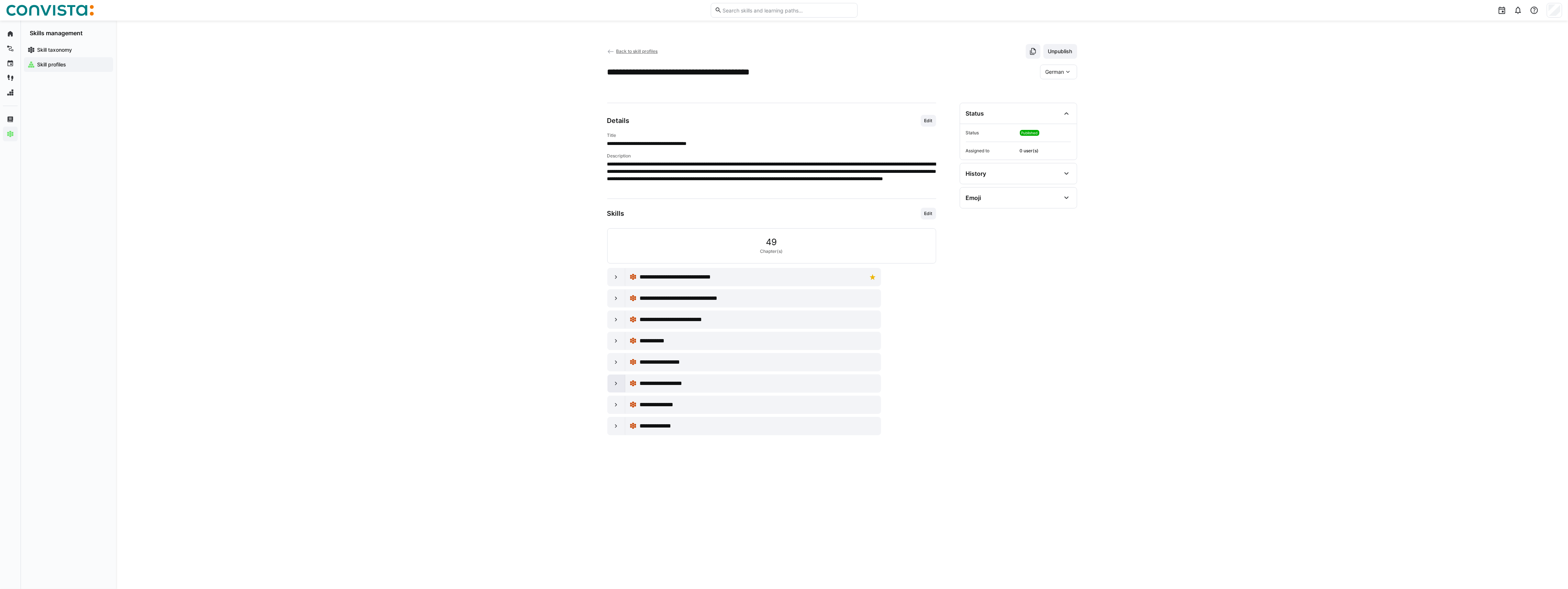
click at [617, 384] on eds-icon at bounding box center [616, 383] width 8 height 8
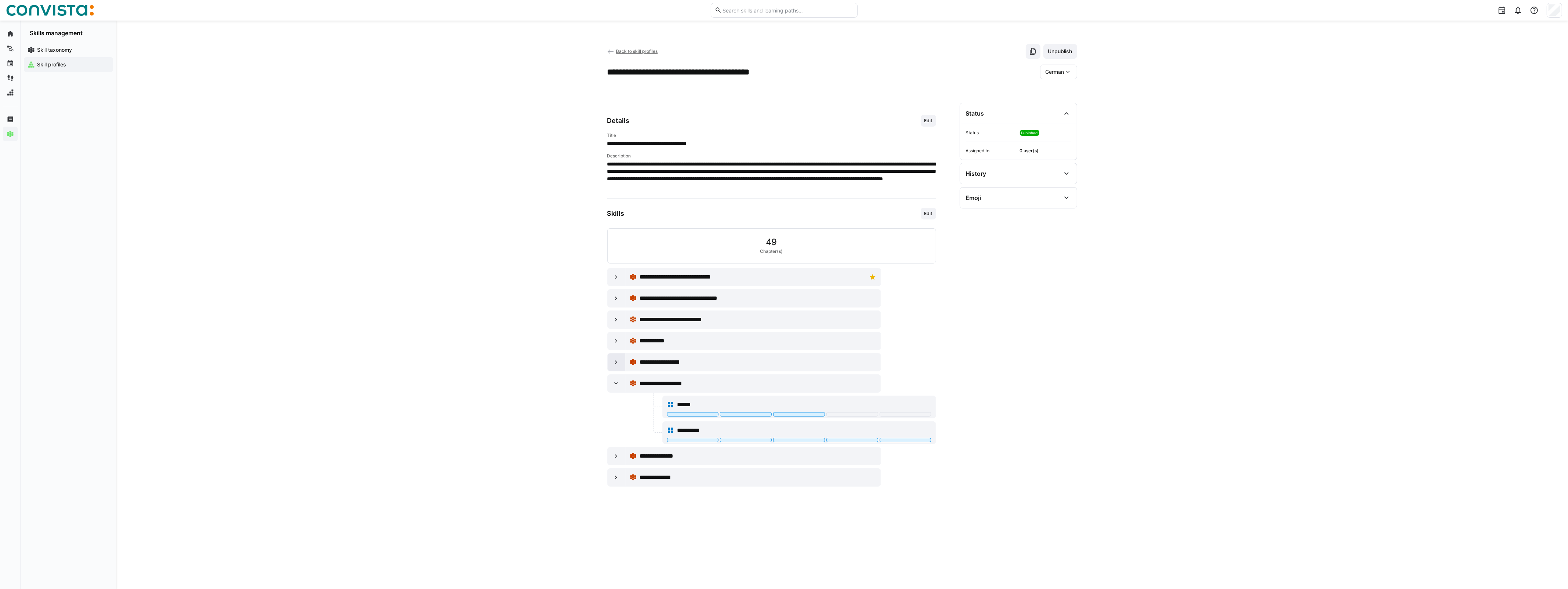
click at [618, 366] on eds-icon at bounding box center [616, 362] width 8 height 8
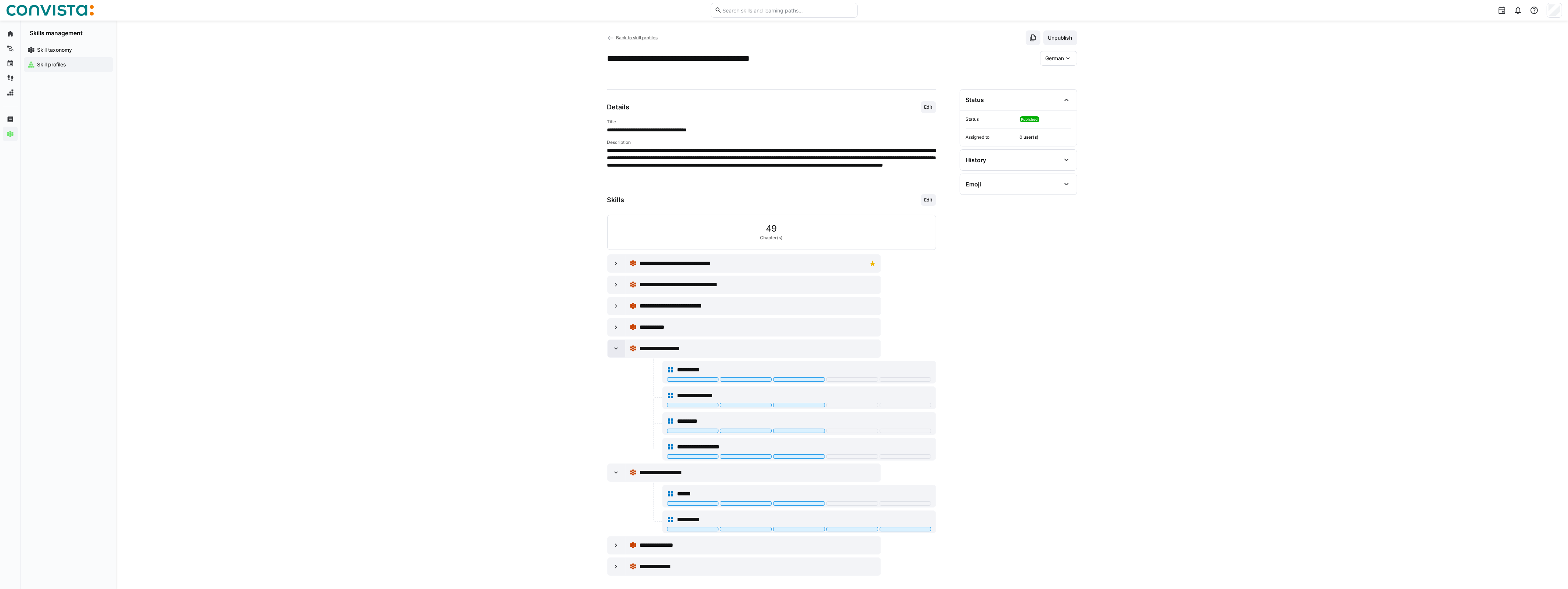
scroll to position [27, 0]
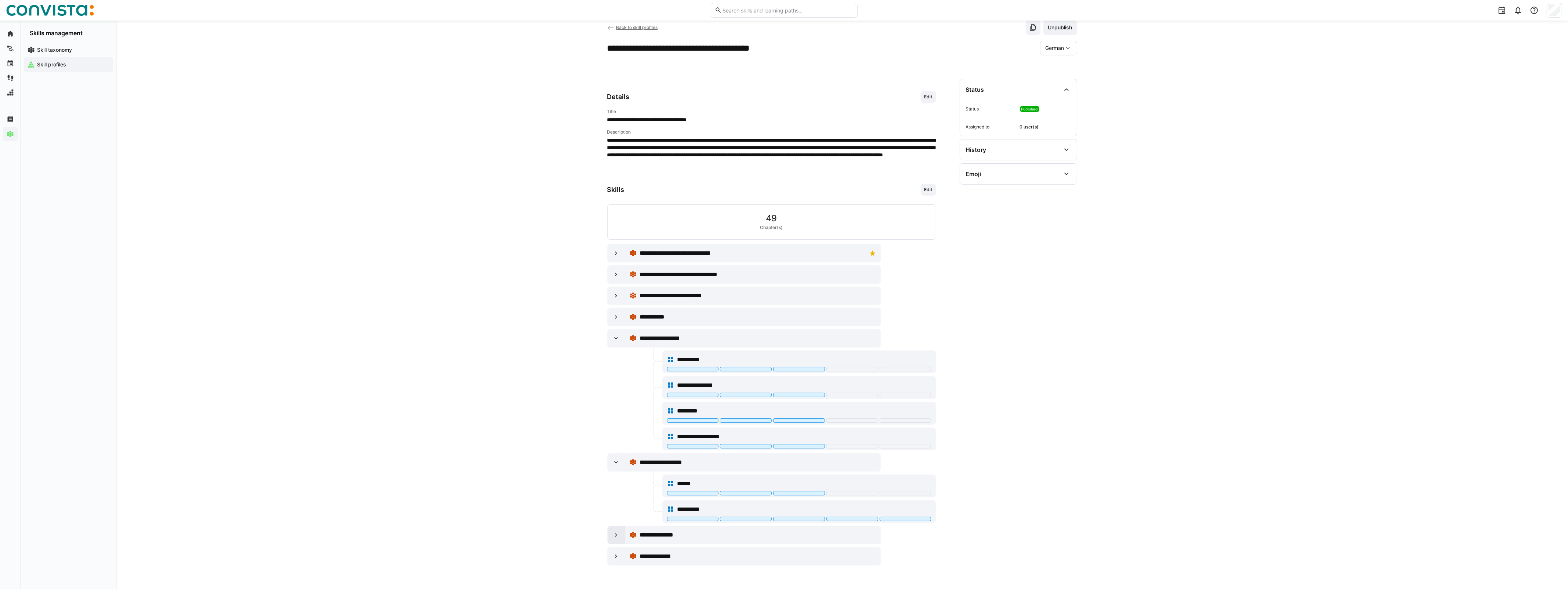
click at [612, 471] on eds-icon at bounding box center [616, 535] width 8 height 8
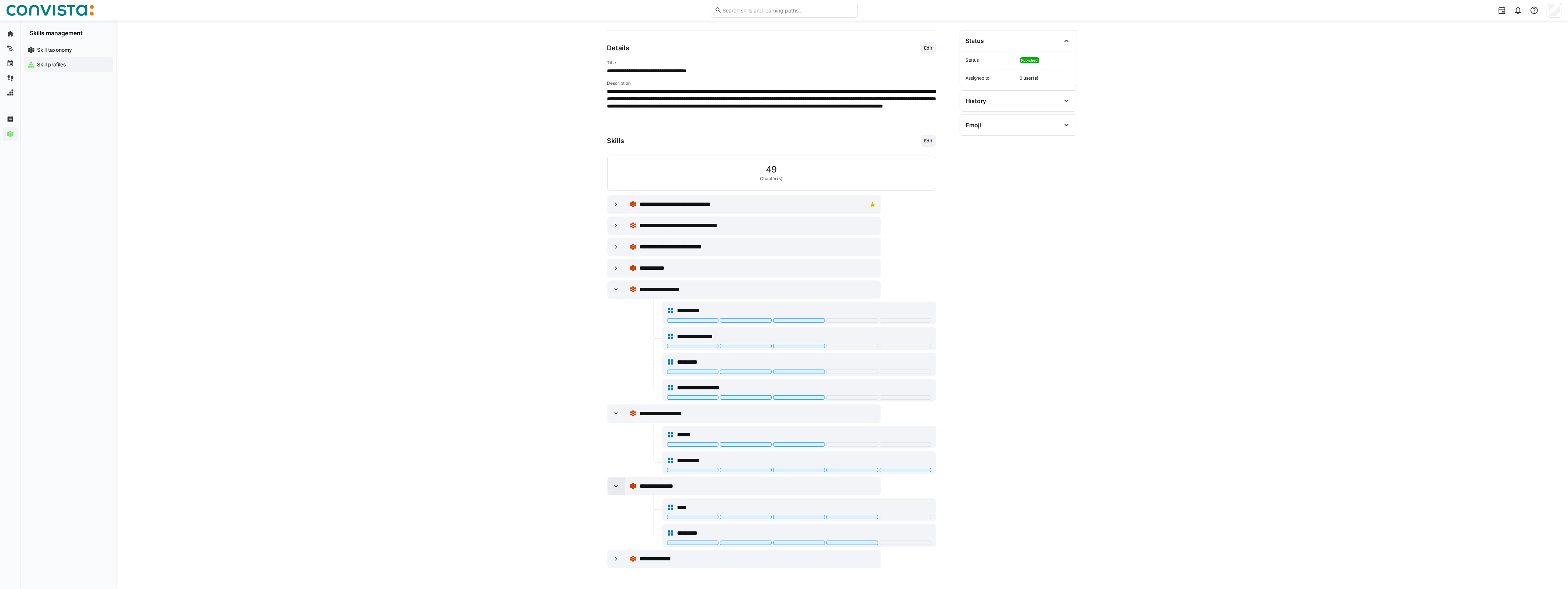
scroll to position [79, 0]
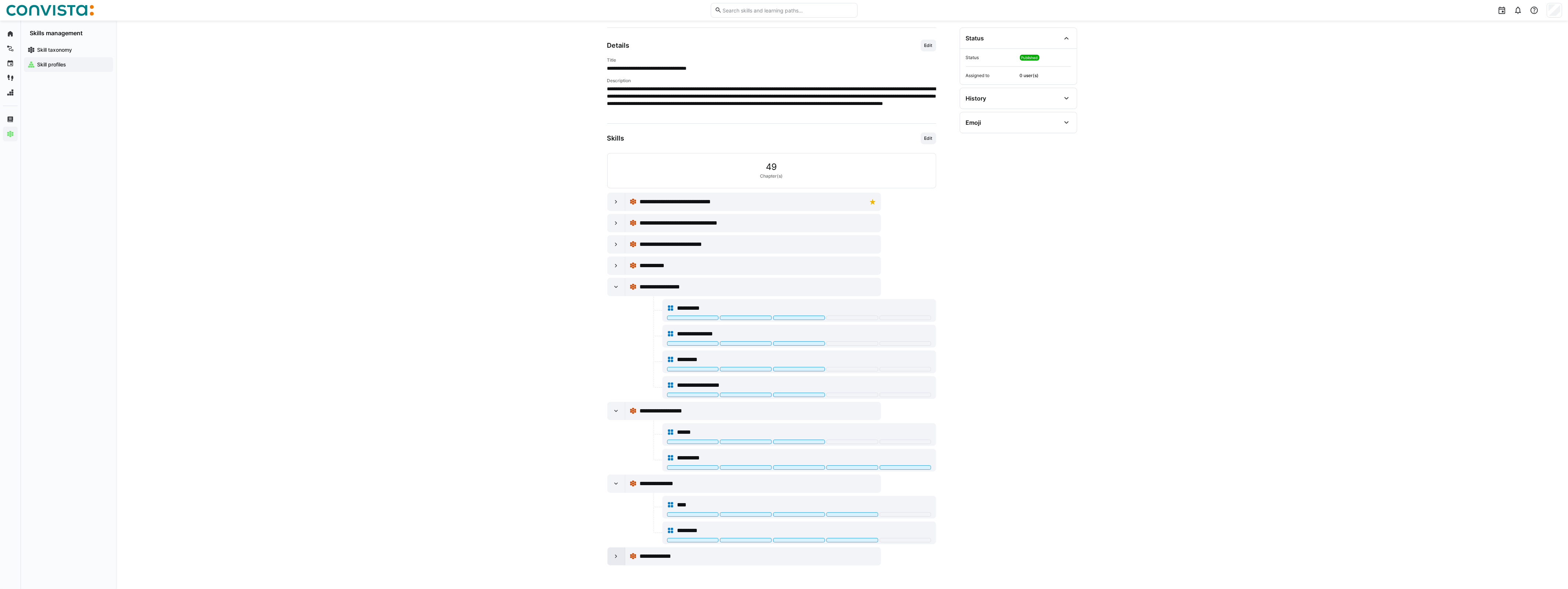
click at [611, 471] on div at bounding box center [616, 556] width 18 height 18
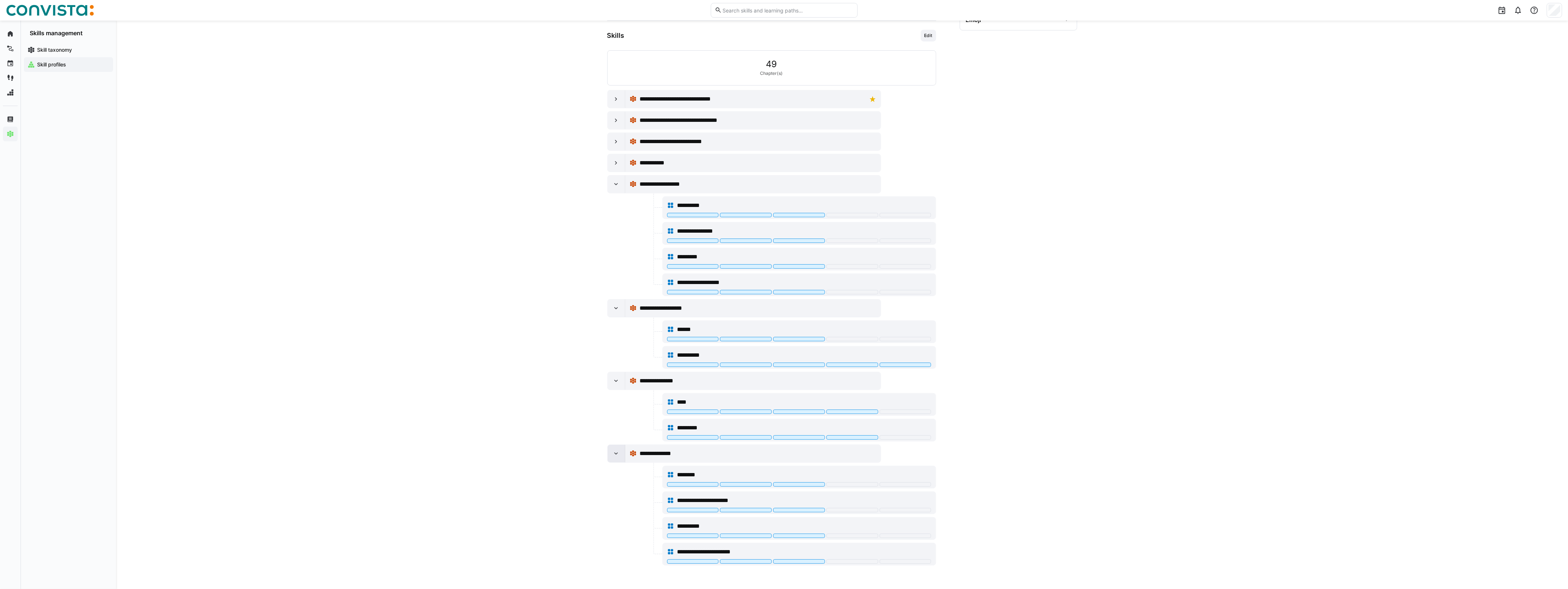
scroll to position [182, 0]
click at [616, 165] on div at bounding box center [616, 163] width 18 height 18
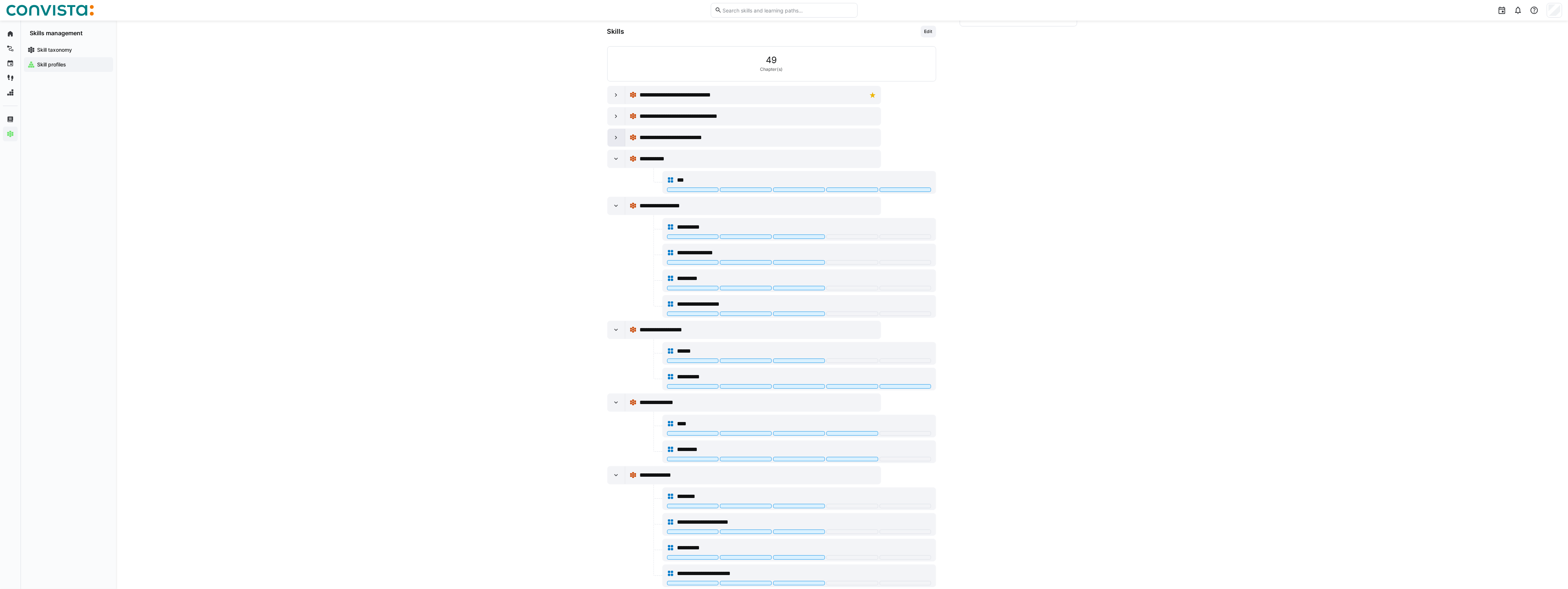
click at [618, 145] on div at bounding box center [616, 138] width 18 height 18
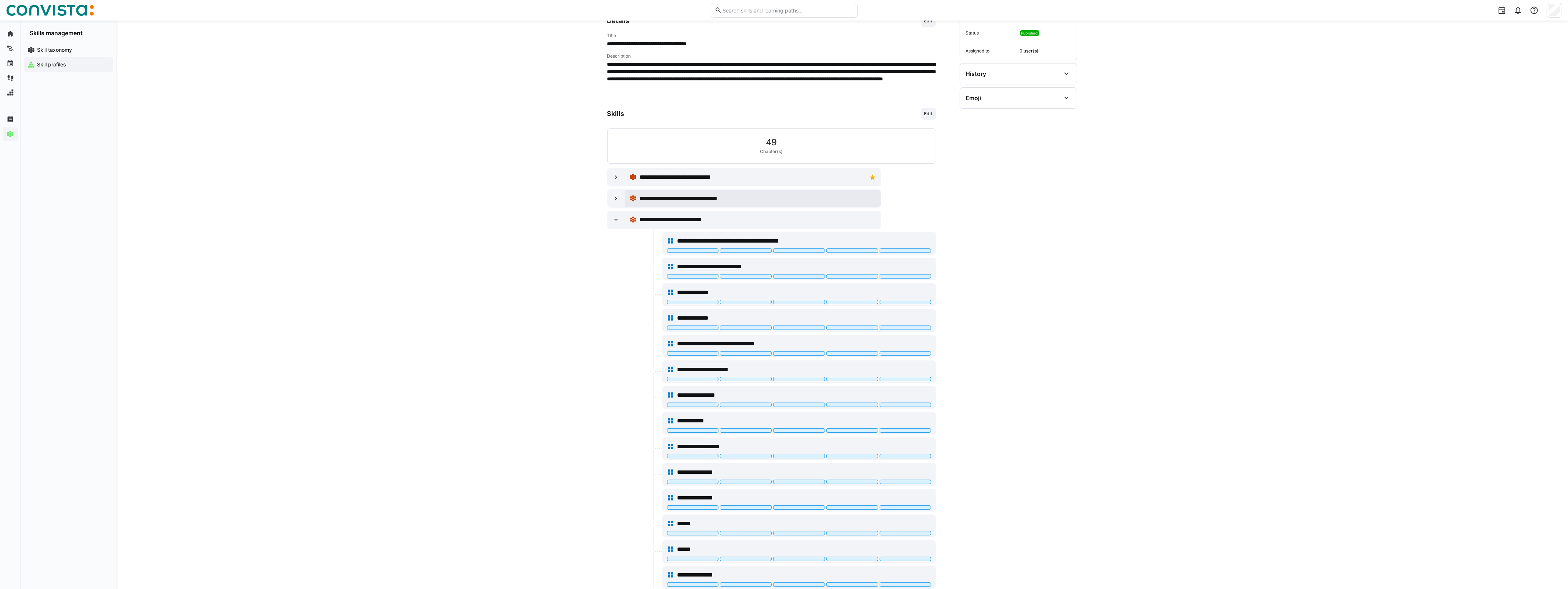
scroll to position [90, 0]
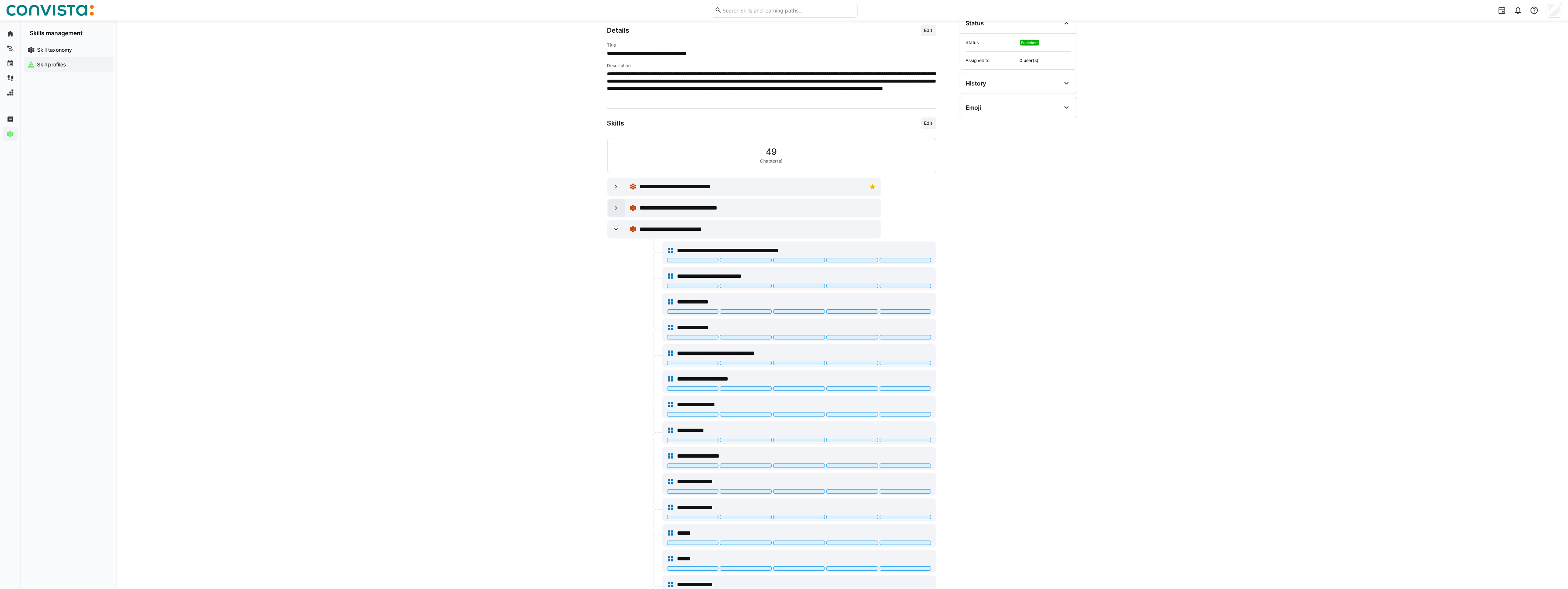
click at [608, 204] on div at bounding box center [616, 208] width 18 height 18
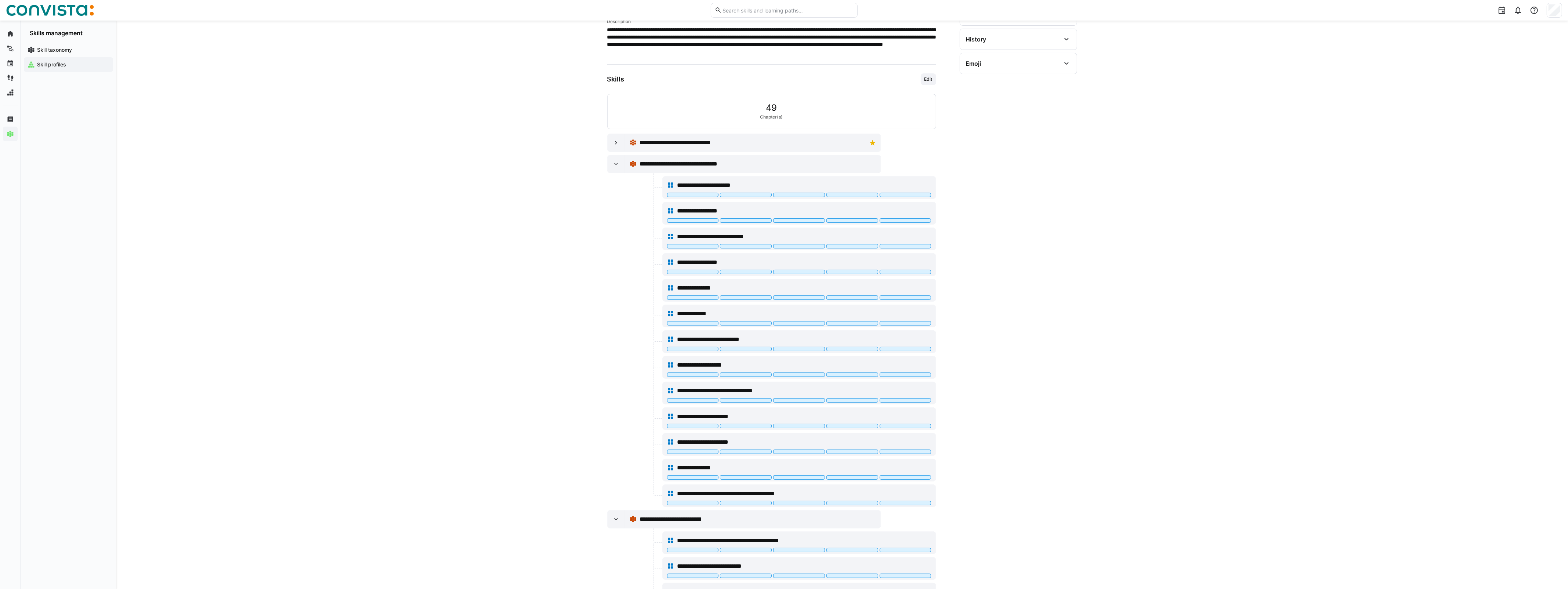
scroll to position [0, 0]
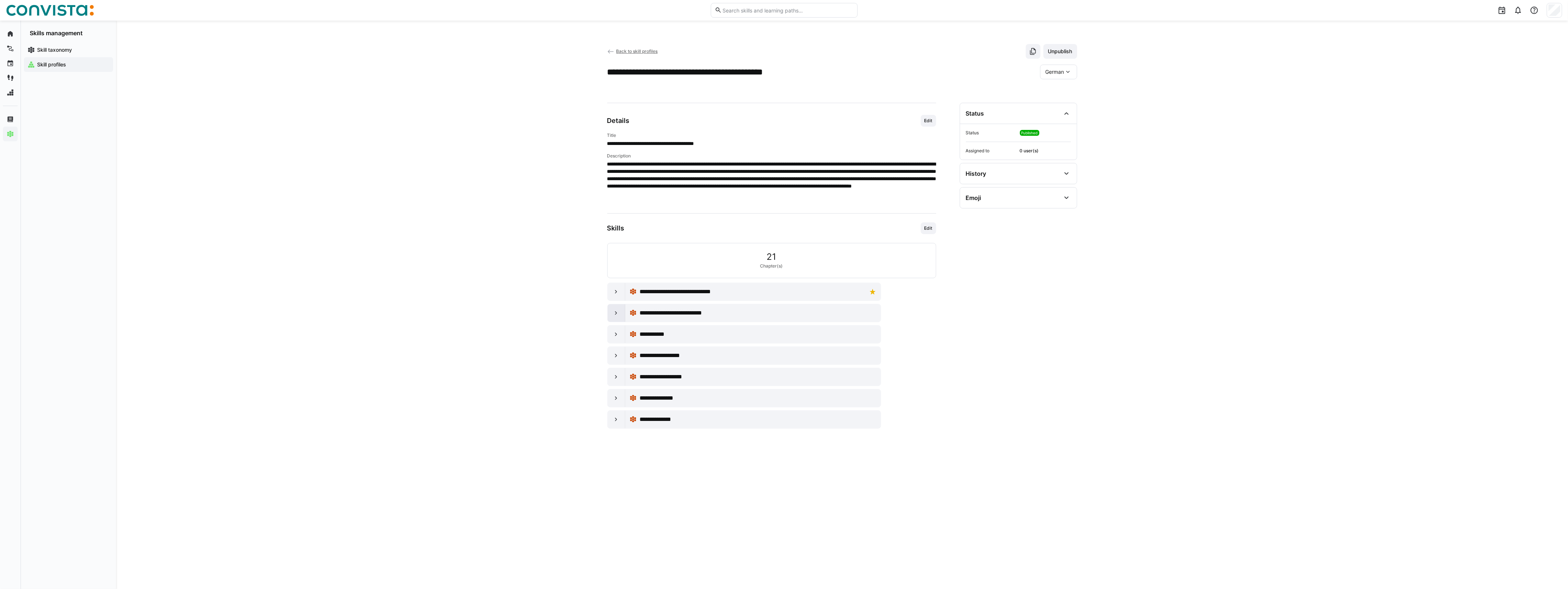
click at [613, 315] on eds-icon at bounding box center [616, 313] width 8 height 8
click at [620, 320] on div at bounding box center [616, 313] width 18 height 18
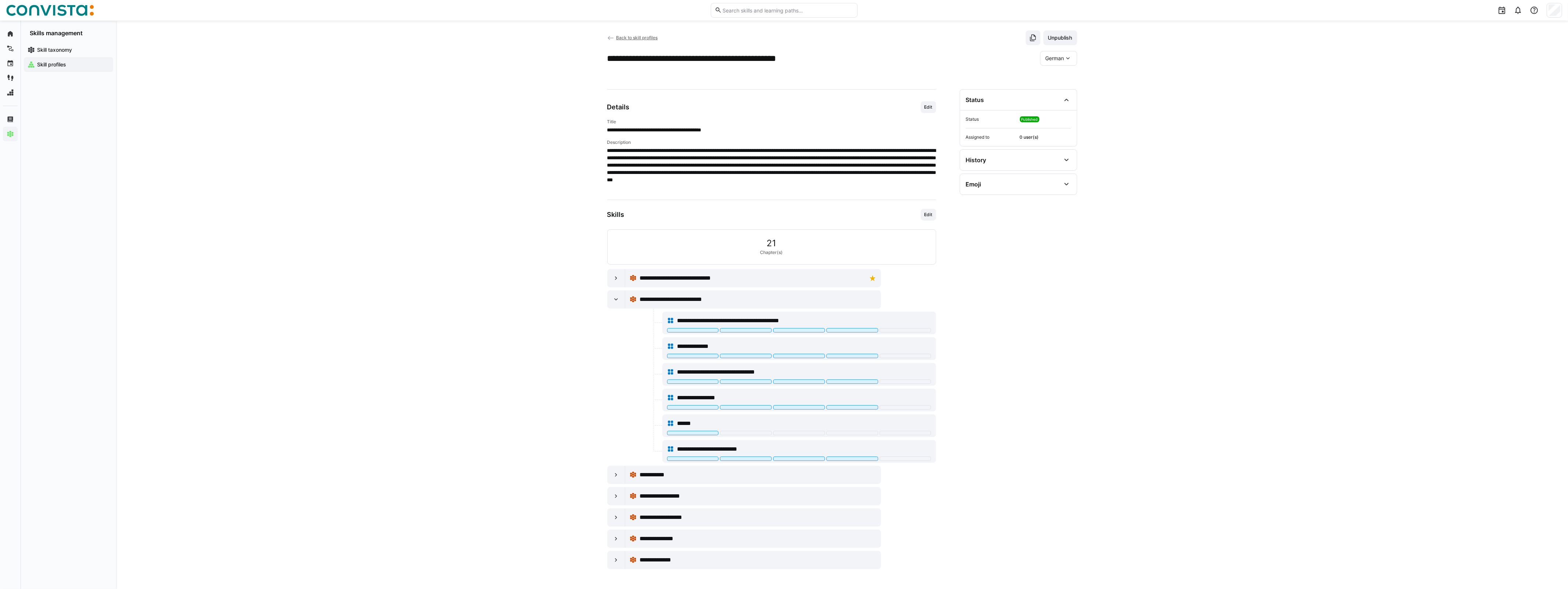
scroll to position [20, 0]
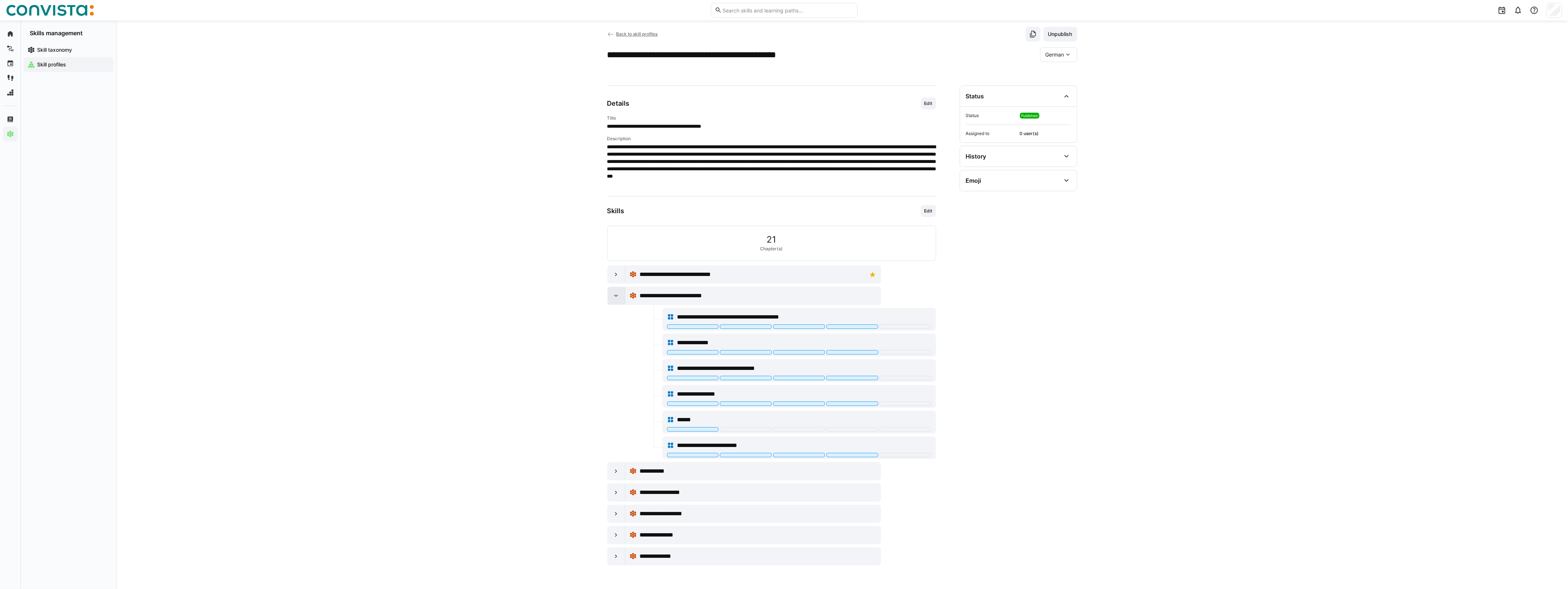
click at [621, 292] on div at bounding box center [616, 296] width 18 height 18
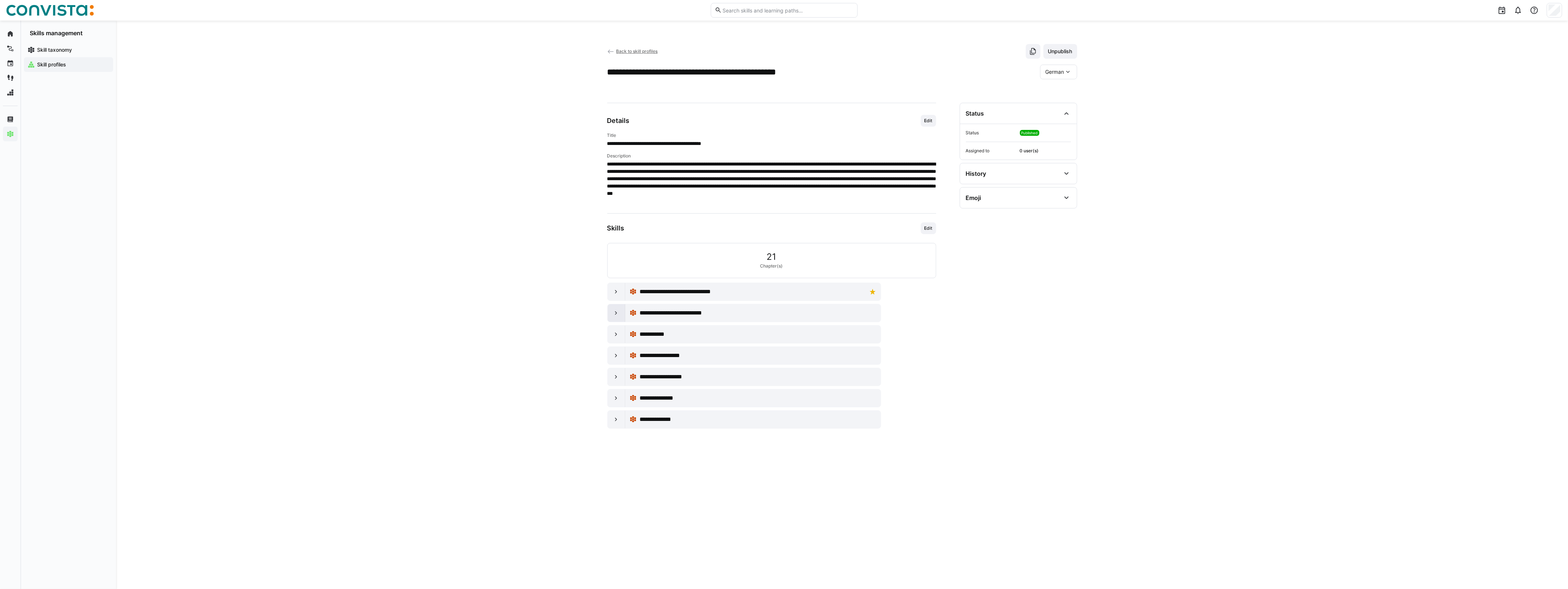
click at [619, 307] on div at bounding box center [616, 313] width 18 height 18
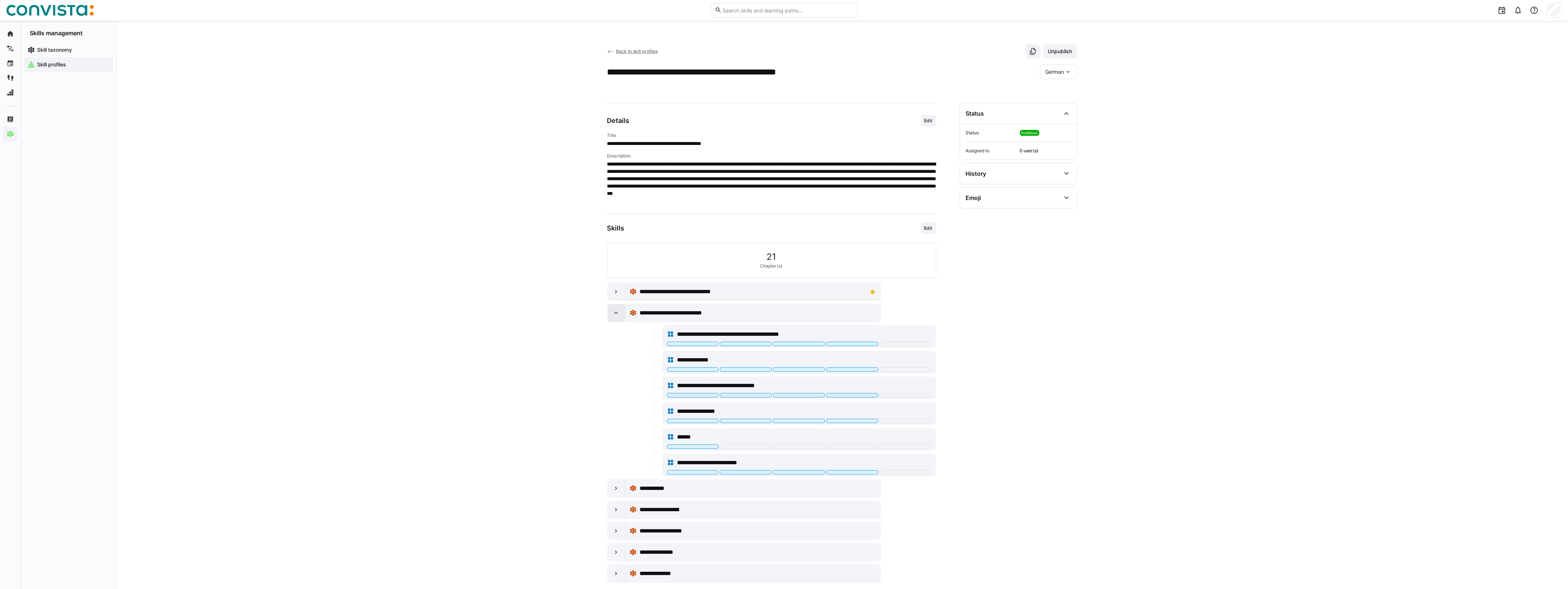
click at [618, 309] on div at bounding box center [616, 313] width 18 height 18
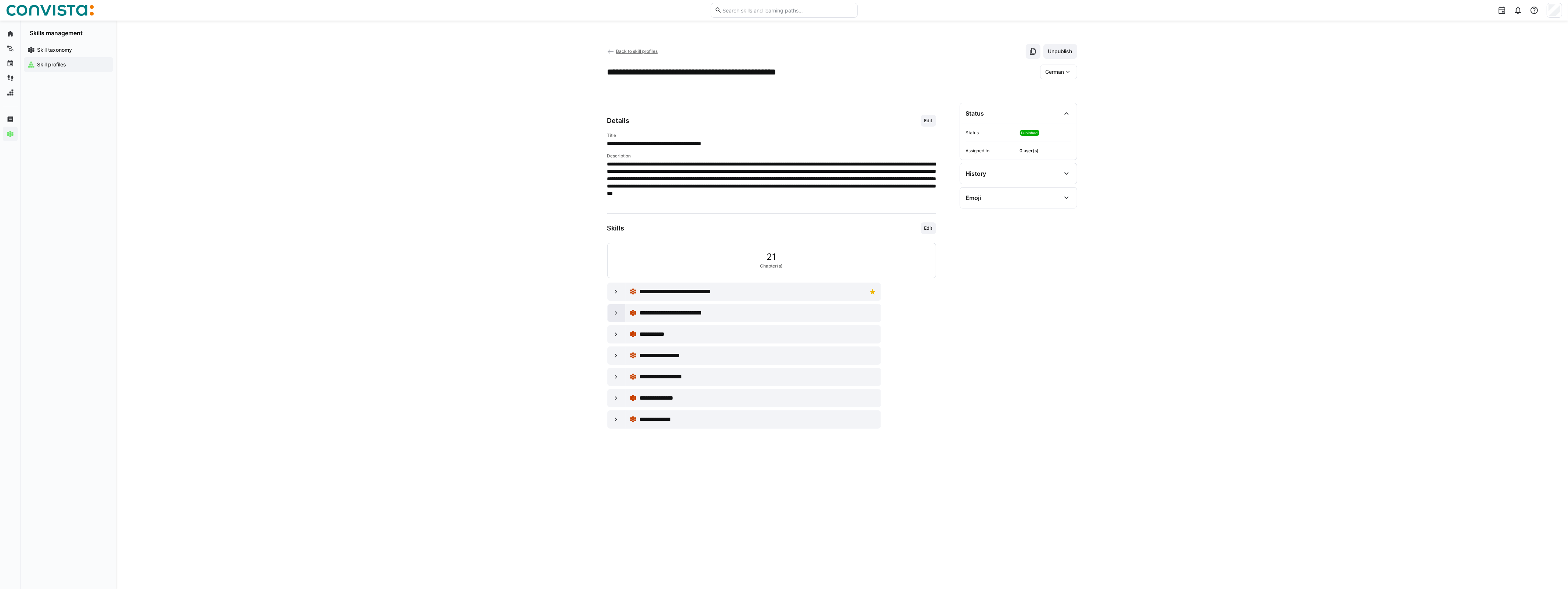
click at [613, 310] on eds-icon at bounding box center [616, 313] width 8 height 8
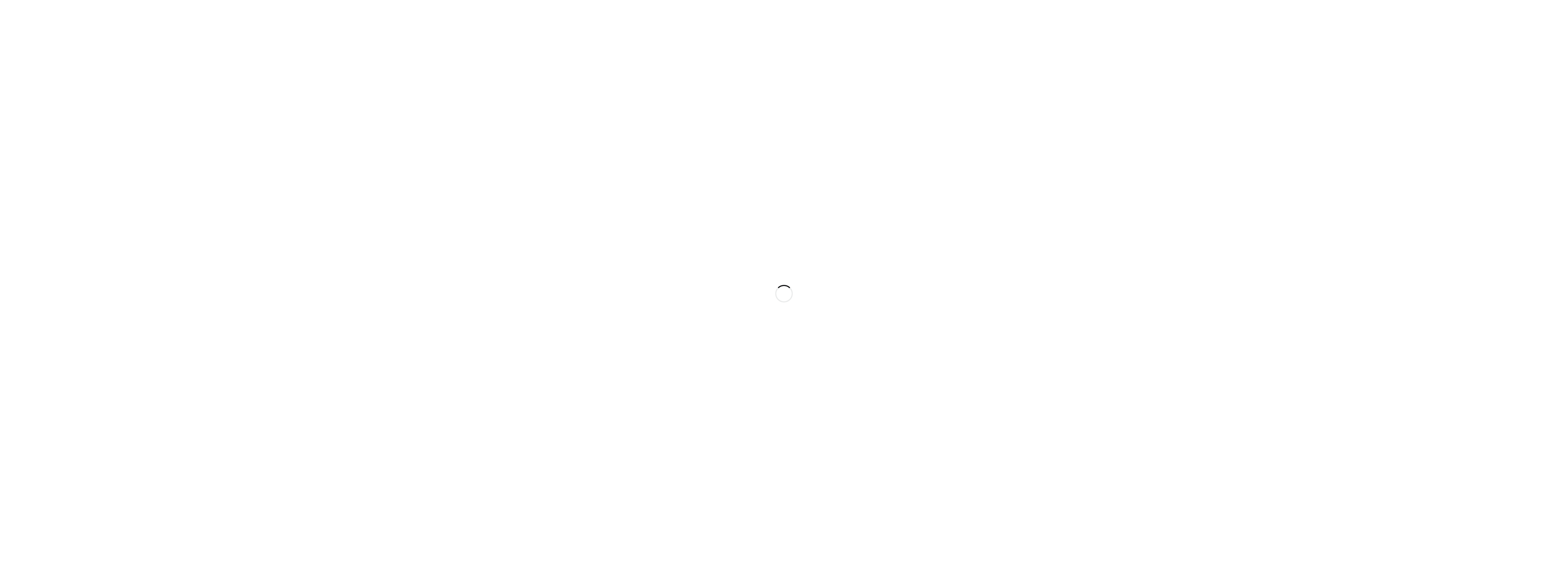
click at [976, 341] on div at bounding box center [784, 294] width 1568 height 587
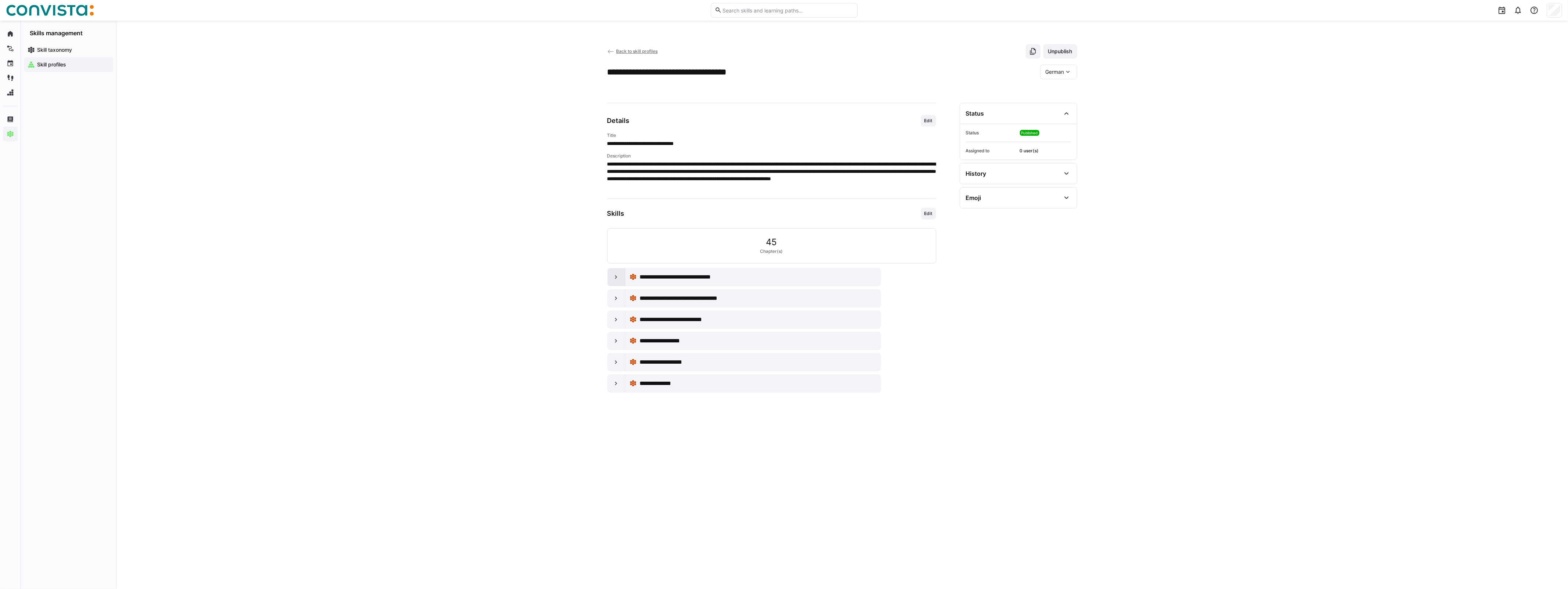
click at [613, 274] on eds-icon at bounding box center [616, 277] width 8 height 8
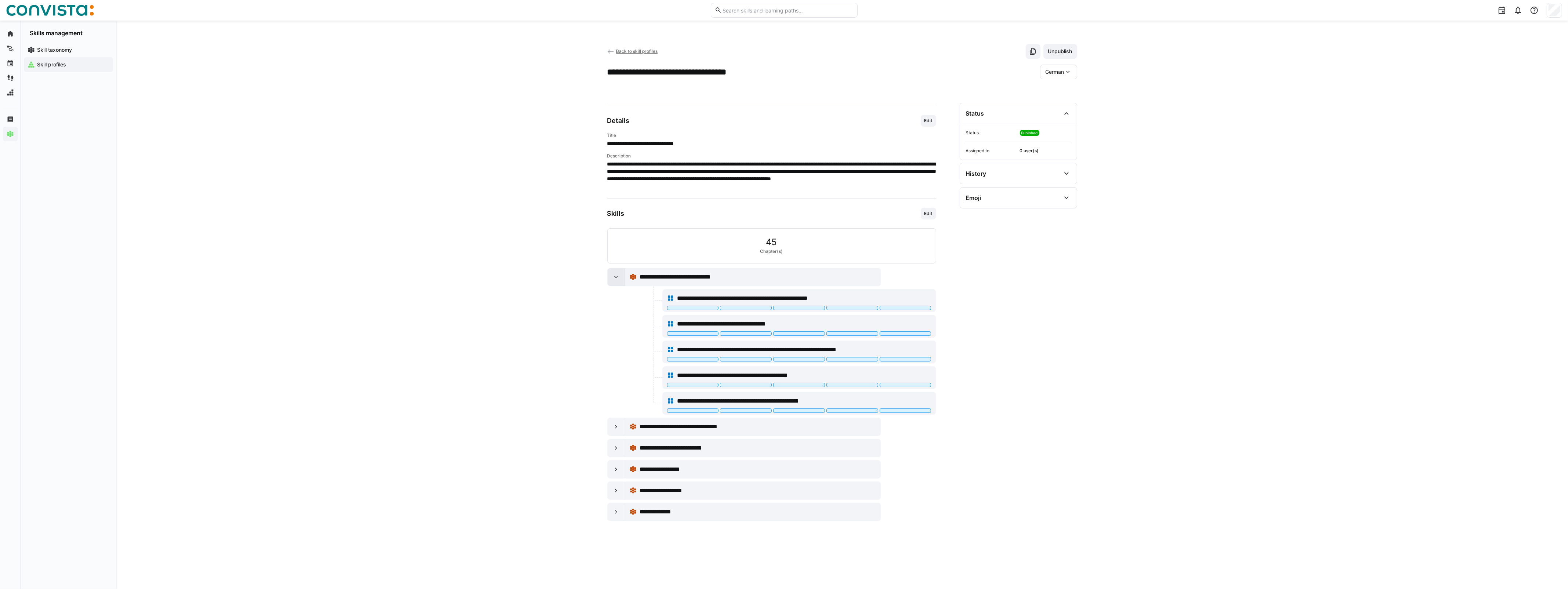
click at [613, 274] on eds-icon at bounding box center [616, 277] width 8 height 8
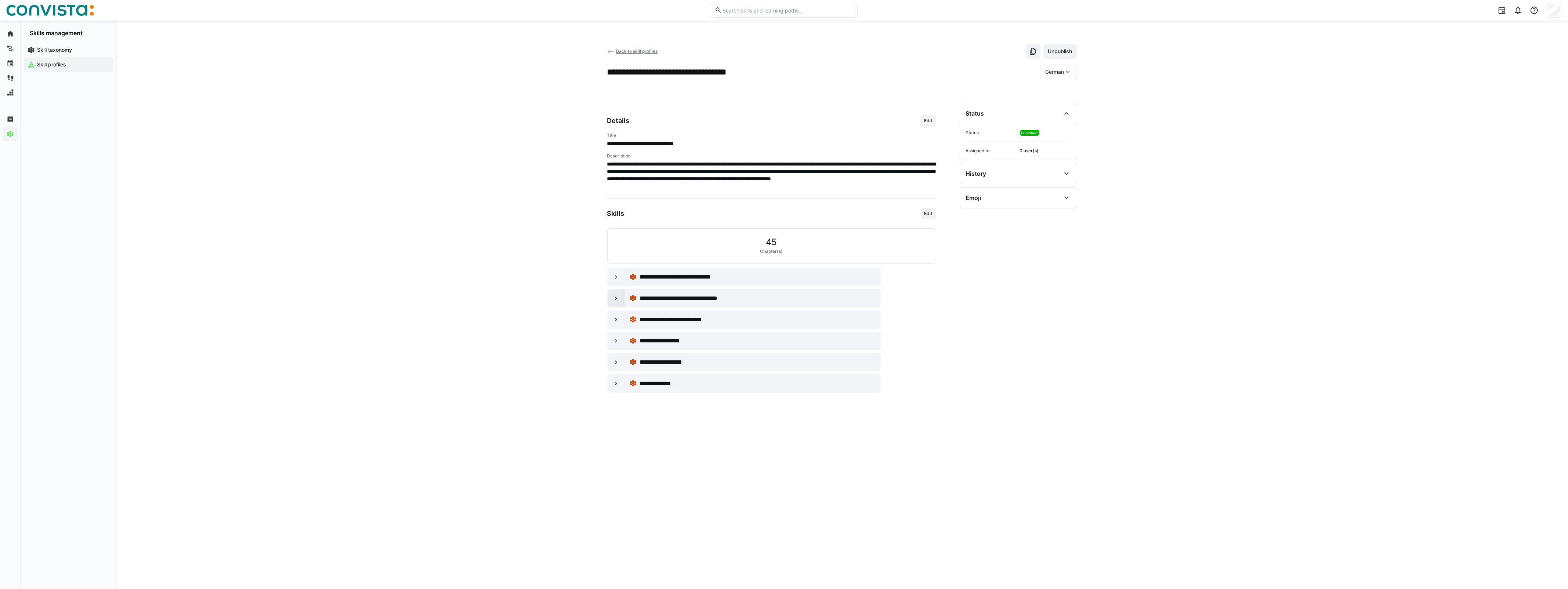
click at [618, 301] on eds-icon at bounding box center [616, 298] width 8 height 8
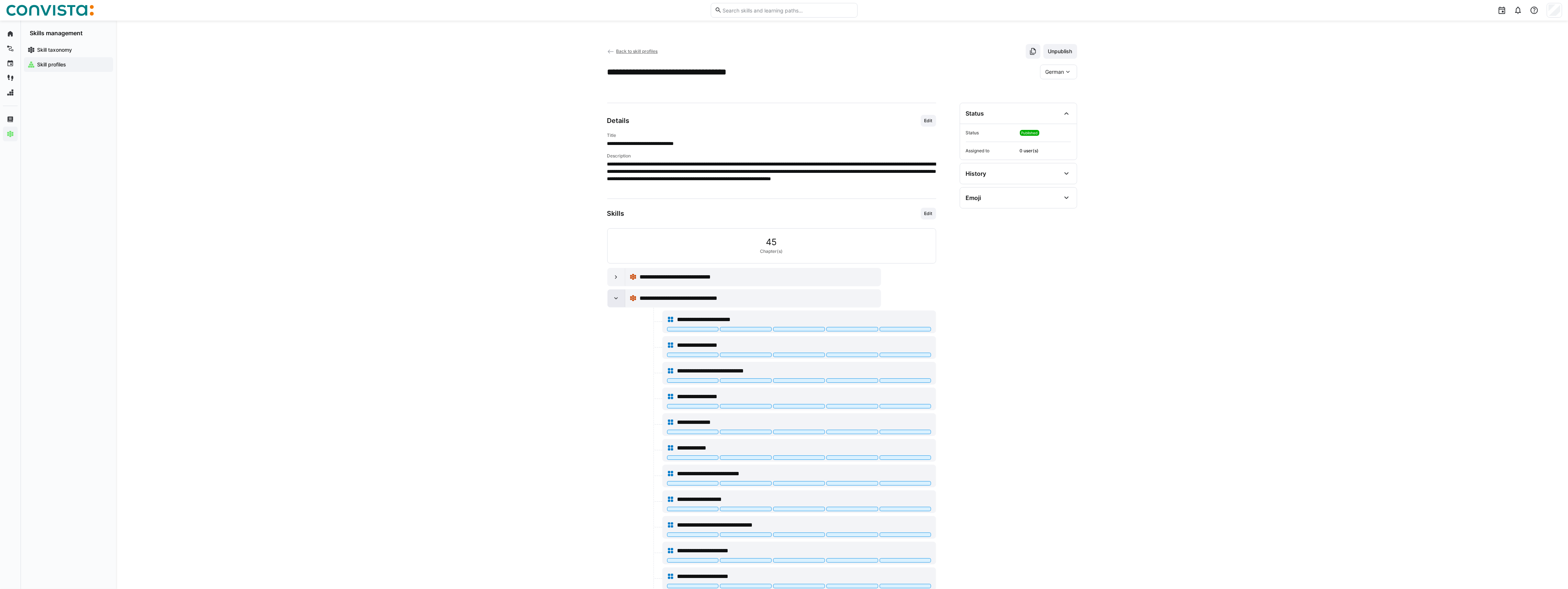
click at [616, 298] on eds-icon at bounding box center [616, 298] width 8 height 8
